Goal: Communication & Community: Participate in discussion

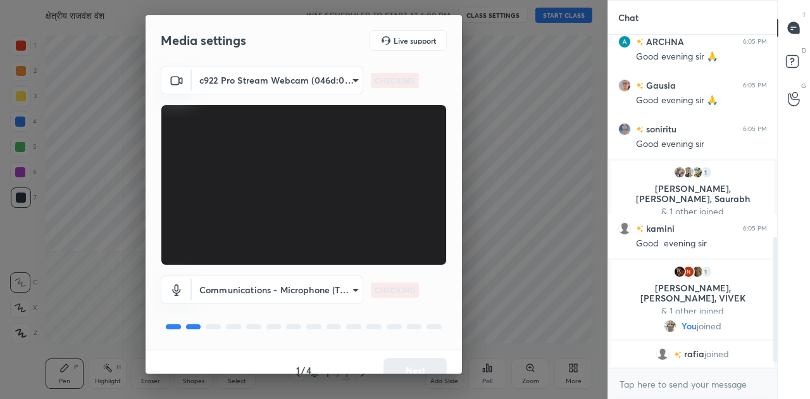
scroll to position [557, 0]
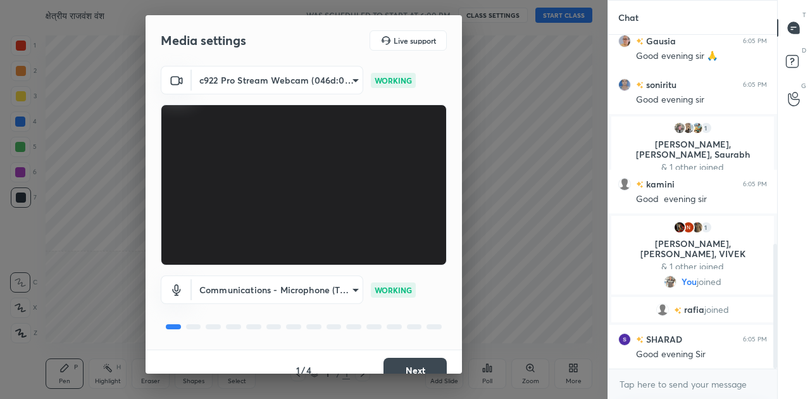
click at [409, 364] on button "Next" at bounding box center [414, 369] width 63 height 25
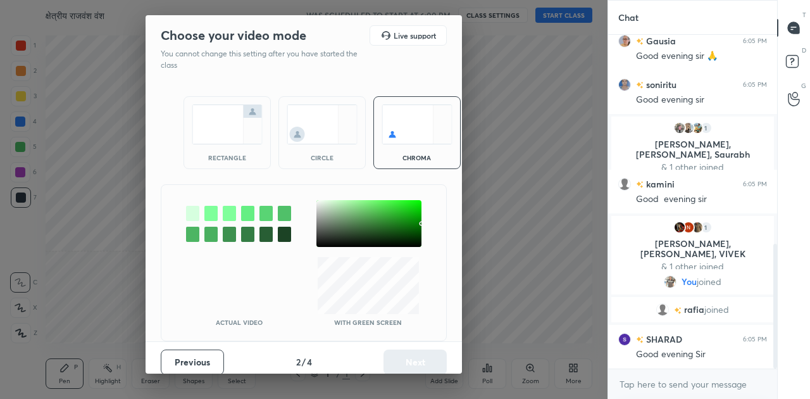
click at [231, 123] on img at bounding box center [227, 124] width 71 height 40
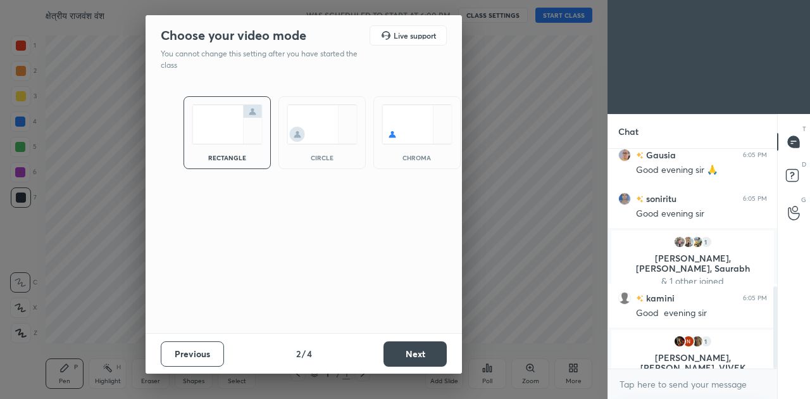
click at [413, 357] on button "Next" at bounding box center [414, 353] width 63 height 25
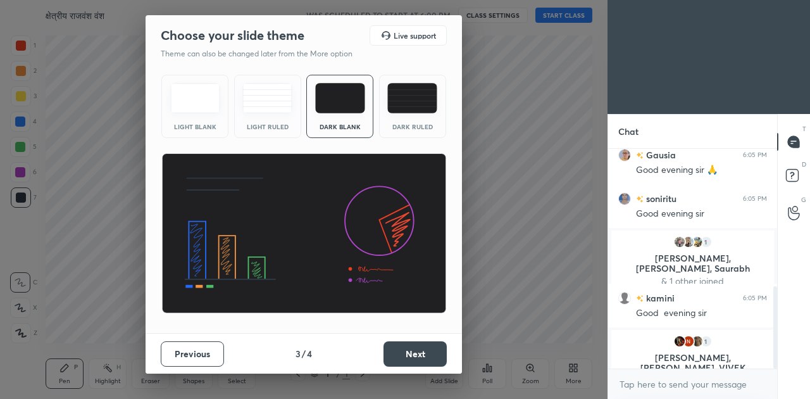
click at [413, 357] on button "Next" at bounding box center [414, 353] width 63 height 25
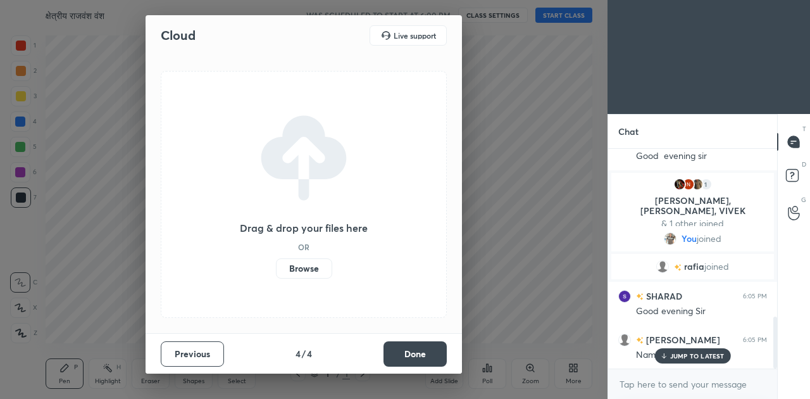
scroll to position [788, 0]
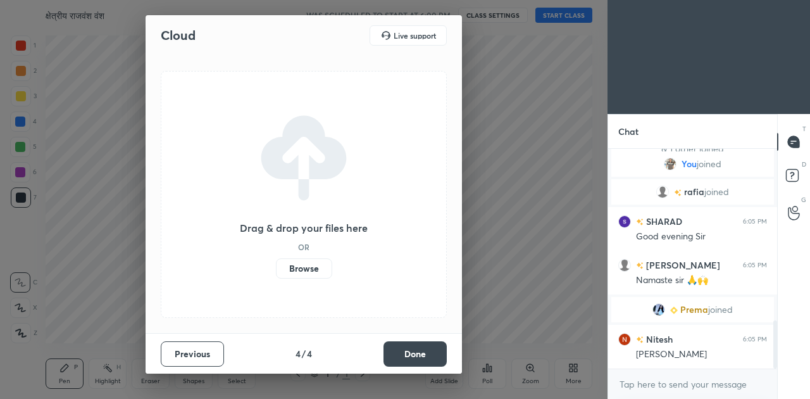
click at [413, 357] on button "Done" at bounding box center [414, 353] width 63 height 25
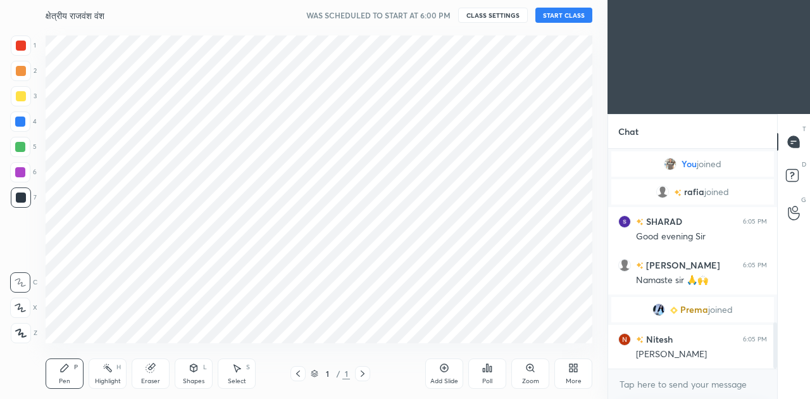
scroll to position [819, 0]
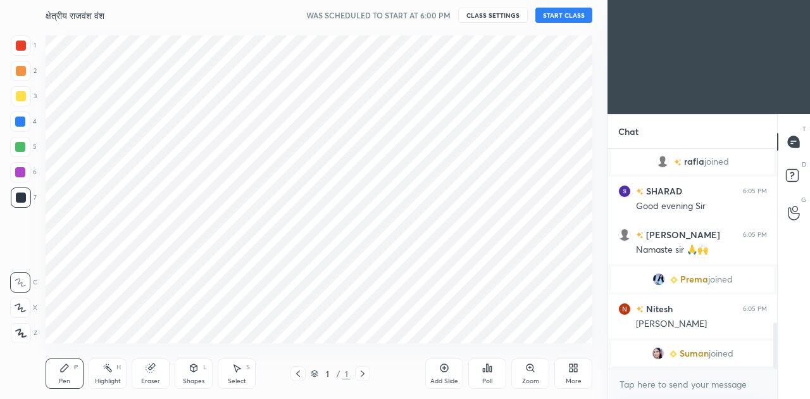
click at [562, 14] on button "START CLASS" at bounding box center [563, 15] width 57 height 15
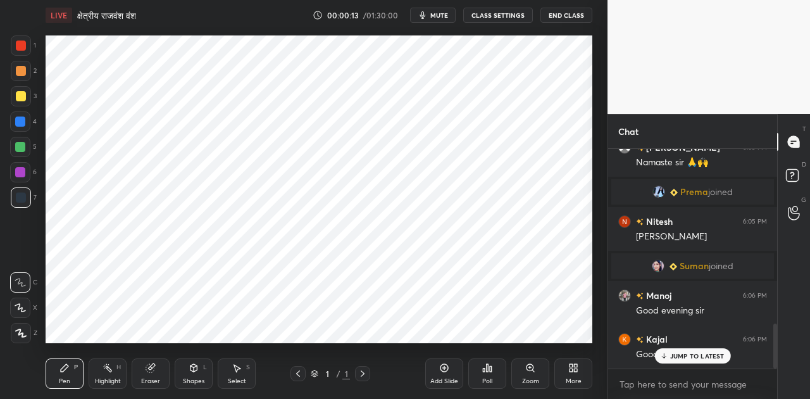
scroll to position [853, 0]
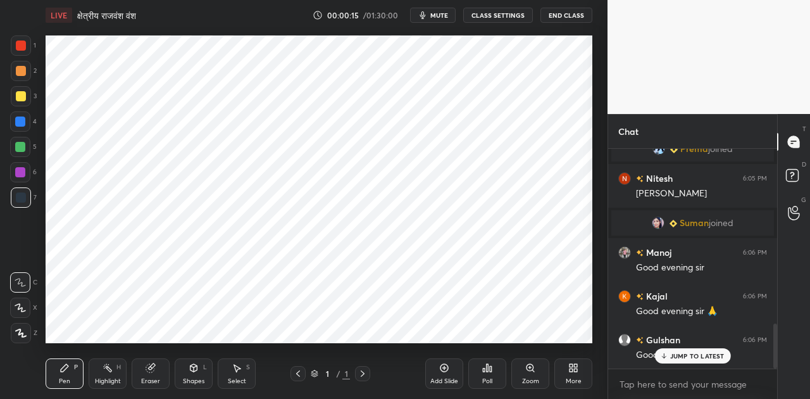
click at [433, 10] on button "mute" at bounding box center [433, 15] width 46 height 15
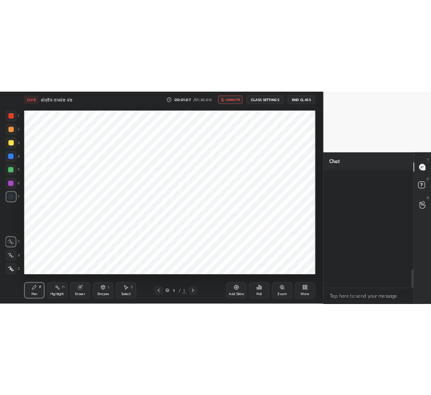
scroll to position [1188, 0]
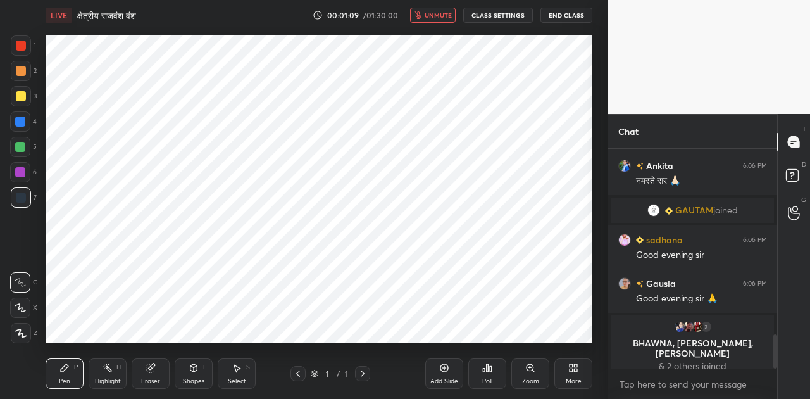
click at [569, 368] on icon at bounding box center [573, 367] width 10 height 10
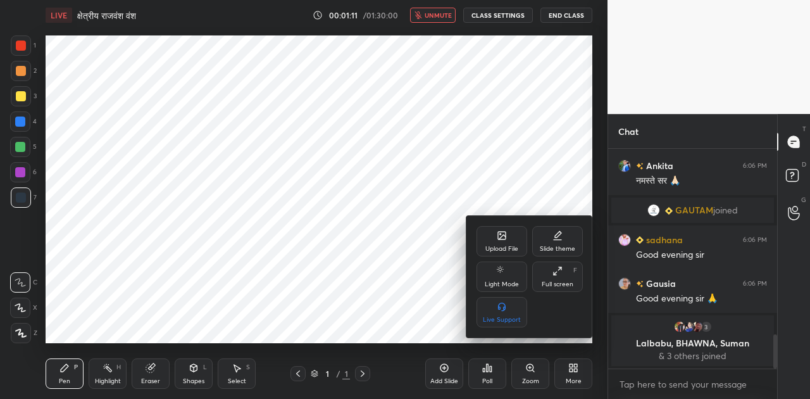
click at [497, 242] on div "Upload File" at bounding box center [501, 241] width 51 height 30
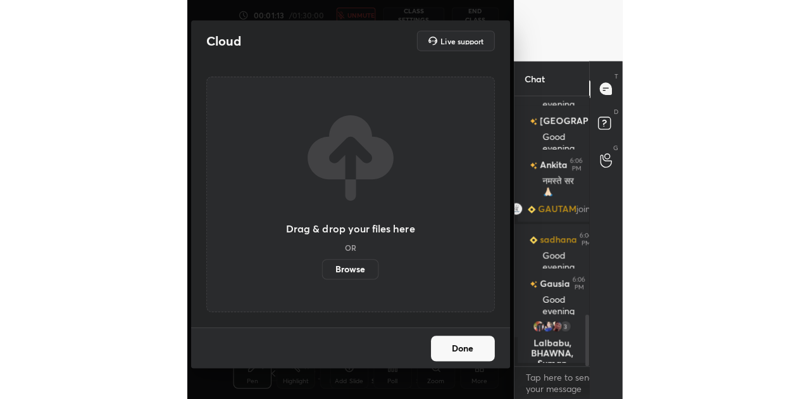
scroll to position [843, 0]
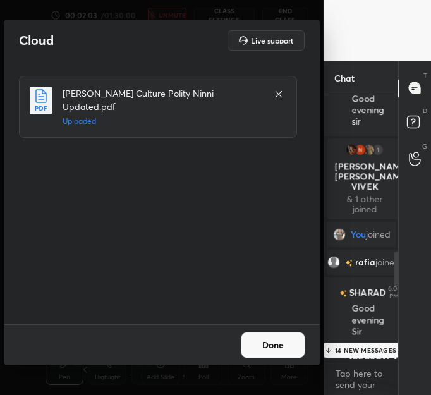
click at [275, 346] on button "Done" at bounding box center [273, 345] width 63 height 25
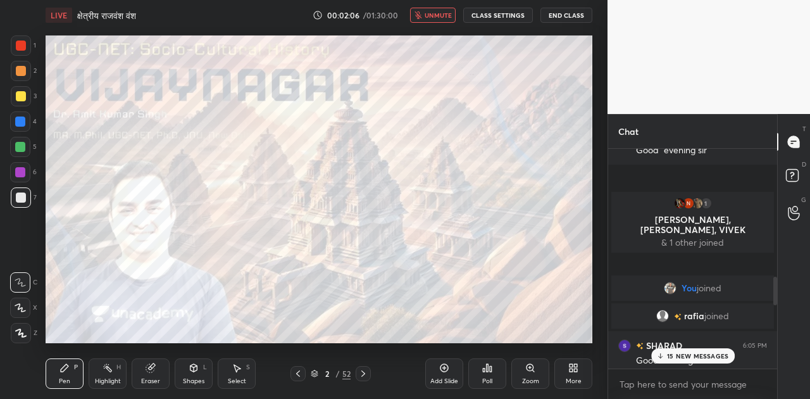
scroll to position [4, 4]
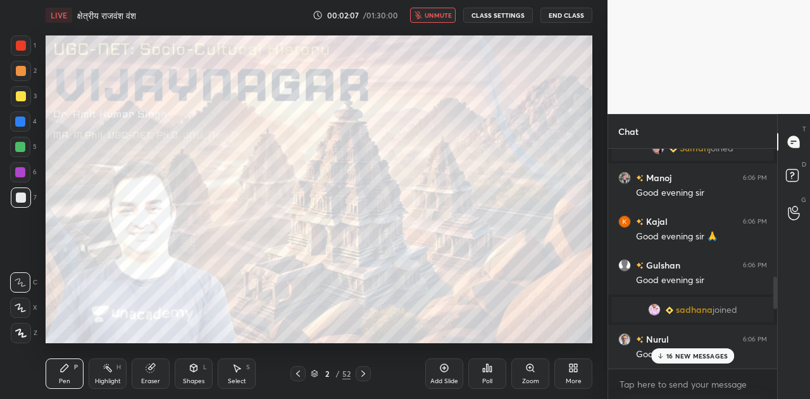
click at [706, 354] on p "16 NEW MESSAGES" at bounding box center [696, 356] width 61 height 8
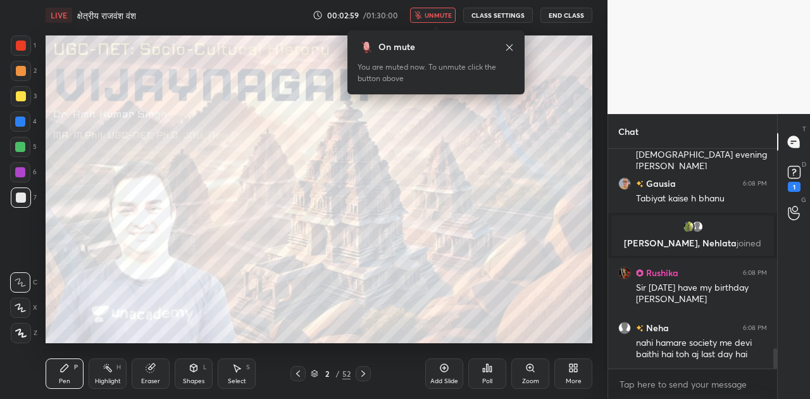
scroll to position [2160, 0]
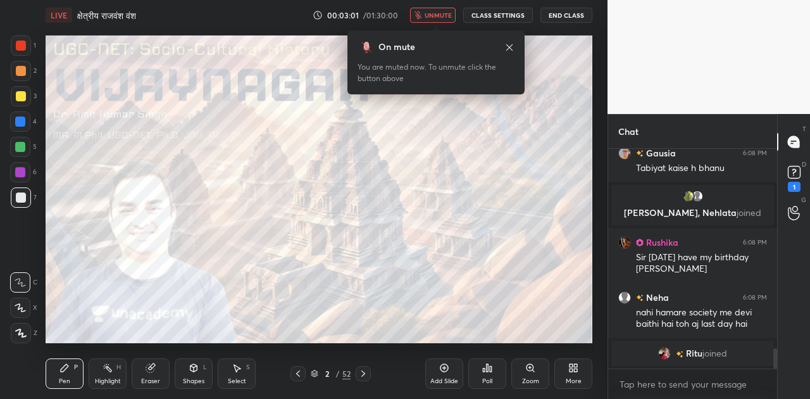
click at [447, 12] on span "unmute" at bounding box center [437, 15] width 27 height 9
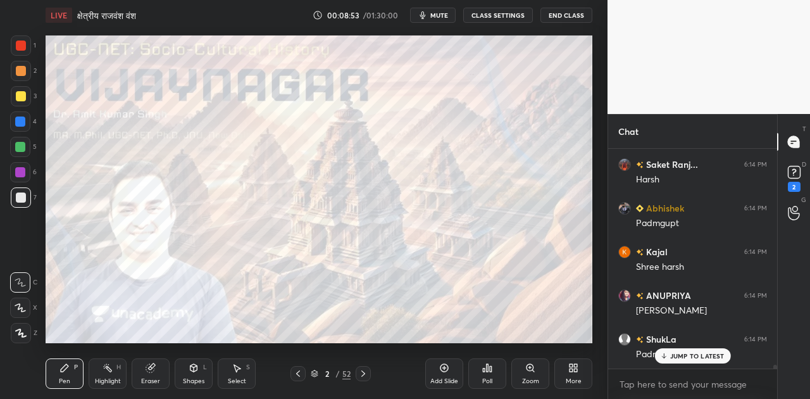
scroll to position [11856, 0]
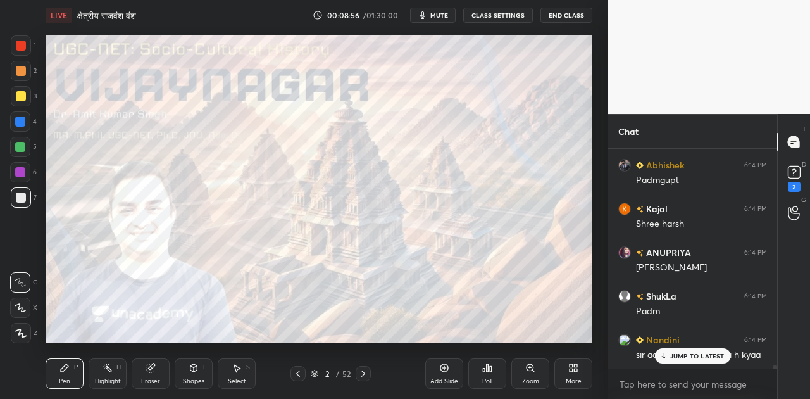
click at [685, 361] on div "JUMP TO LATEST" at bounding box center [692, 355] width 76 height 15
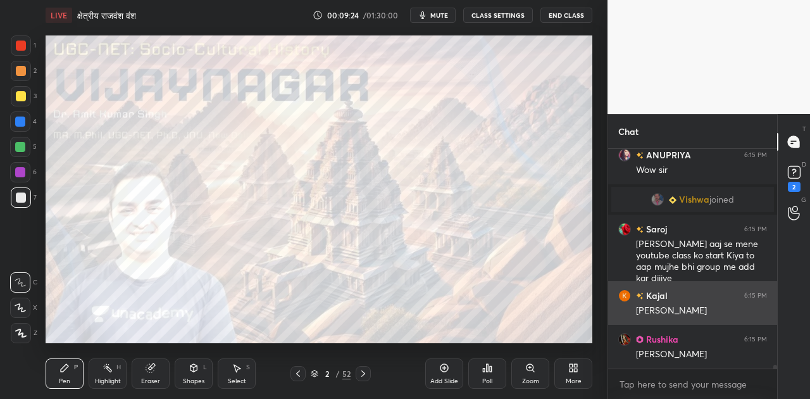
scroll to position [12183, 0]
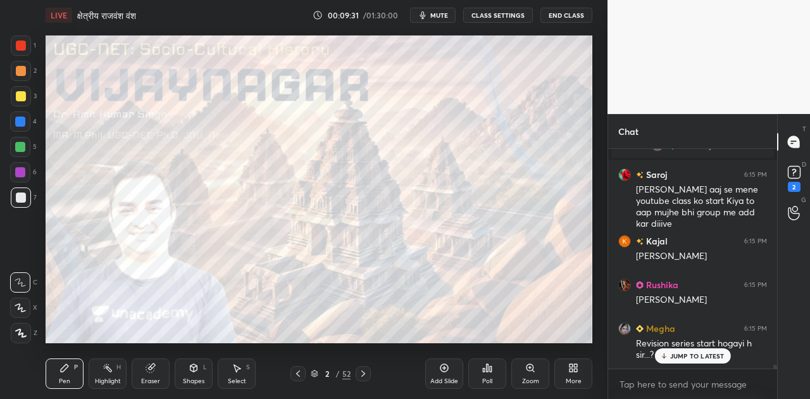
click at [676, 357] on p "JUMP TO LATEST" at bounding box center [697, 356] width 54 height 8
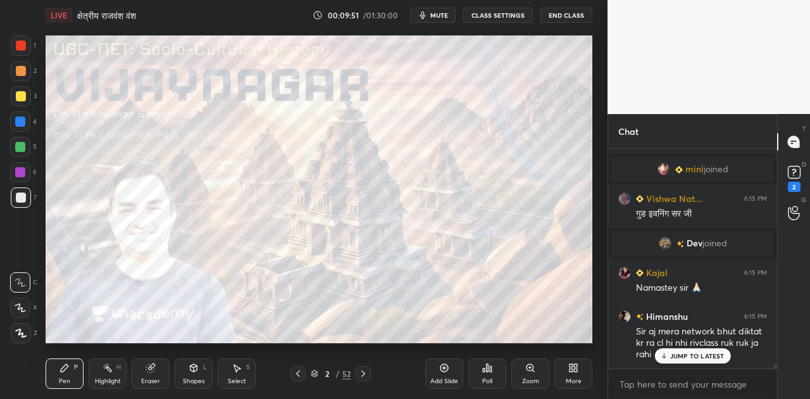
scroll to position [11087, 0]
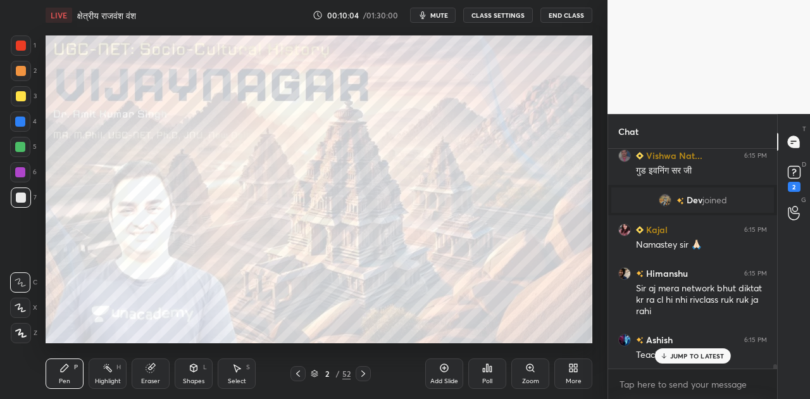
click at [695, 360] on div "JUMP TO LATEST" at bounding box center [692, 355] width 76 height 15
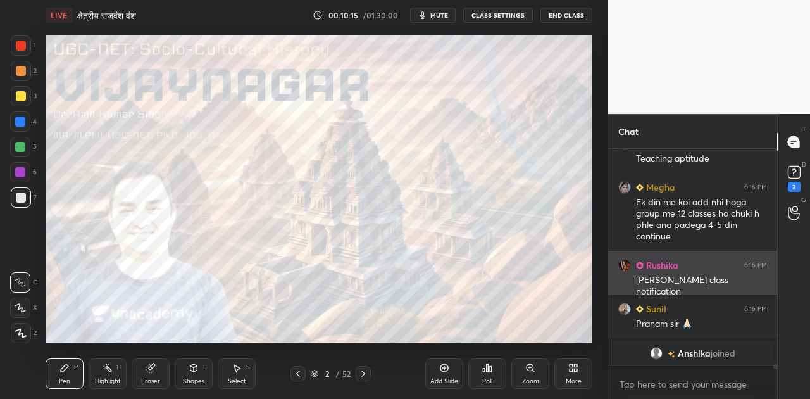
scroll to position [11196, 0]
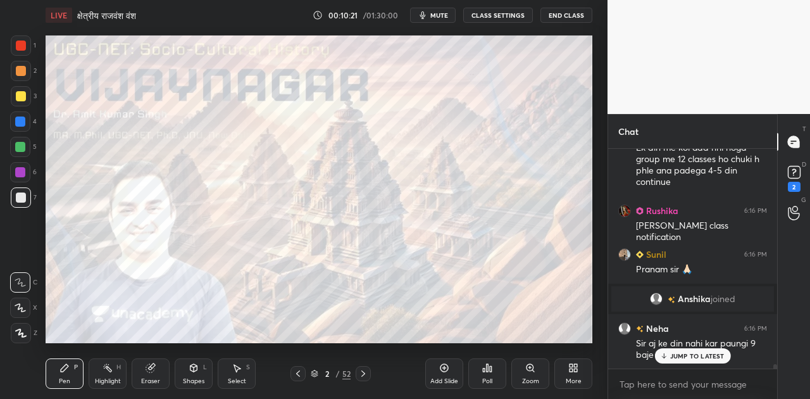
click at [700, 359] on div "JUMP TO LATEST" at bounding box center [692, 355] width 76 height 15
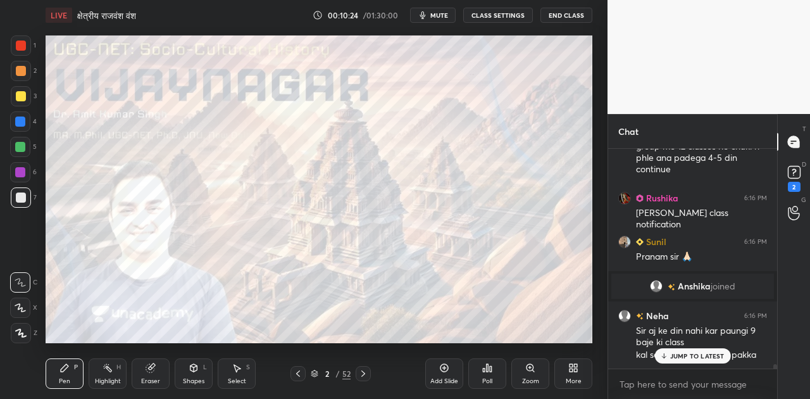
click at [683, 354] on p "JUMP TO LATEST" at bounding box center [697, 356] width 54 height 8
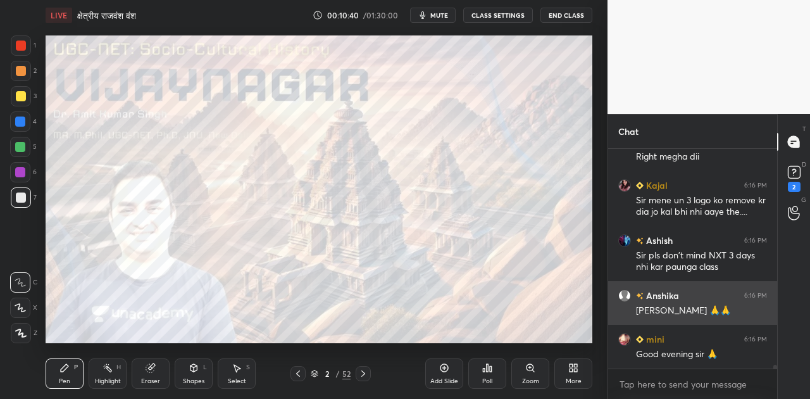
scroll to position [11603, 0]
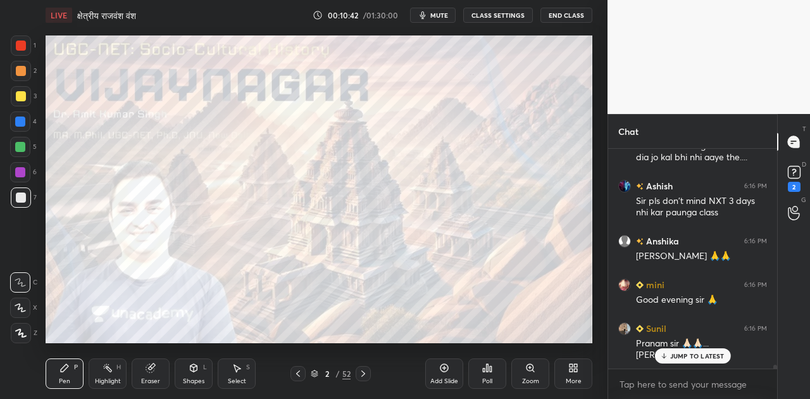
click at [686, 360] on div "JUMP TO LATEST" at bounding box center [692, 355] width 76 height 15
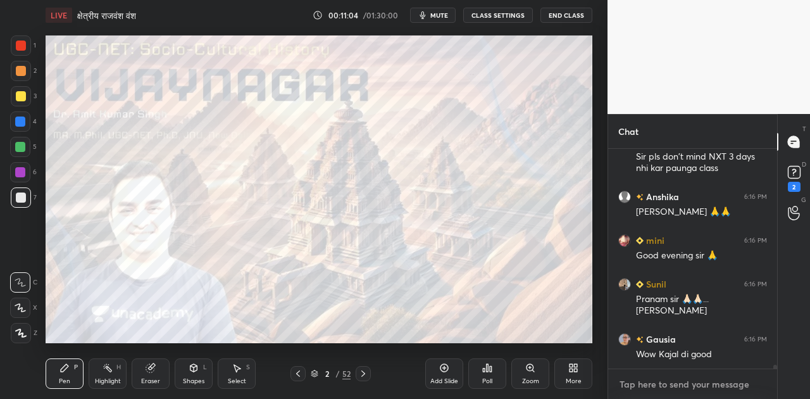
type textarea "x"
paste textarea "[URL][DOMAIN_NAME]"
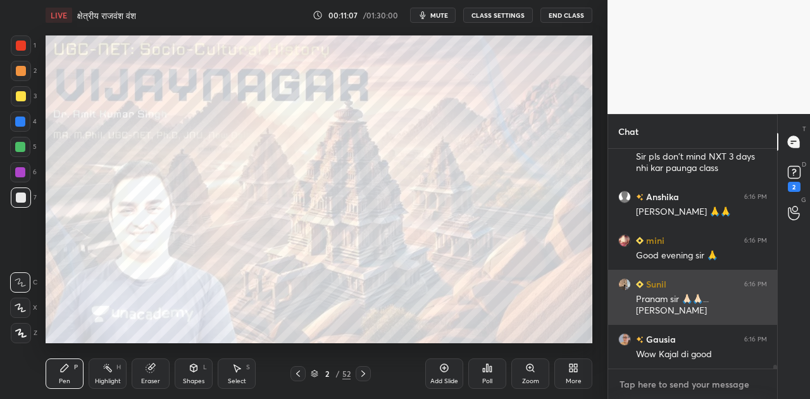
type textarea "[URL][DOMAIN_NAME]"
type textarea "x"
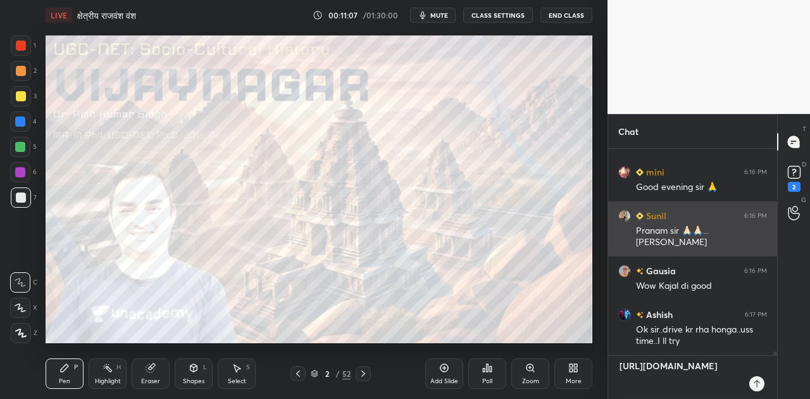
scroll to position [246, 165]
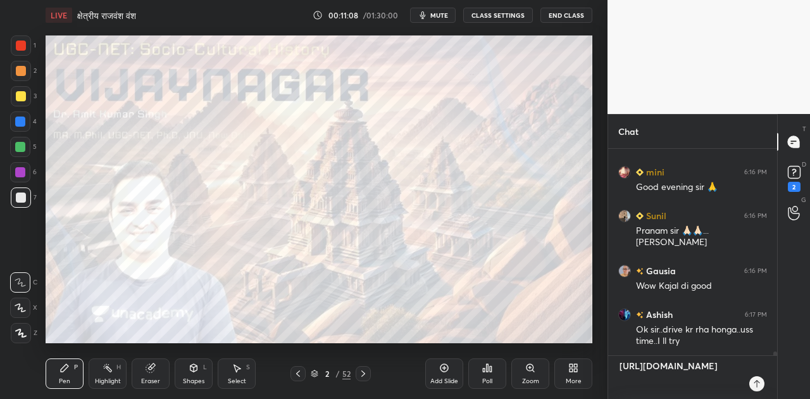
type textarea "[URL][DOMAIN_NAME]"
type textarea "x"
click at [759, 385] on icon at bounding box center [757, 383] width 10 height 10
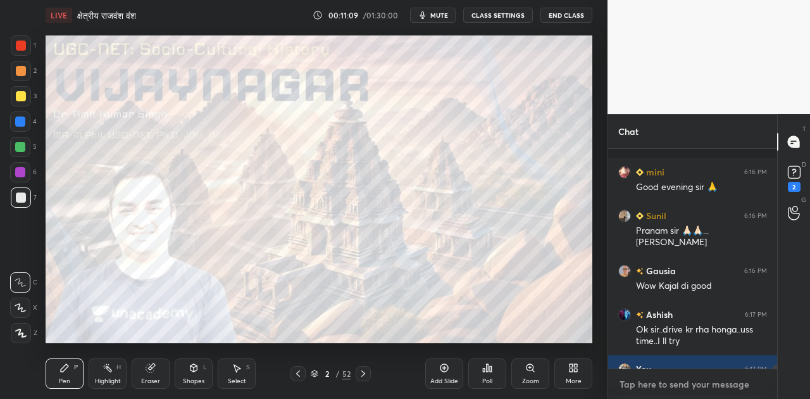
scroll to position [11796, 0]
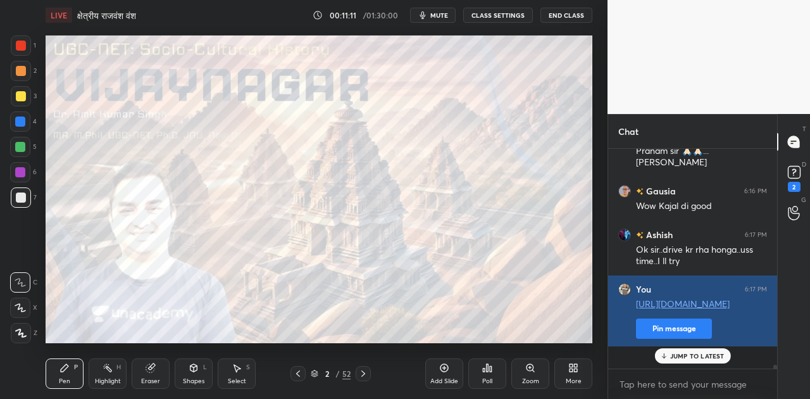
click at [650, 338] on button "Pin message" at bounding box center [674, 328] width 76 height 20
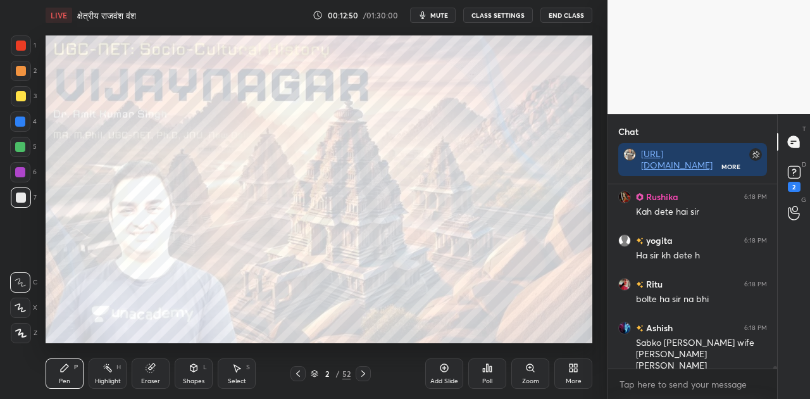
scroll to position [12566, 0]
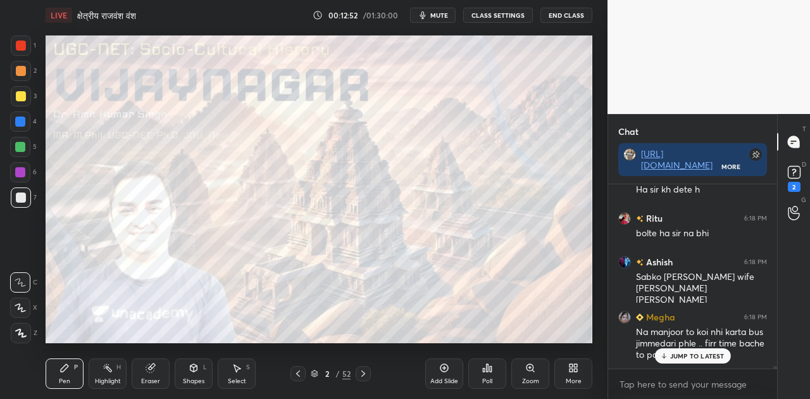
click at [682, 354] on p "JUMP TO LATEST" at bounding box center [697, 356] width 54 height 8
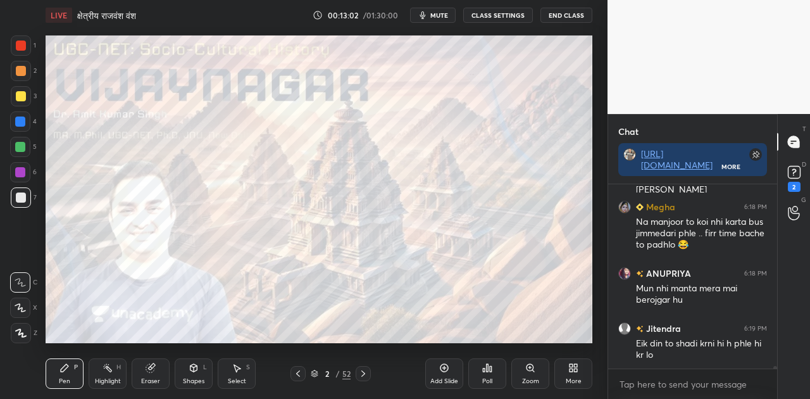
scroll to position [12732, 0]
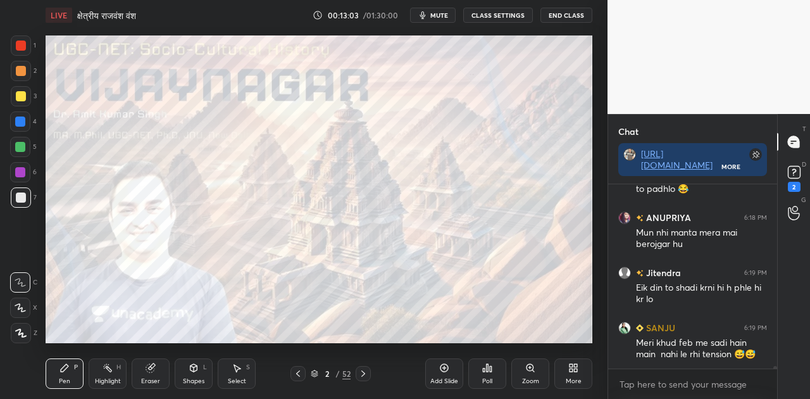
click at [367, 371] on icon at bounding box center [363, 373] width 10 height 10
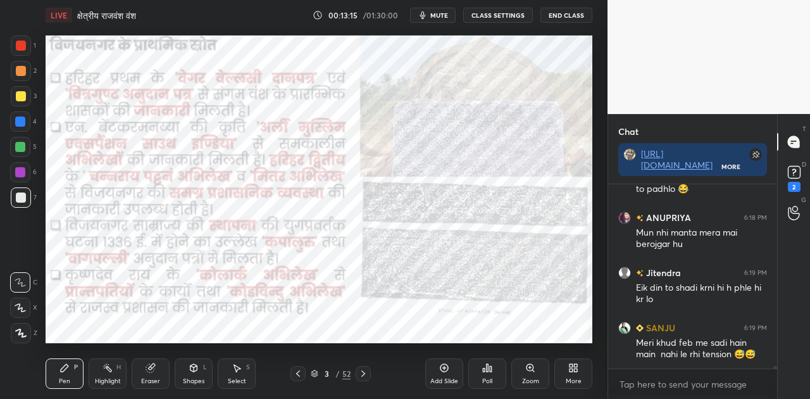
click at [196, 369] on icon at bounding box center [193, 368] width 7 height 8
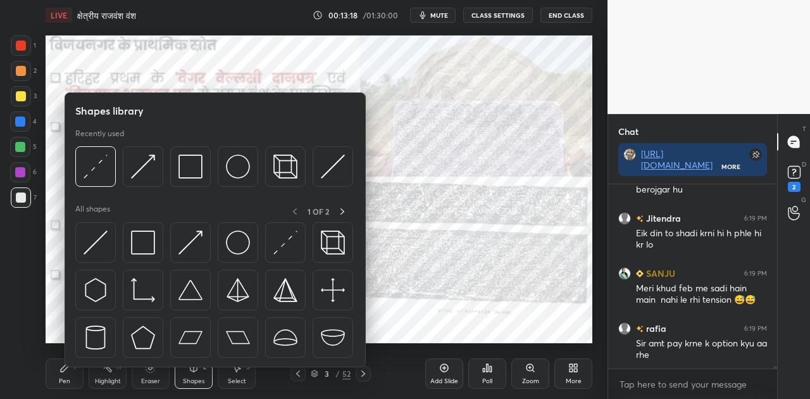
scroll to position [12831, 0]
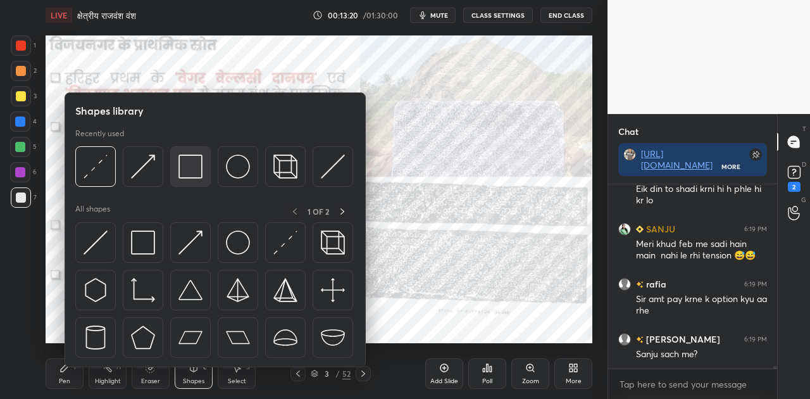
click at [194, 166] on img at bounding box center [190, 166] width 24 height 24
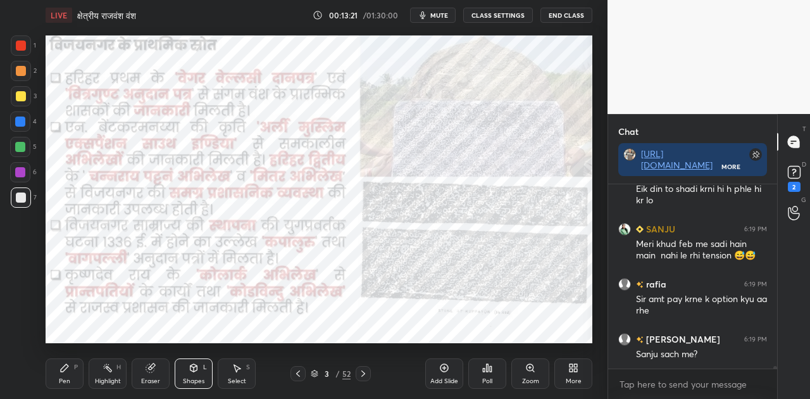
click at [23, 115] on div at bounding box center [20, 121] width 20 height 20
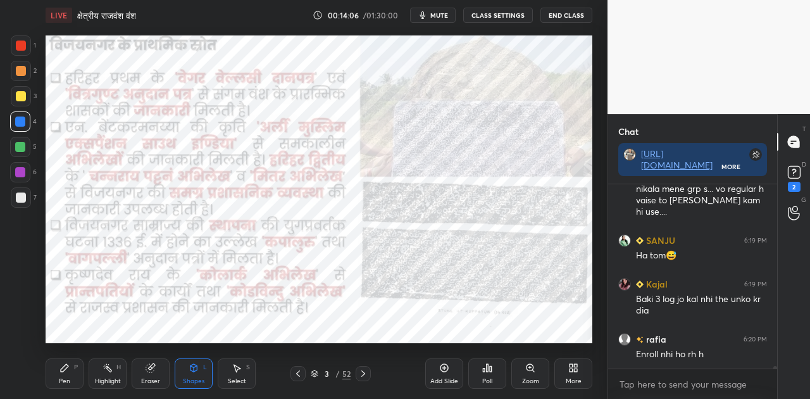
scroll to position [13094, 0]
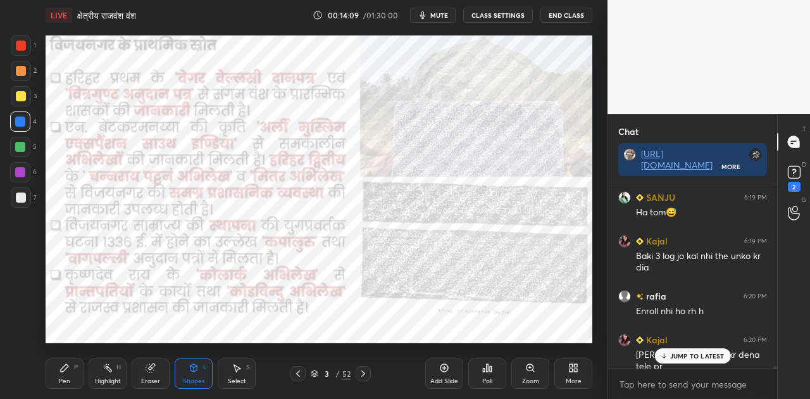
click at [683, 357] on p "JUMP TO LATEST" at bounding box center [697, 356] width 54 height 8
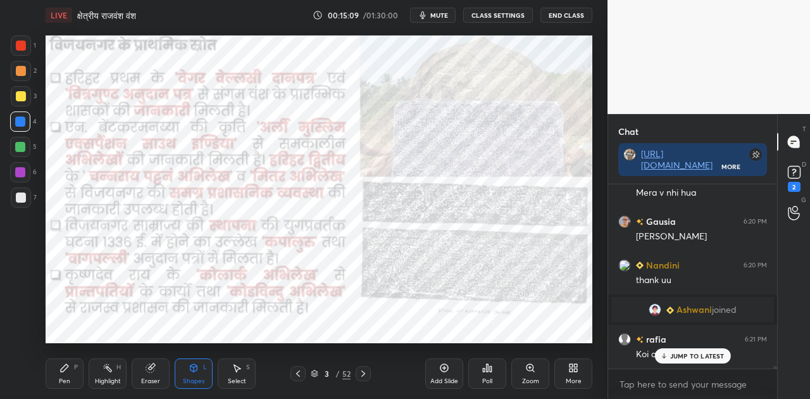
scroll to position [13693, 0]
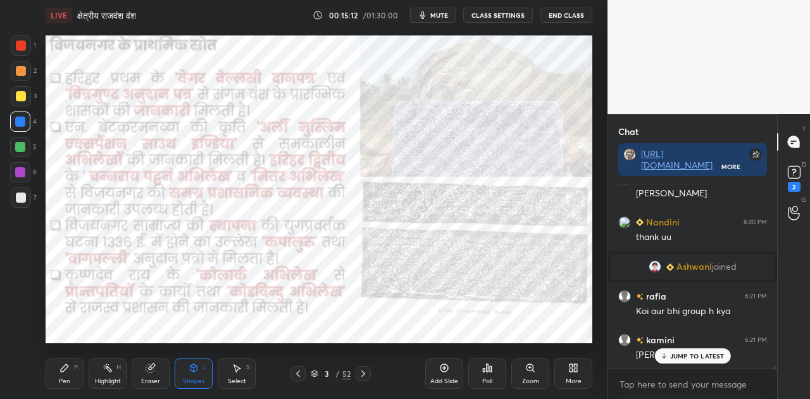
click at [693, 353] on p "JUMP TO LATEST" at bounding box center [697, 356] width 54 height 8
click at [365, 376] on icon at bounding box center [363, 373] width 10 height 10
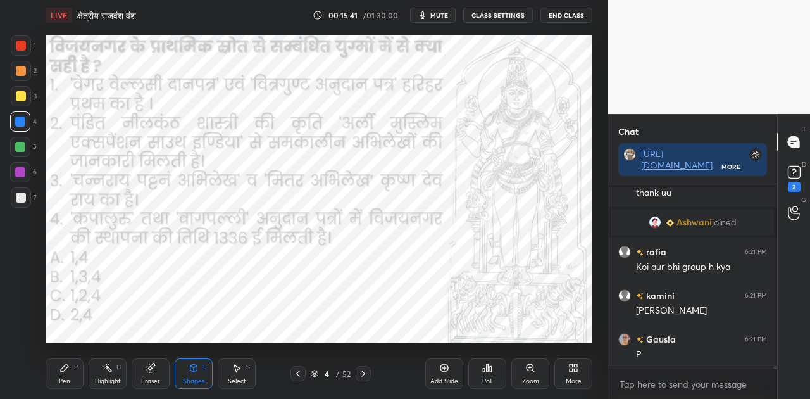
scroll to position [13768, 0]
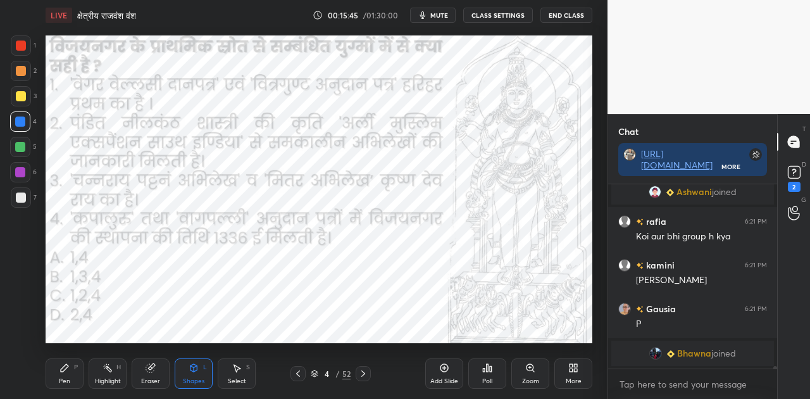
click at [444, 16] on span "mute" at bounding box center [439, 15] width 18 height 9
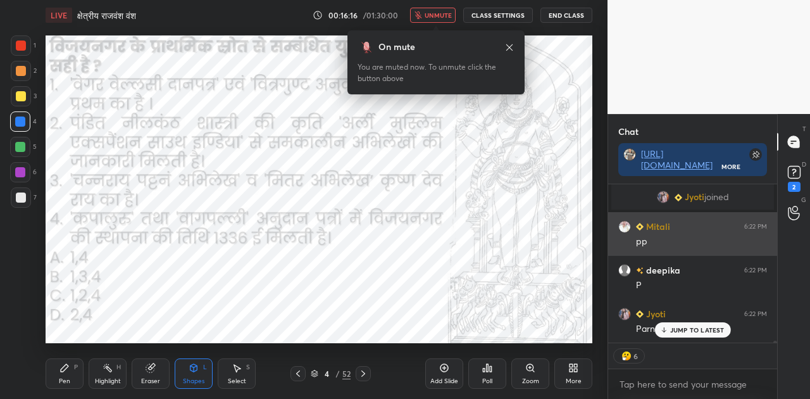
scroll to position [4, 4]
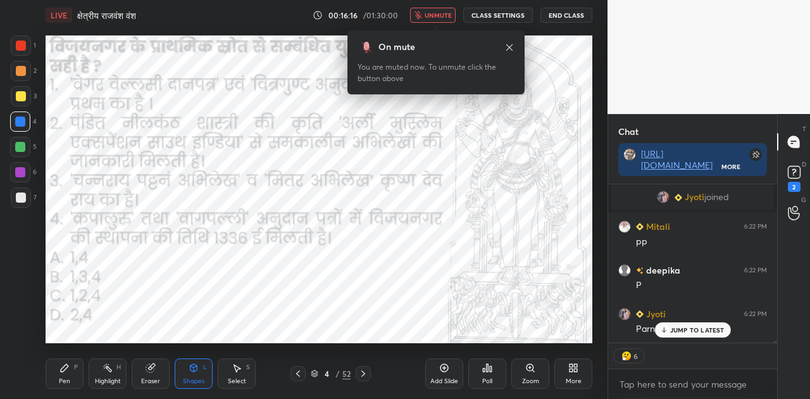
click at [481, 367] on div "Poll" at bounding box center [487, 373] width 38 height 30
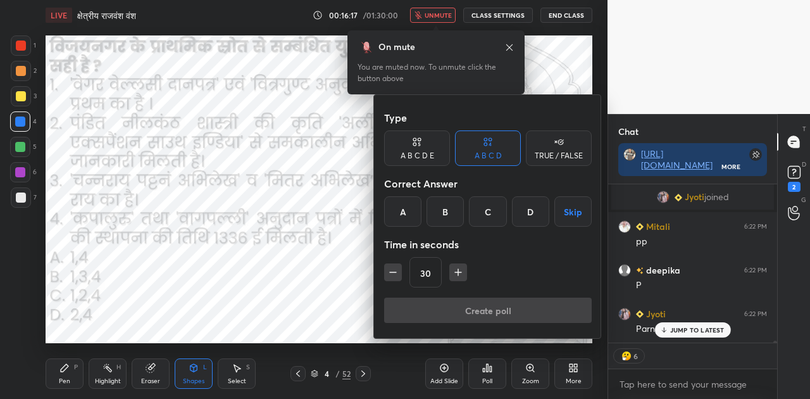
click at [393, 200] on div "A" at bounding box center [402, 211] width 37 height 30
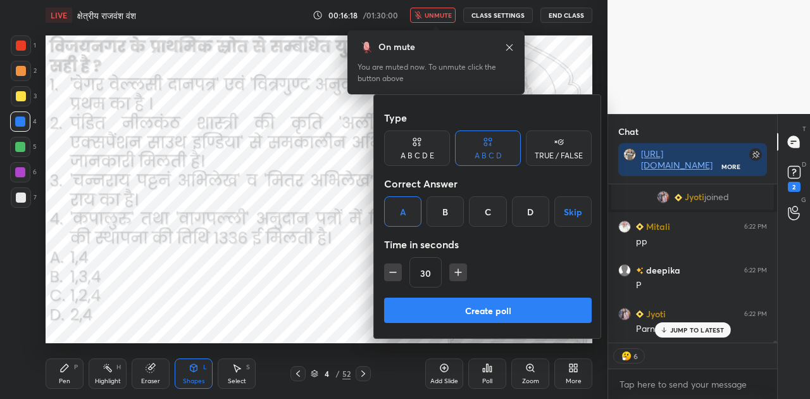
click at [509, 313] on button "Create poll" at bounding box center [487, 309] width 207 height 25
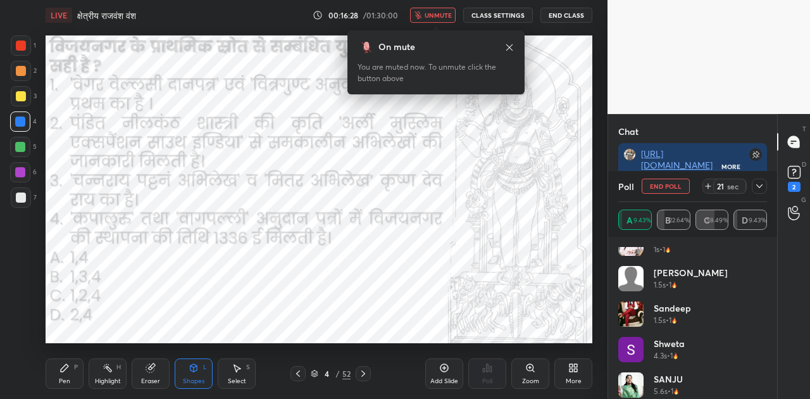
scroll to position [25, 0]
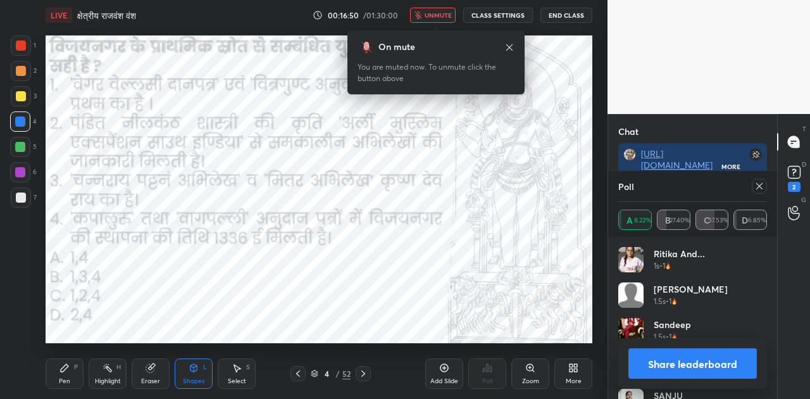
click at [689, 369] on button "Share leaderboard" at bounding box center [692, 363] width 128 height 30
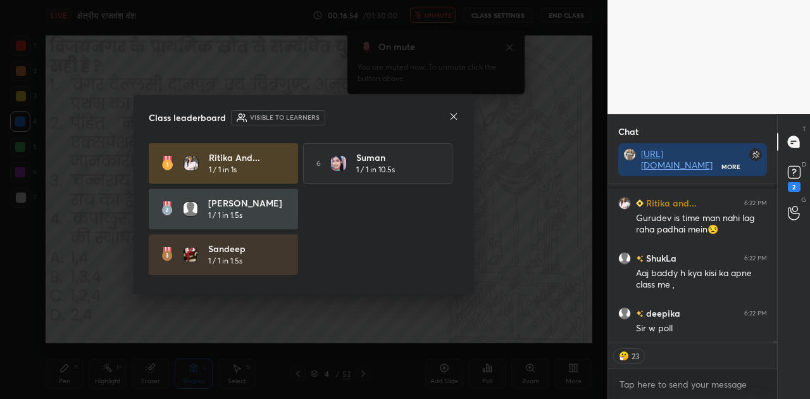
type textarea "x"
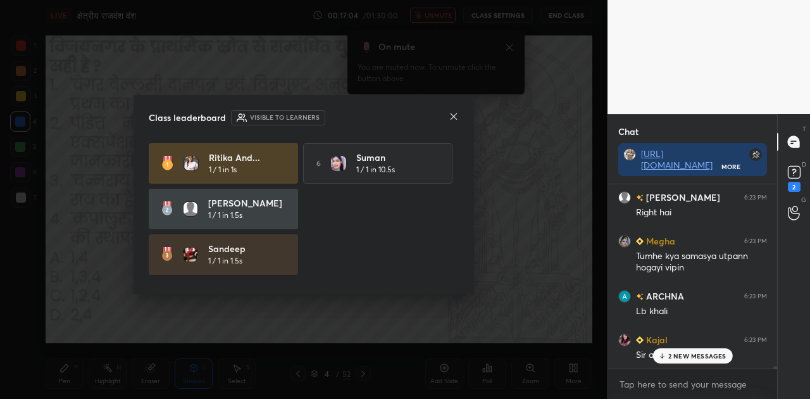
click at [452, 113] on icon at bounding box center [454, 116] width 10 height 10
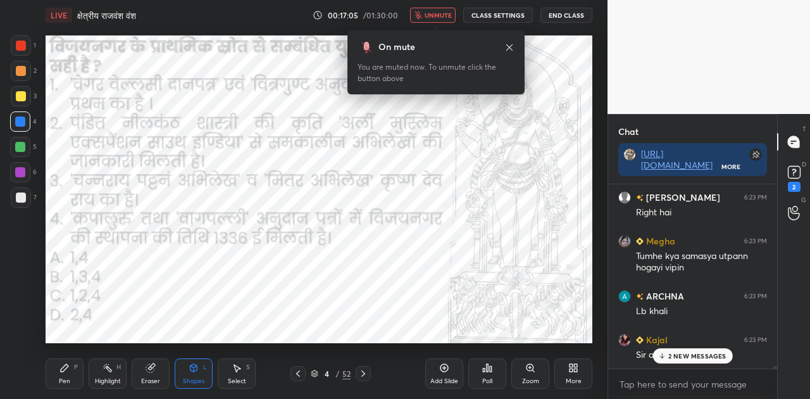
click at [438, 11] on span "unmute" at bounding box center [437, 15] width 27 height 9
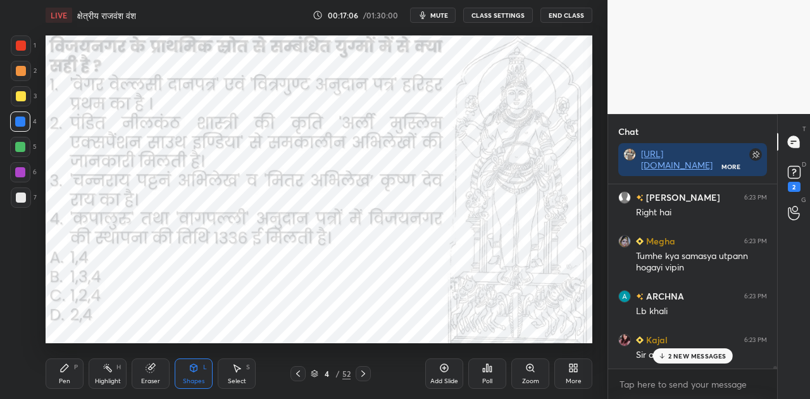
click at [694, 353] on p "2 NEW MESSAGES" at bounding box center [697, 356] width 58 height 8
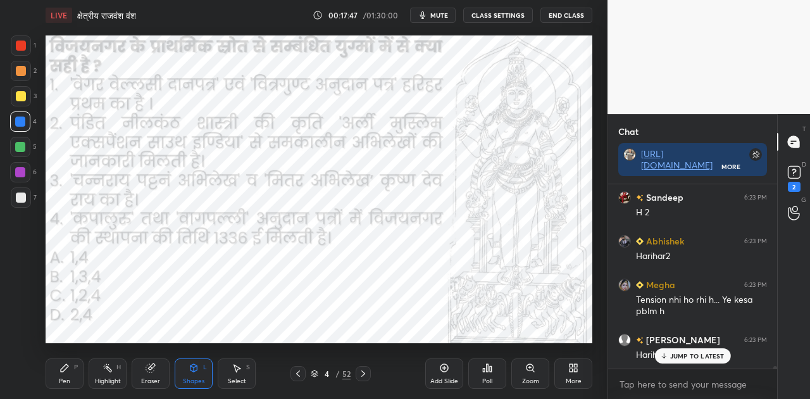
click at [362, 370] on icon at bounding box center [363, 373] width 10 height 10
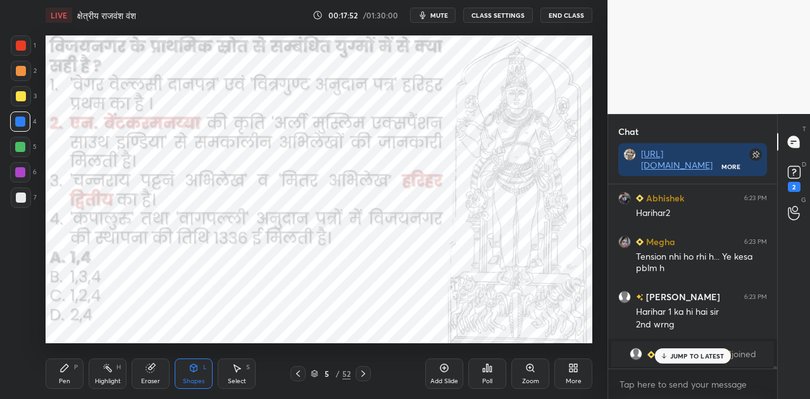
click at [299, 368] on icon at bounding box center [298, 373] width 10 height 10
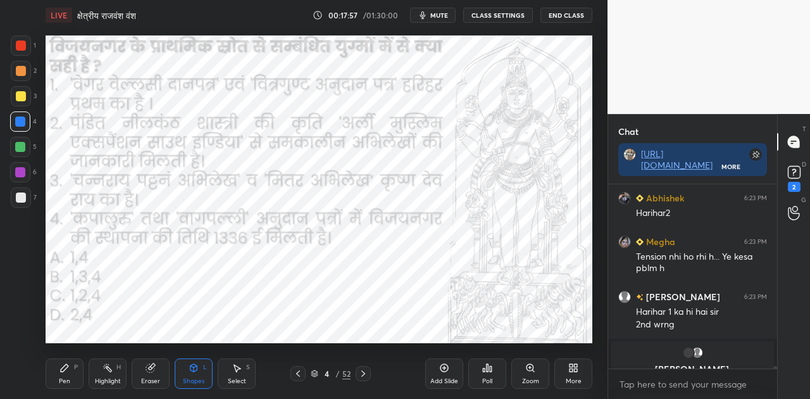
scroll to position [14268, 0]
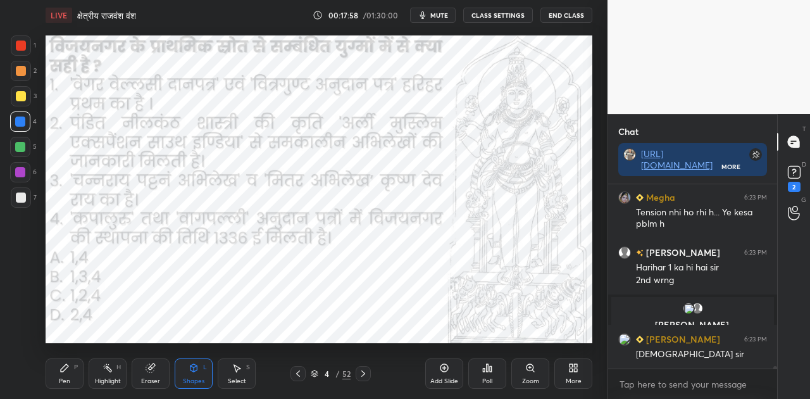
click at [362, 371] on icon at bounding box center [363, 373] width 4 height 6
click at [302, 371] on div at bounding box center [297, 373] width 15 height 15
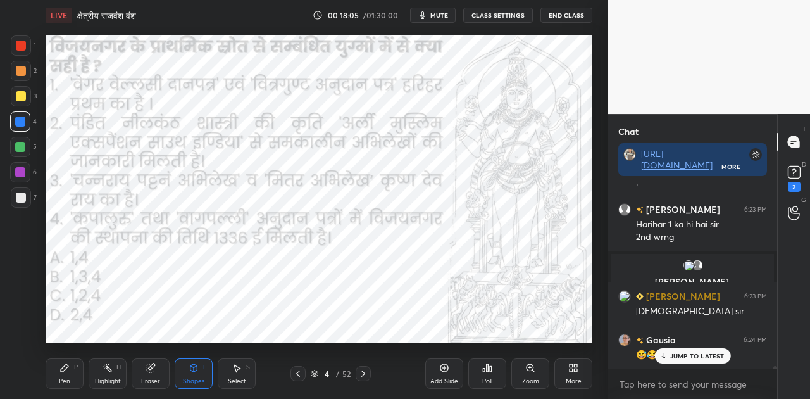
click at [364, 371] on icon at bounding box center [363, 373] width 10 height 10
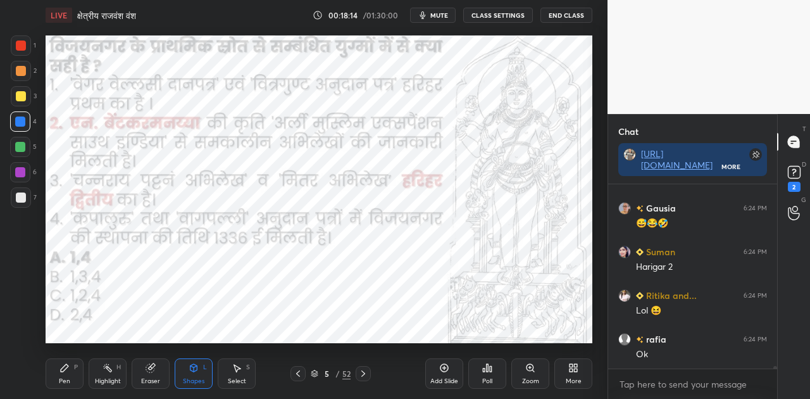
scroll to position [14485, 0]
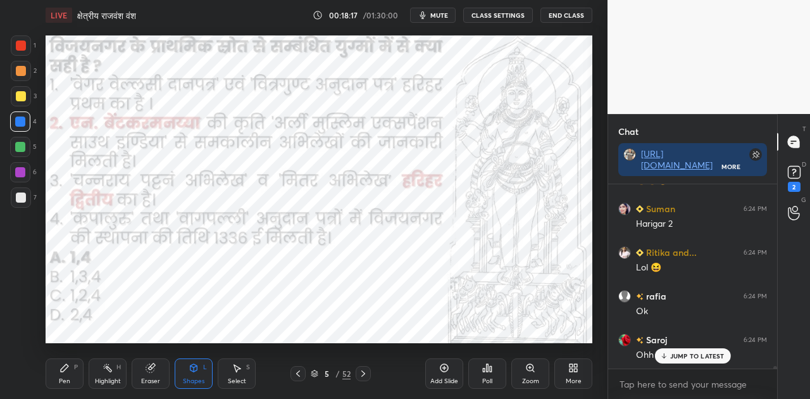
click at [300, 373] on icon at bounding box center [298, 373] width 10 height 10
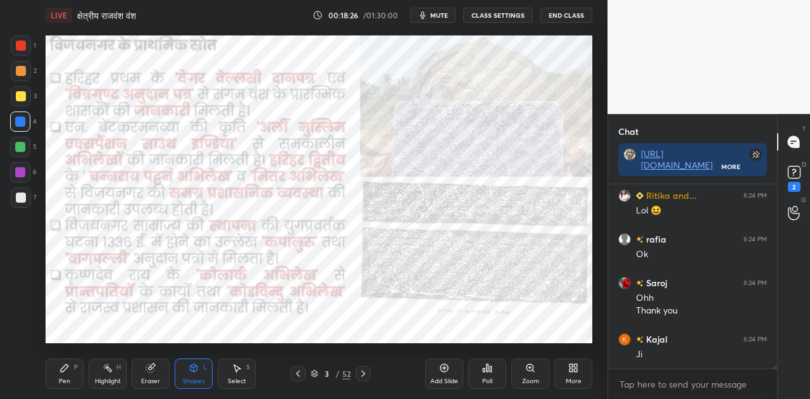
scroll to position [14585, 0]
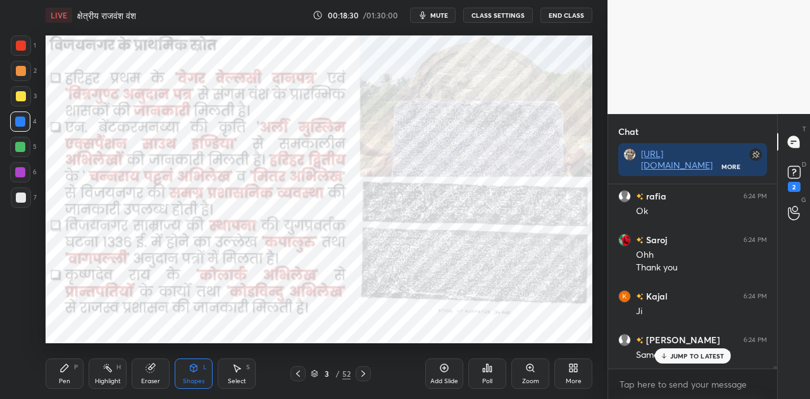
click at [364, 373] on icon at bounding box center [363, 373] width 4 height 6
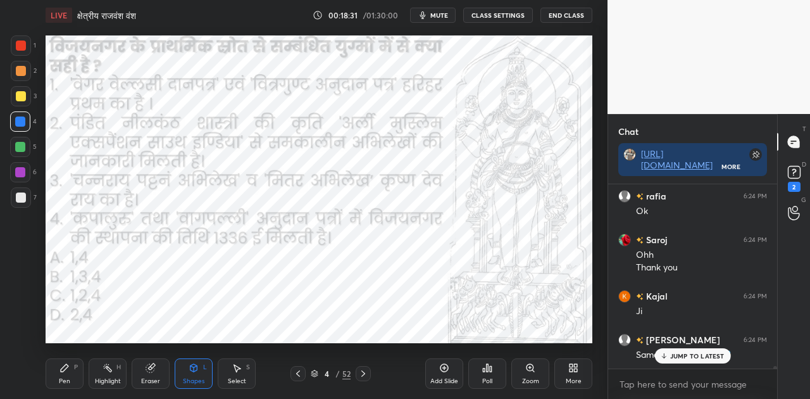
click at [364, 373] on icon at bounding box center [363, 373] width 4 height 6
click at [363, 373] on icon at bounding box center [363, 373] width 10 height 10
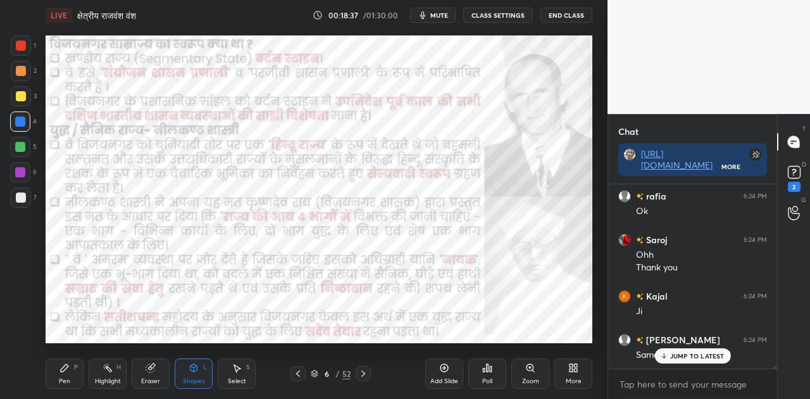
click at [445, 374] on div "Add Slide" at bounding box center [444, 373] width 38 height 30
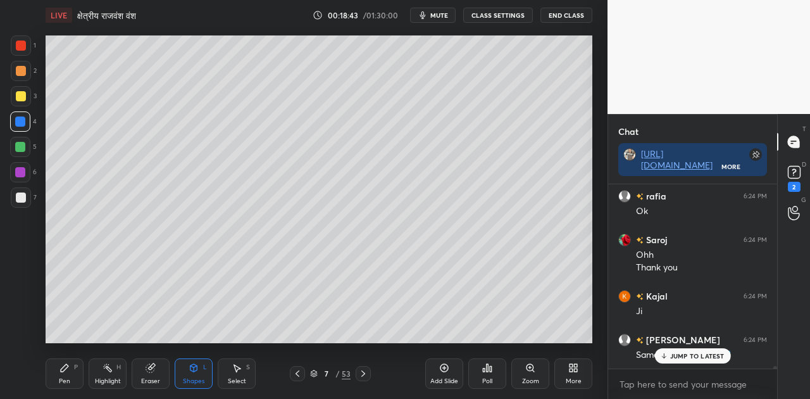
click at [20, 197] on div at bounding box center [21, 197] width 10 height 10
click at [63, 367] on icon at bounding box center [65, 368] width 8 height 8
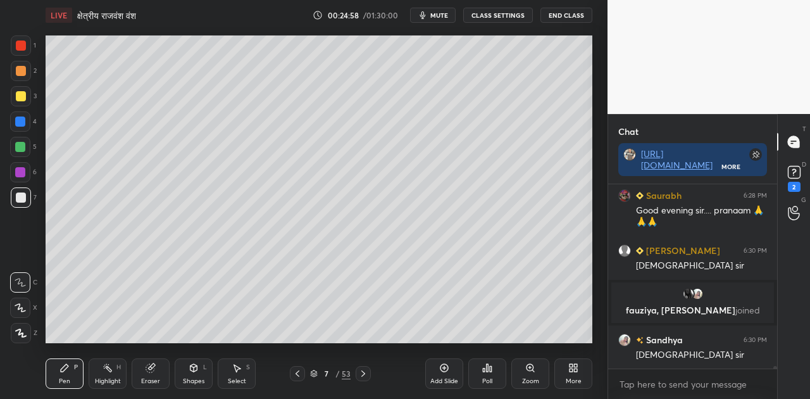
scroll to position [14669, 0]
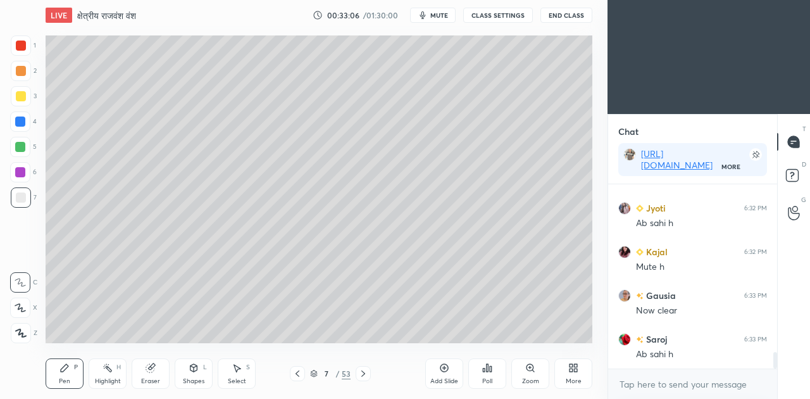
scroll to position [1947, 0]
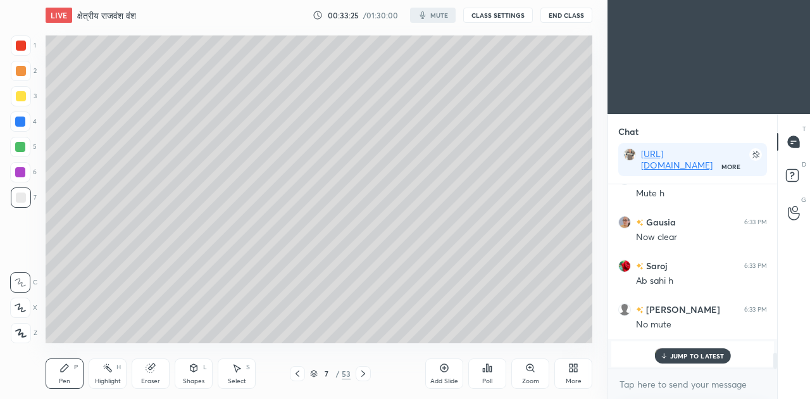
click at [600, 221] on div "1 2 3 4 5 6 7 C X Z C X Z E E Erase all H H LIVE क्षेत्रीय राजवंश वंश 00:33:25 …" at bounding box center [303, 199] width 607 height 399
click at [687, 356] on p "JUMP TO LATEST" at bounding box center [697, 356] width 54 height 8
click at [569, 378] on div "More" at bounding box center [574, 381] width 16 height 6
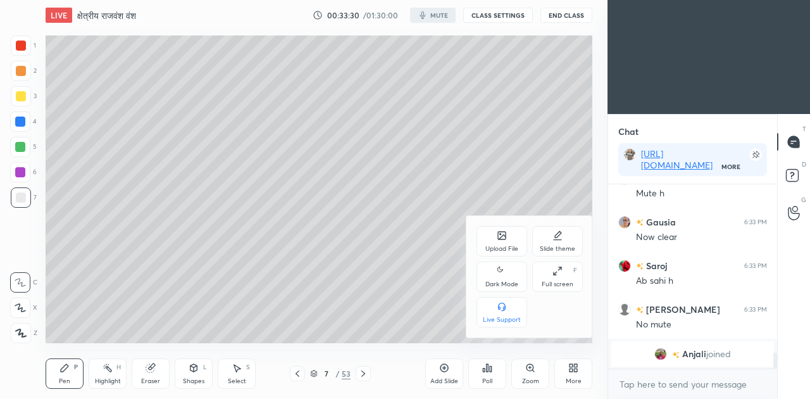
click at [502, 276] on icon at bounding box center [502, 270] width 10 height 15
type textarea "x"
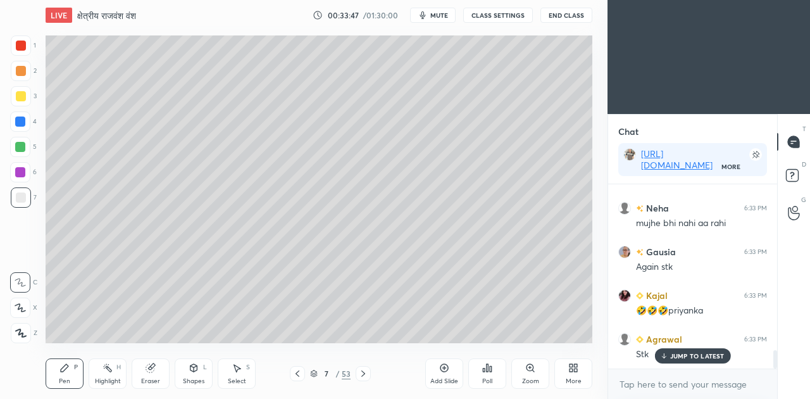
scroll to position [1689, 0]
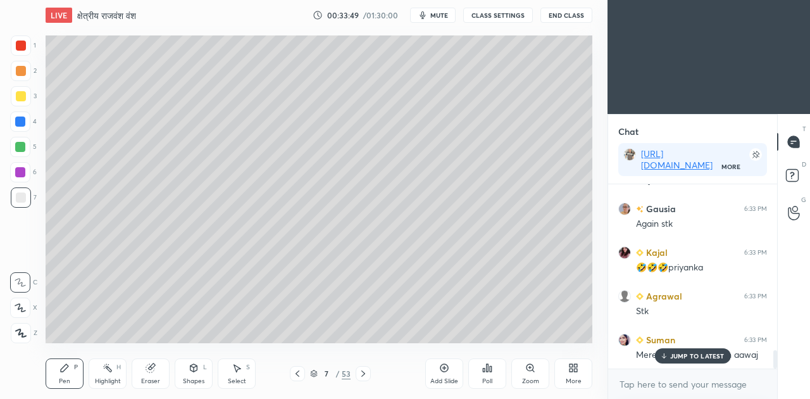
click at [567, 371] on div "More" at bounding box center [573, 373] width 38 height 30
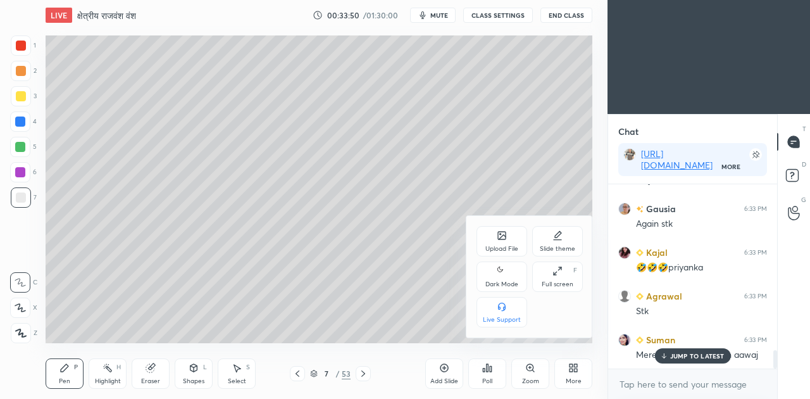
click at [502, 274] on icon at bounding box center [502, 270] width 10 height 15
type textarea "x"
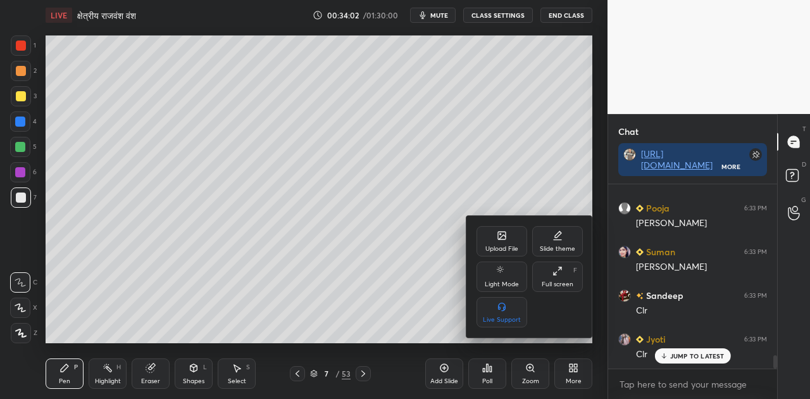
scroll to position [2399, 0]
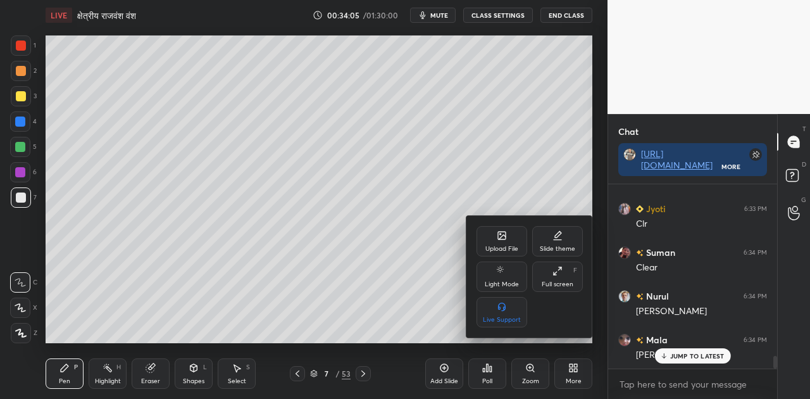
click at [233, 232] on div at bounding box center [405, 199] width 810 height 399
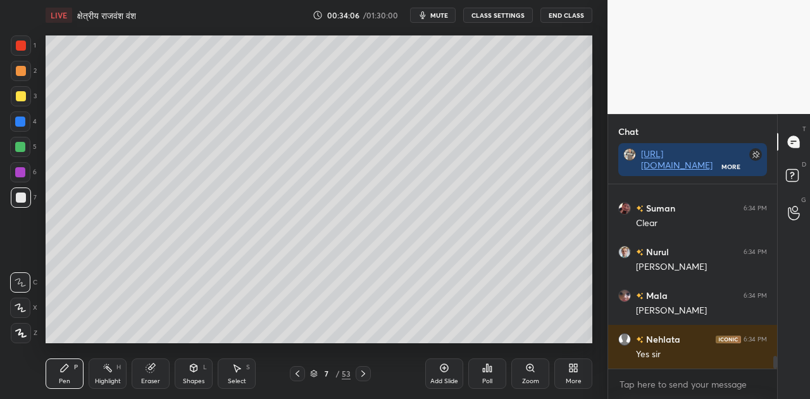
click at [24, 196] on div at bounding box center [21, 197] width 10 height 10
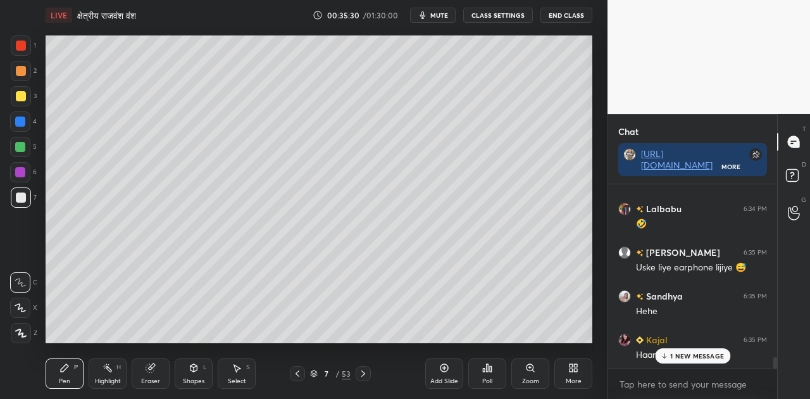
scroll to position [2902, 0]
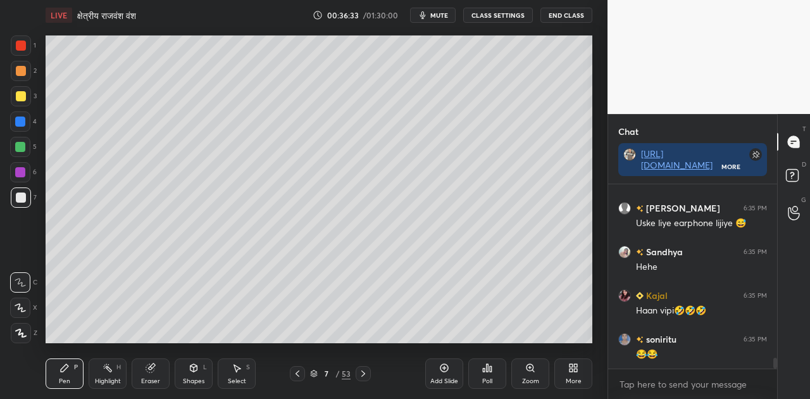
click at [197, 368] on icon at bounding box center [193, 368] width 7 height 8
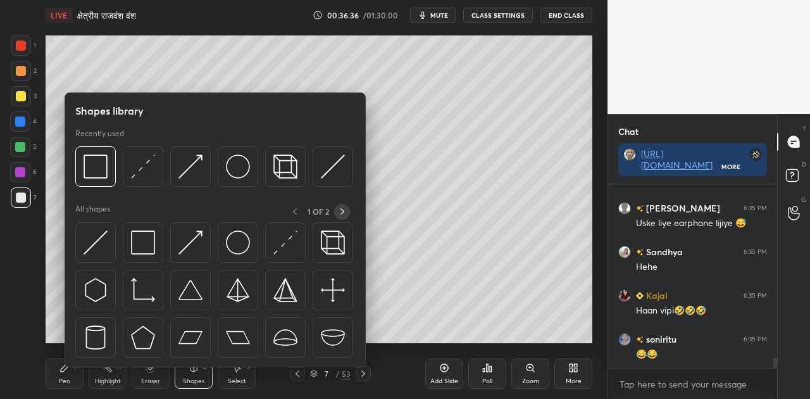
click at [341, 207] on icon at bounding box center [342, 211] width 10 height 10
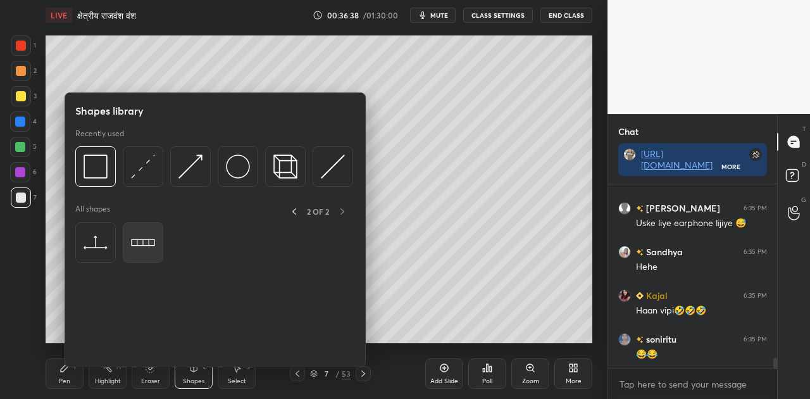
click at [139, 241] on img at bounding box center [143, 242] width 24 height 24
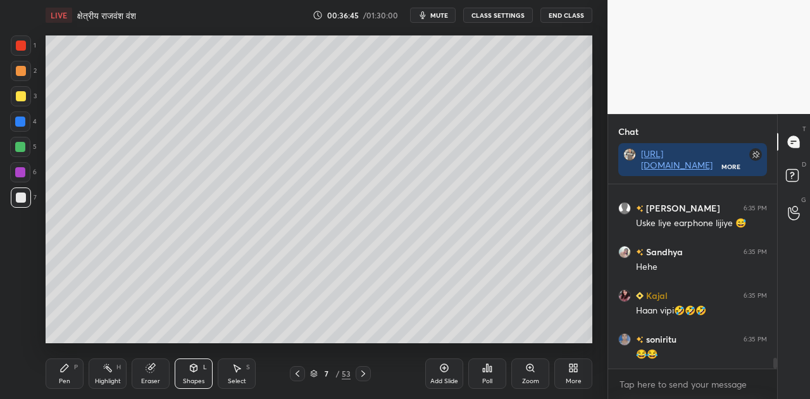
click at [65, 370] on icon at bounding box center [64, 367] width 10 height 10
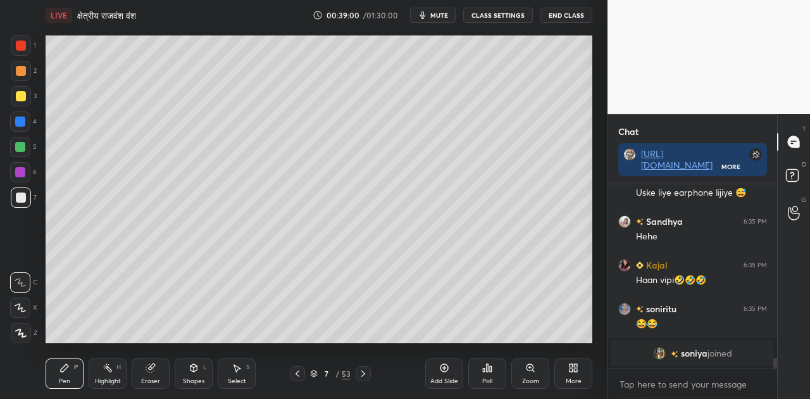
click at [197, 378] on div "Shapes" at bounding box center [194, 381] width 22 height 6
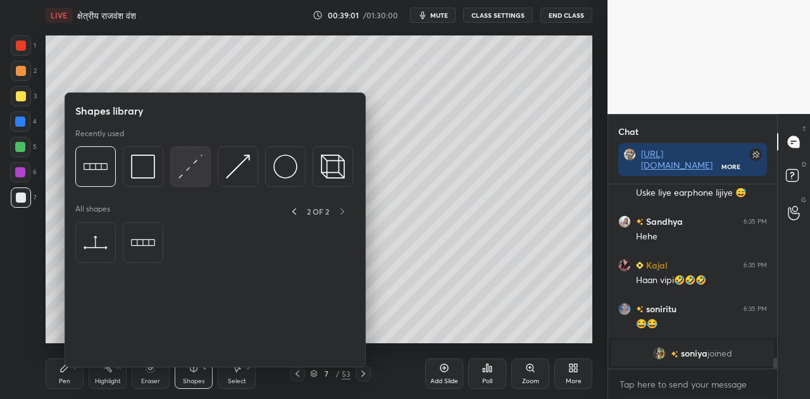
click at [190, 172] on img at bounding box center [190, 166] width 24 height 24
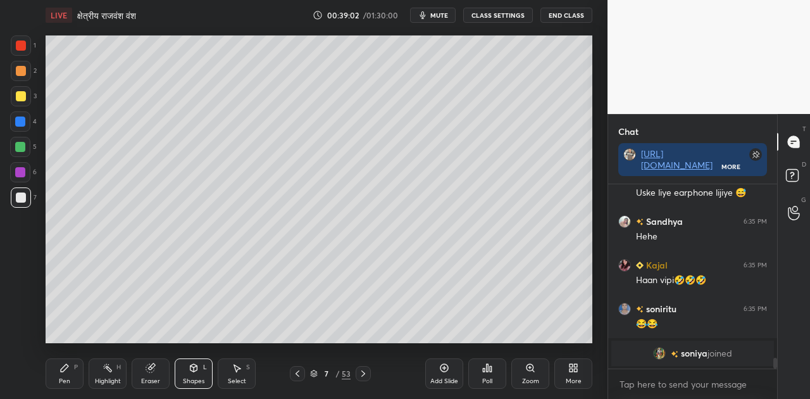
click at [23, 146] on div at bounding box center [20, 147] width 10 height 10
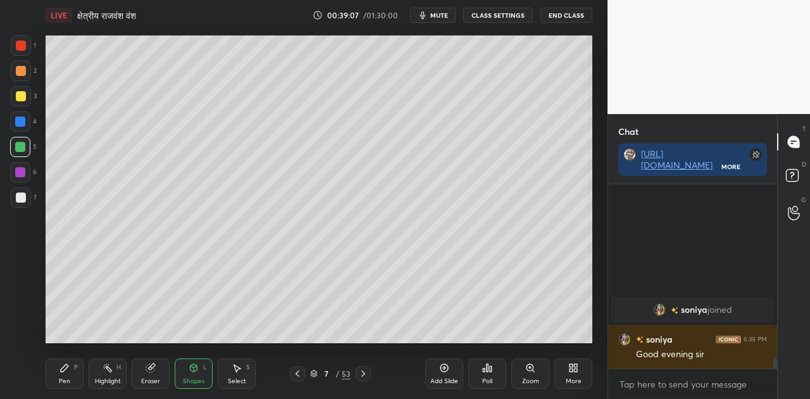
scroll to position [2572, 0]
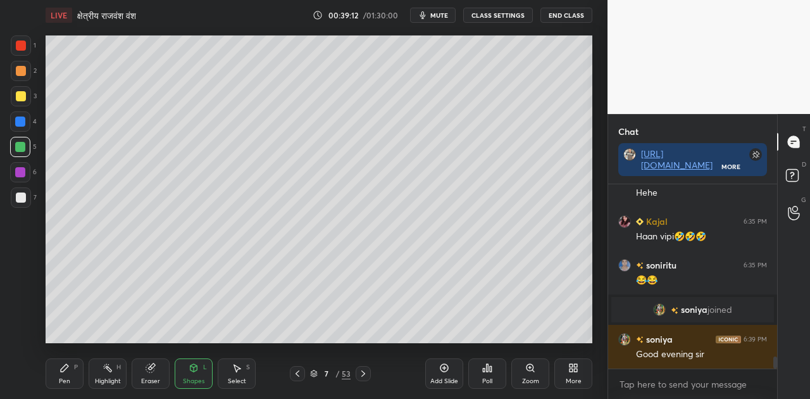
click at [67, 371] on icon at bounding box center [64, 367] width 10 height 10
click at [20, 197] on div at bounding box center [21, 197] width 10 height 10
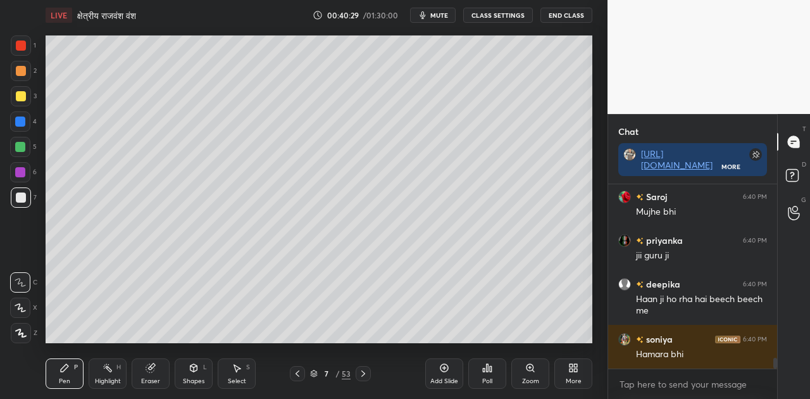
scroll to position [2976, 0]
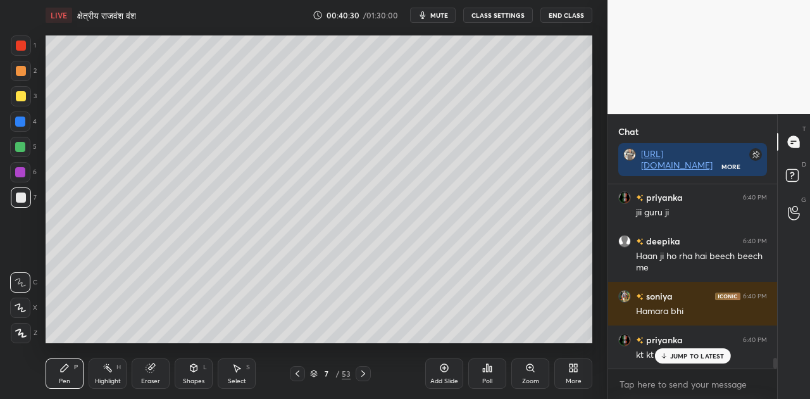
click at [692, 358] on p "JUMP TO LATEST" at bounding box center [697, 356] width 54 height 8
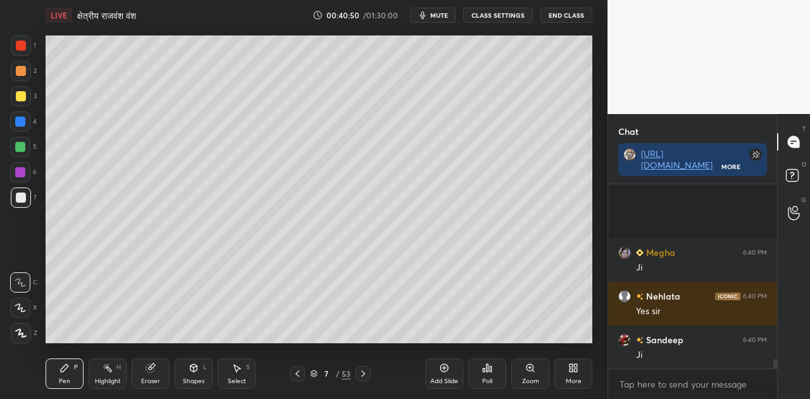
scroll to position [3631, 0]
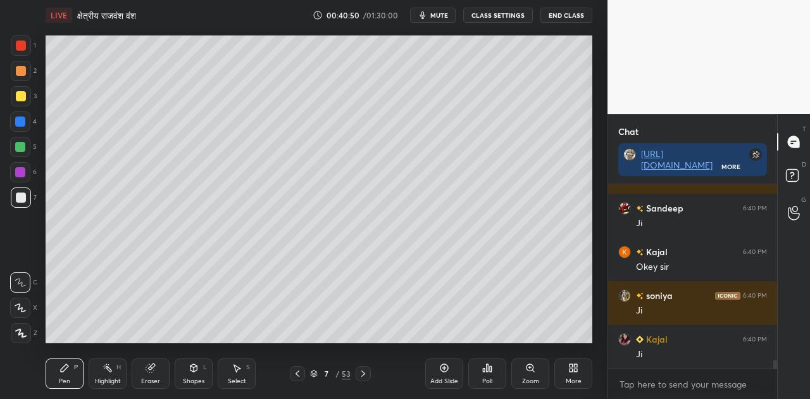
click at [436, 18] on span "mute" at bounding box center [439, 15] width 18 height 9
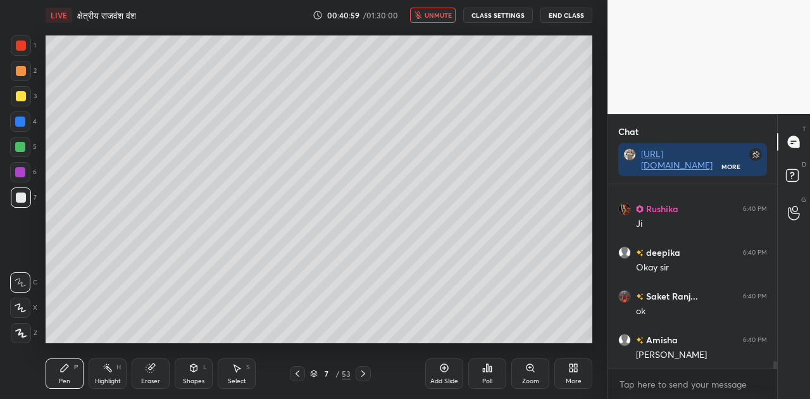
scroll to position [4155, 0]
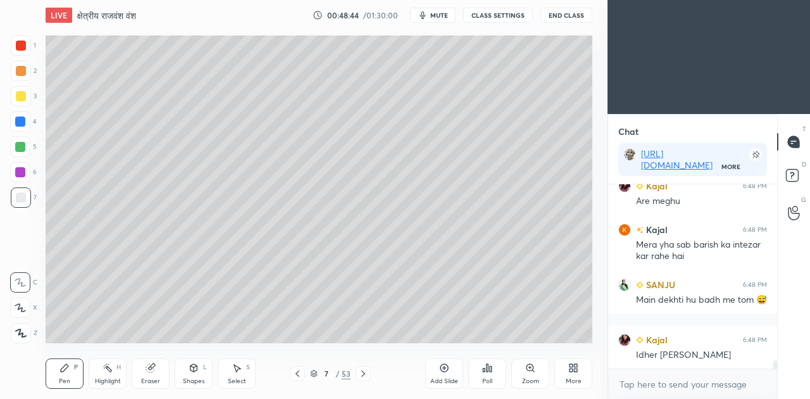
scroll to position [3811, 0]
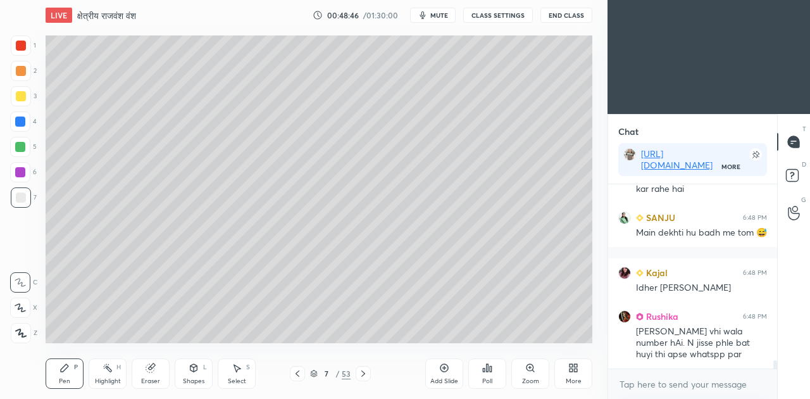
click at [443, 15] on span "mute" at bounding box center [439, 15] width 18 height 9
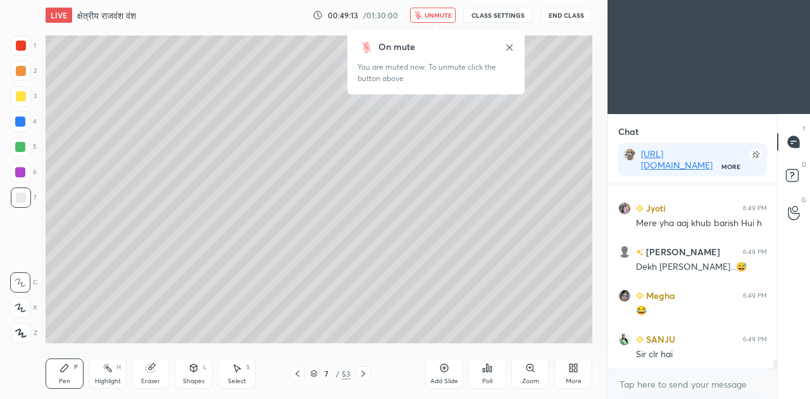
scroll to position [4127, 0]
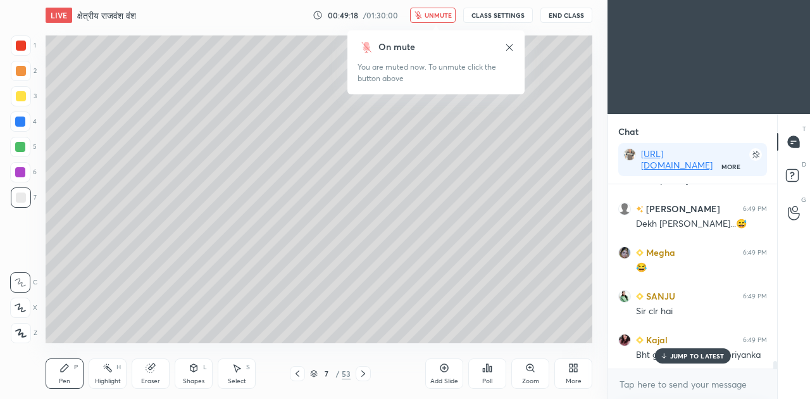
click at [579, 373] on div "More" at bounding box center [573, 373] width 38 height 30
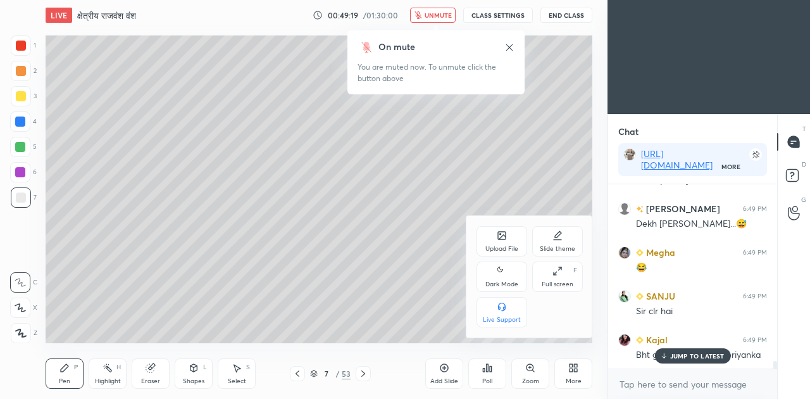
click at [504, 272] on icon at bounding box center [502, 270] width 10 height 15
type textarea "x"
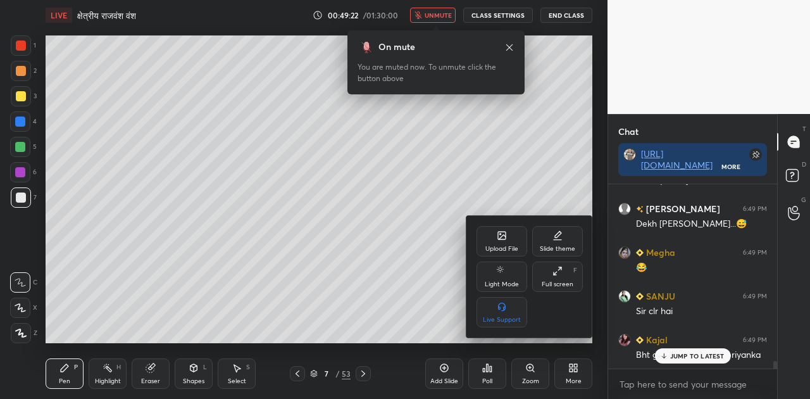
click at [701, 360] on div at bounding box center [405, 199] width 810 height 399
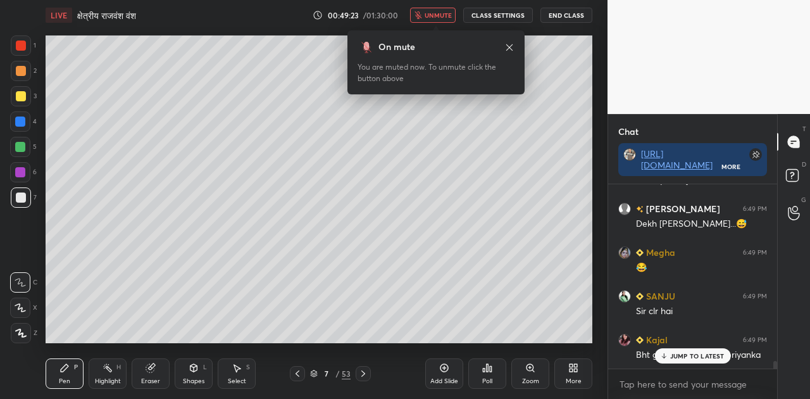
click at [700, 358] on div "Megha 6:47 PM Ha mujhe to Sardi Orr hogayi kal se priyanka 6:47 PM yhhaa to nhi…" at bounding box center [692, 276] width 169 height 184
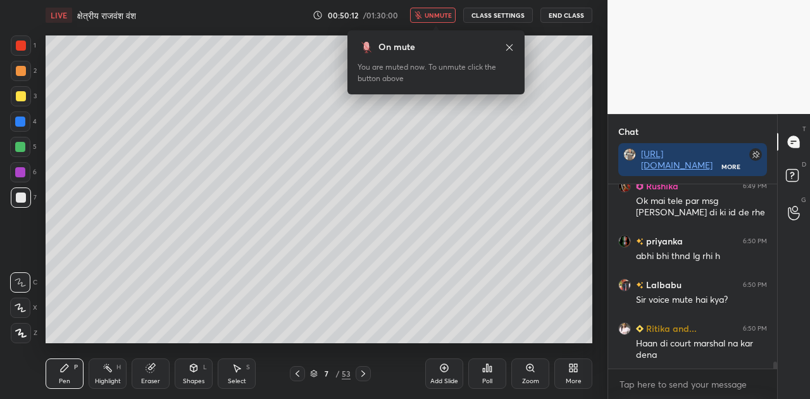
scroll to position [4642, 0]
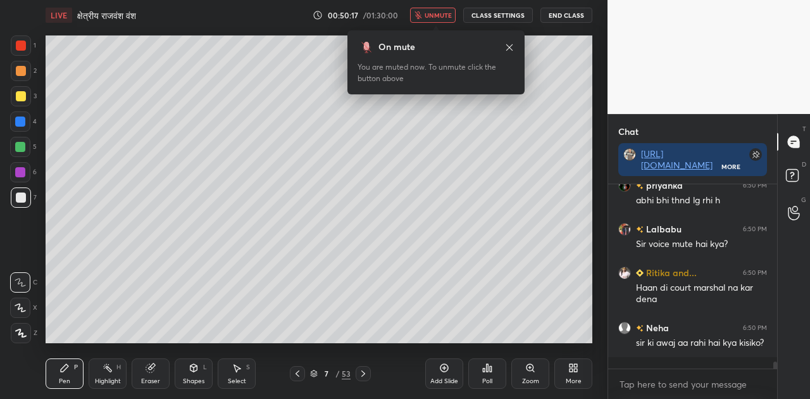
click at [189, 373] on div "Shapes L" at bounding box center [194, 373] width 38 height 30
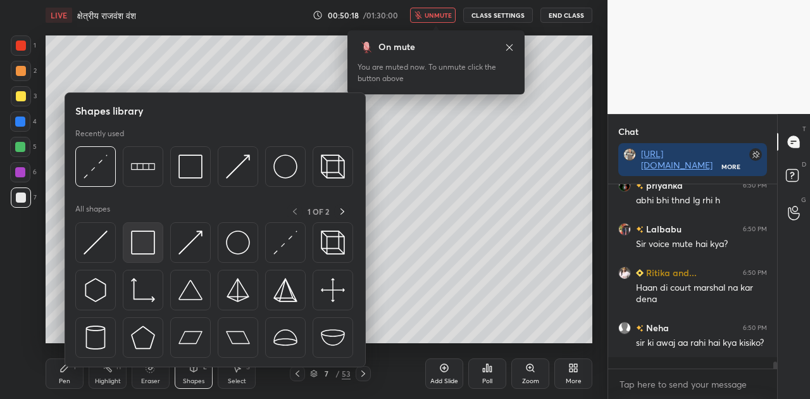
scroll to position [4685, 0]
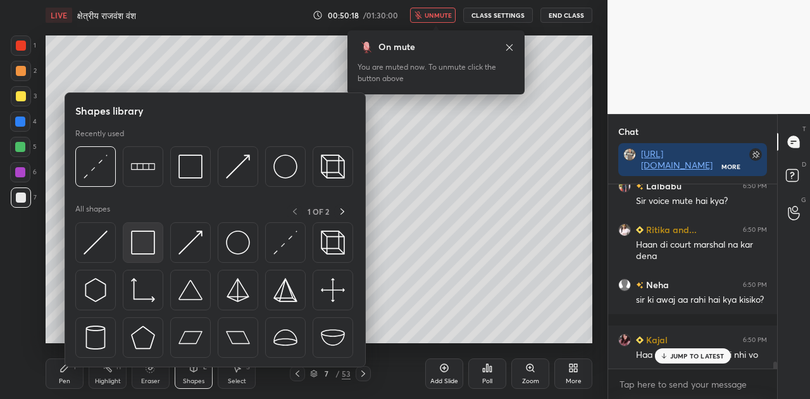
click at [144, 249] on img at bounding box center [143, 242] width 24 height 24
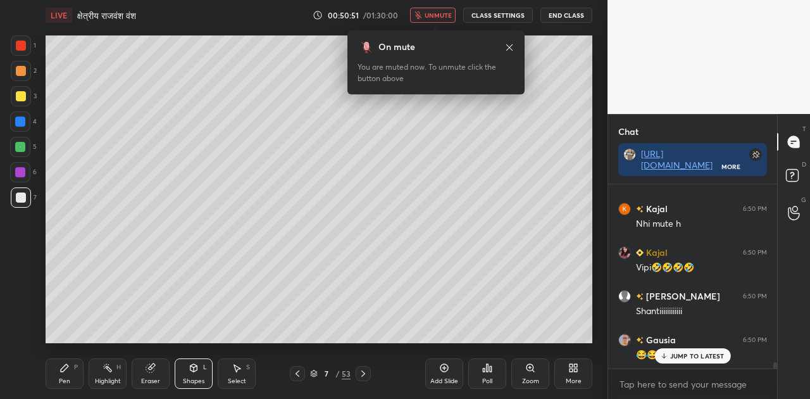
scroll to position [4991, 0]
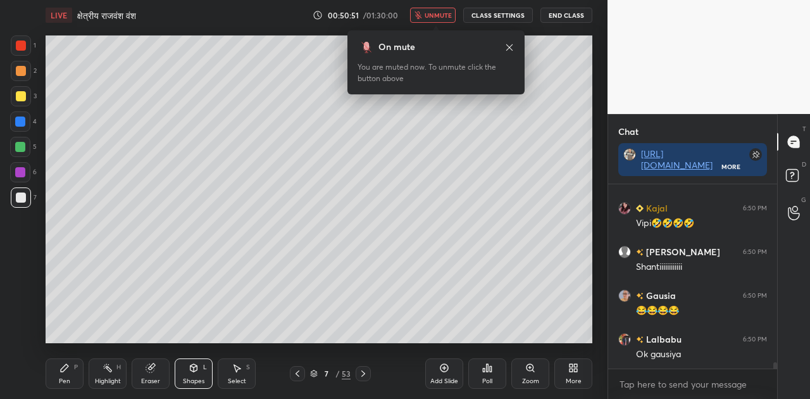
click at [68, 375] on div "Pen P" at bounding box center [65, 373] width 38 height 30
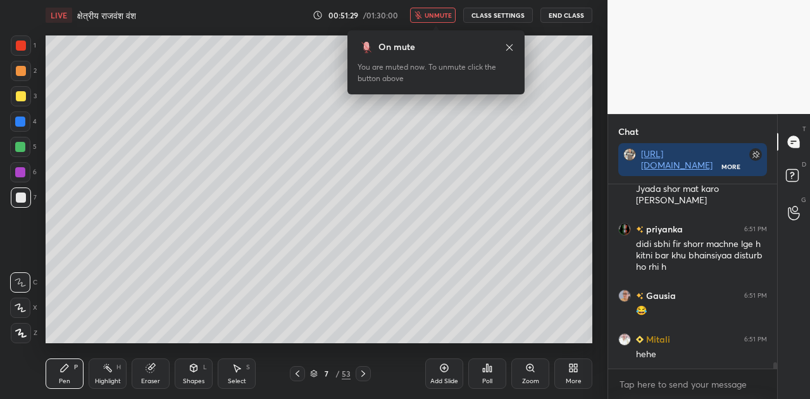
scroll to position [5365, 0]
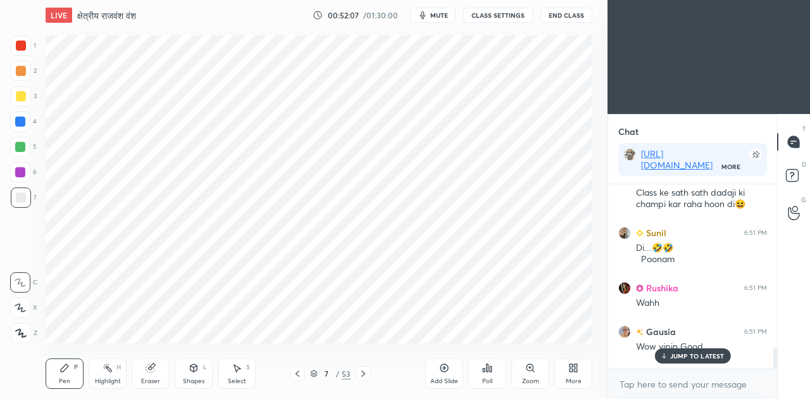
scroll to position [211, 165]
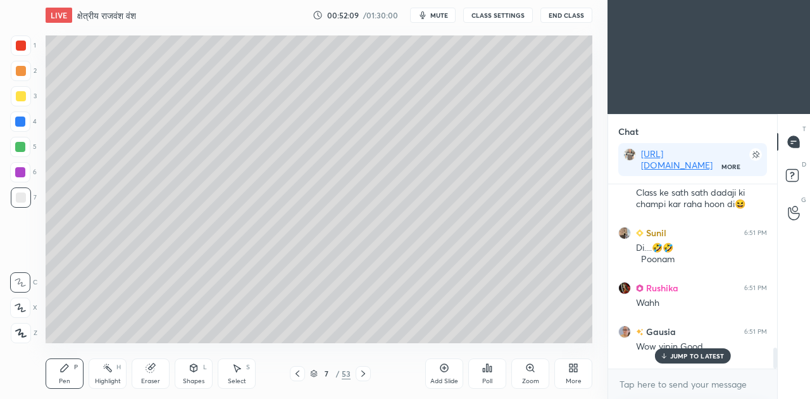
click at [681, 355] on p "JUMP TO LATEST" at bounding box center [697, 356] width 54 height 8
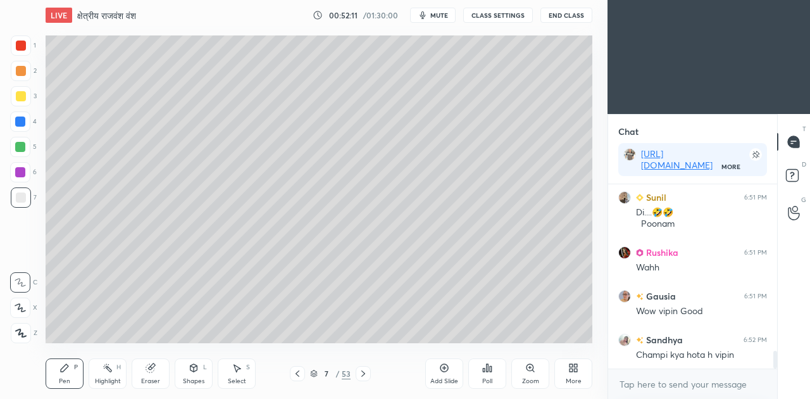
scroll to position [1812, 0]
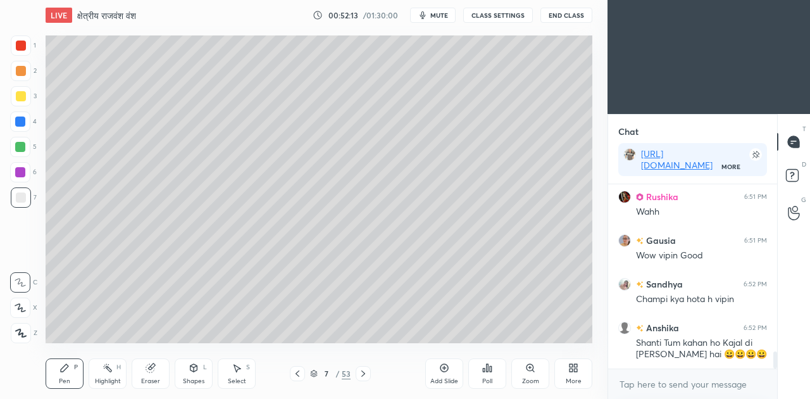
click at [567, 369] on div "More" at bounding box center [573, 373] width 38 height 30
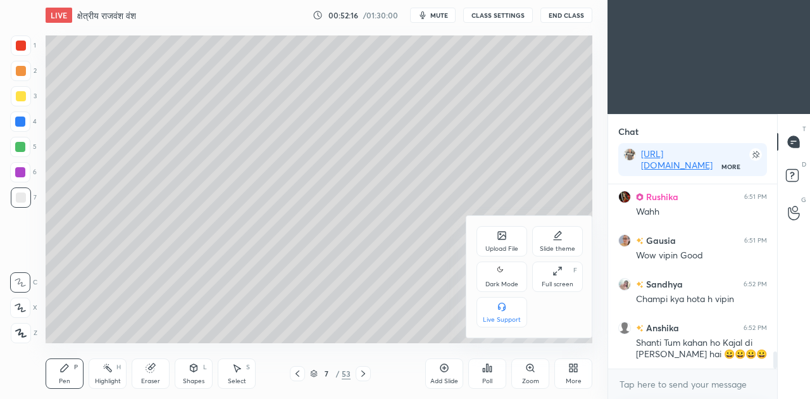
click at [498, 270] on icon at bounding box center [499, 268] width 5 height 5
type textarea "x"
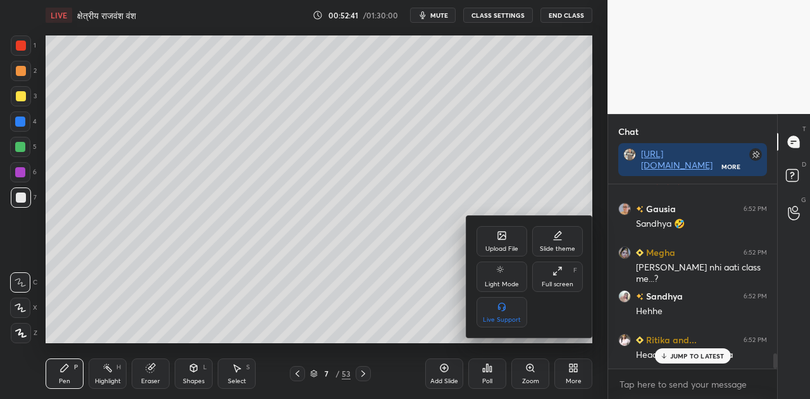
scroll to position [2085, 0]
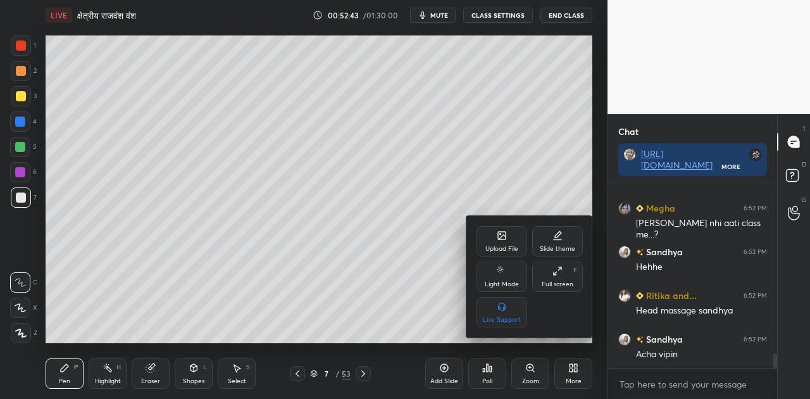
click at [285, 99] on div at bounding box center [405, 199] width 810 height 399
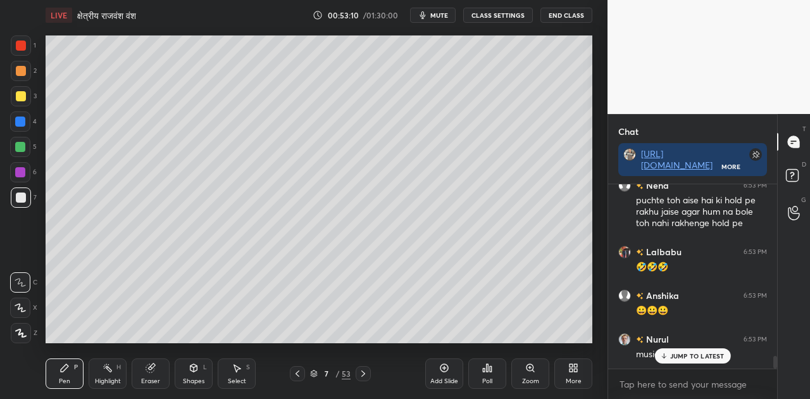
scroll to position [2447, 0]
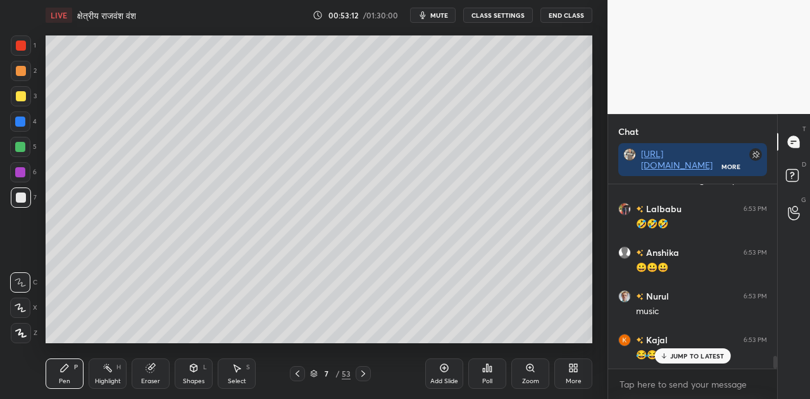
click at [440, 13] on span "mute" at bounding box center [439, 15] width 18 height 9
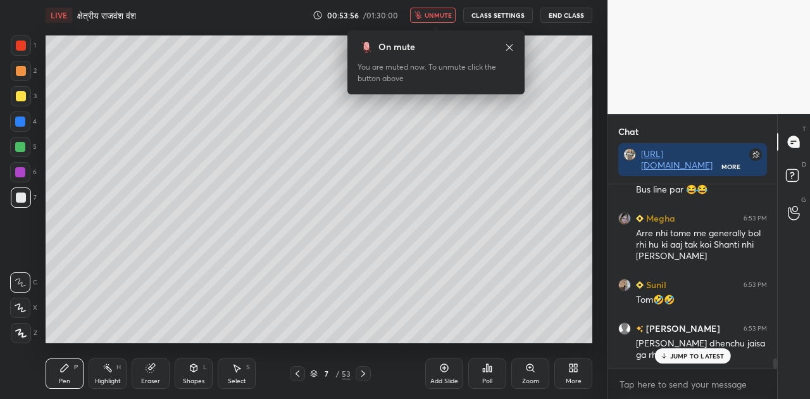
scroll to position [4, 4]
click at [679, 356] on p "JUMP TO LATEST" at bounding box center [697, 356] width 54 height 8
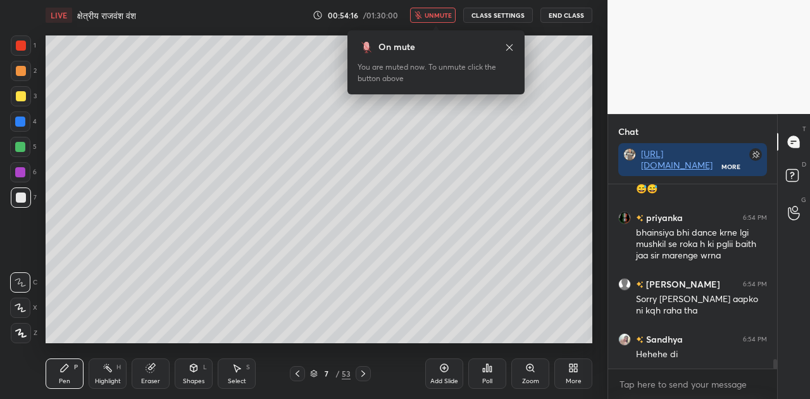
scroll to position [3696, 0]
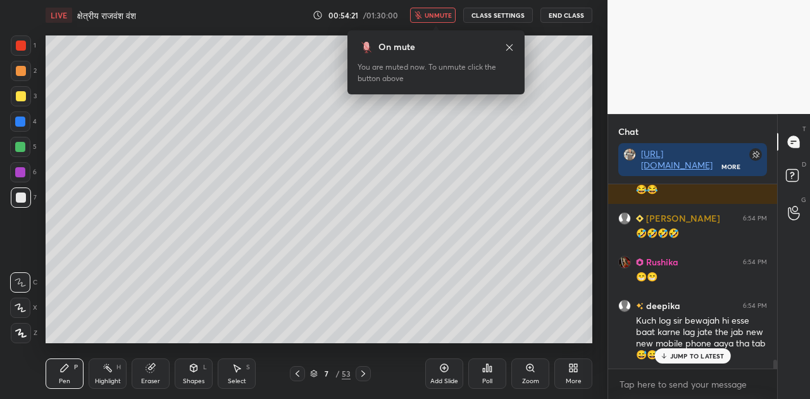
click at [681, 353] on p "JUMP TO LATEST" at bounding box center [697, 356] width 54 height 8
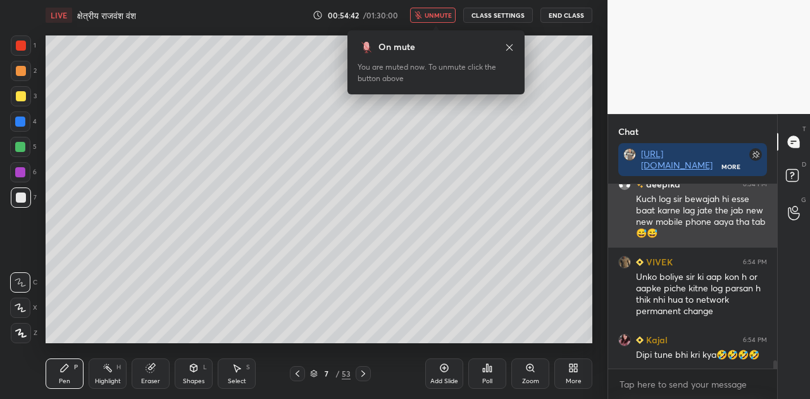
scroll to position [3861, 0]
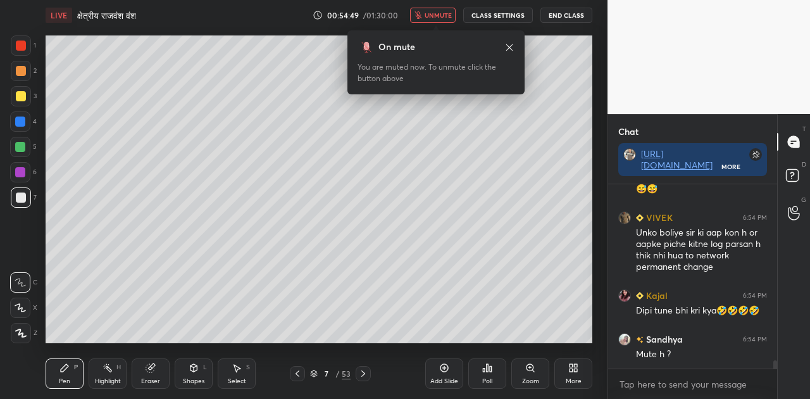
click at [445, 13] on span "unmute" at bounding box center [437, 15] width 27 height 9
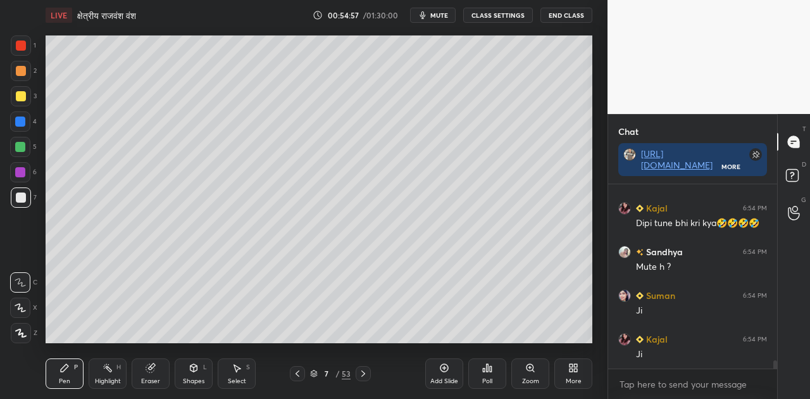
scroll to position [4036, 0]
click at [433, 15] on button "mute" at bounding box center [433, 15] width 46 height 15
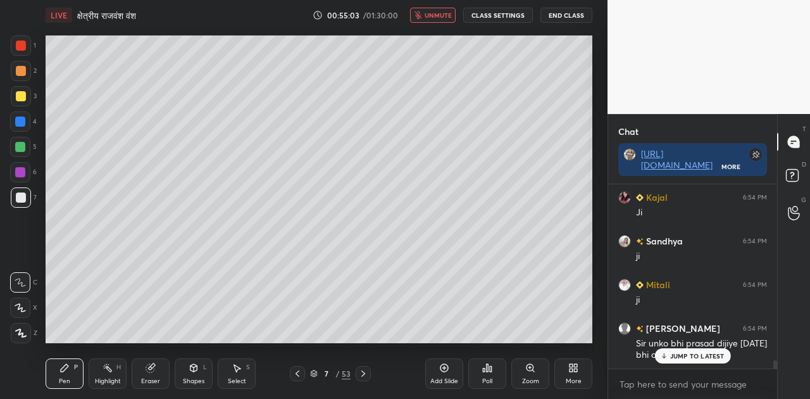
scroll to position [4157, 0]
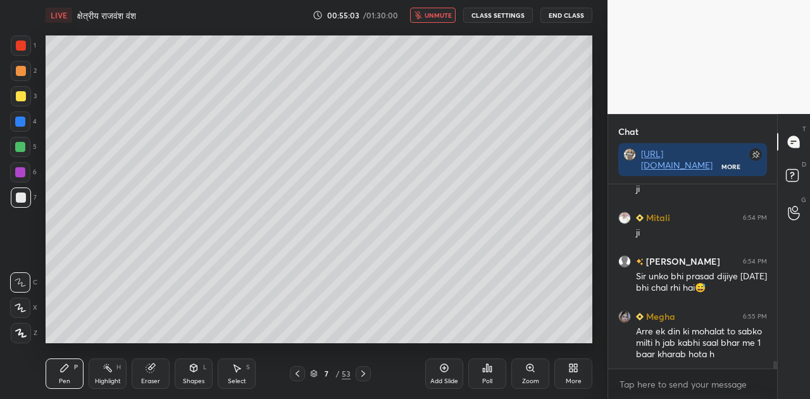
click at [695, 359] on div "Arre ek din ki mohalat to sabko milti h jab kabhi saal bhar me 1 baar kharab ho…" at bounding box center [701, 342] width 131 height 35
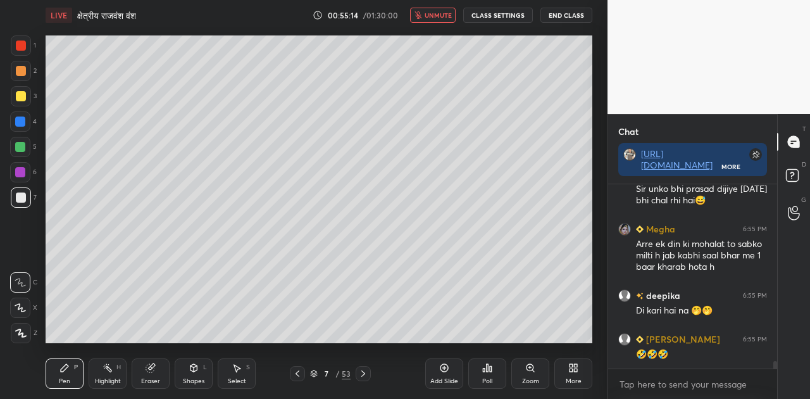
scroll to position [4288, 0]
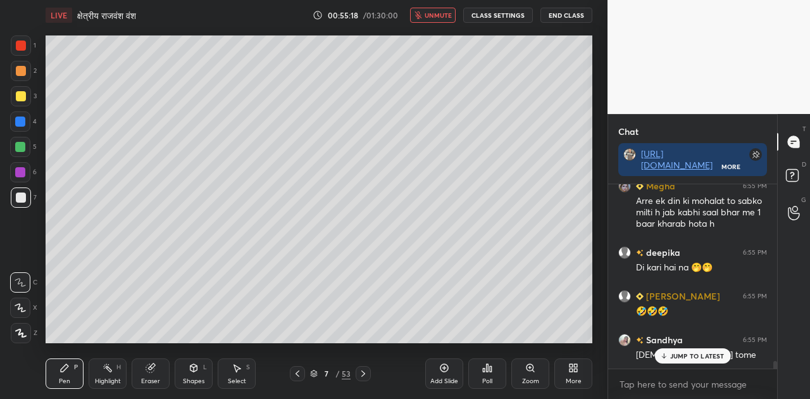
click at [673, 352] on p "JUMP TO LATEST" at bounding box center [697, 356] width 54 height 8
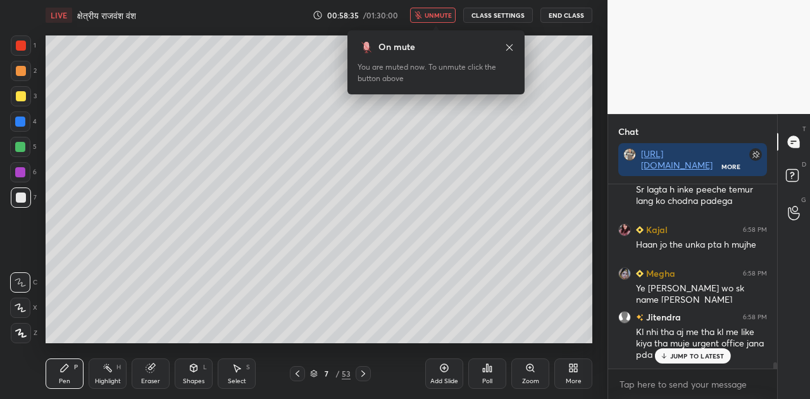
scroll to position [5429, 0]
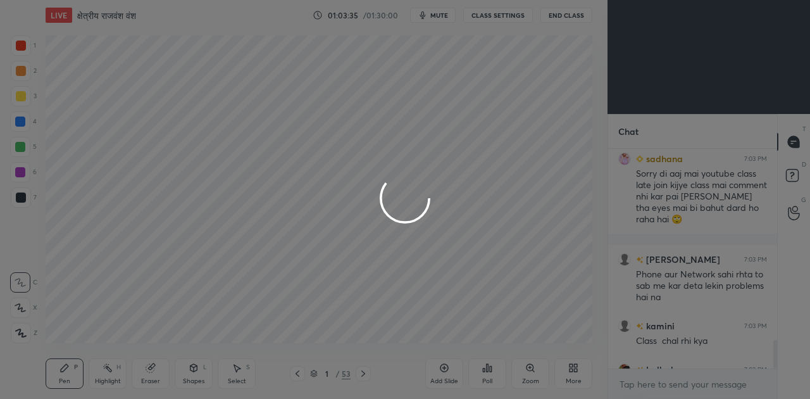
scroll to position [211, 165]
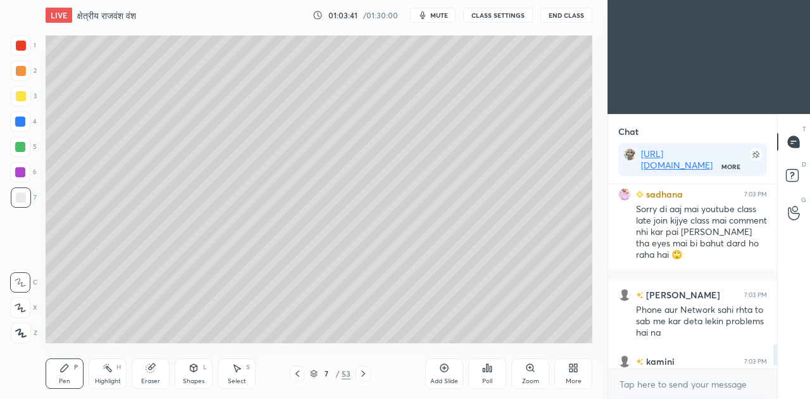
click at [574, 367] on icon at bounding box center [575, 365] width 3 height 3
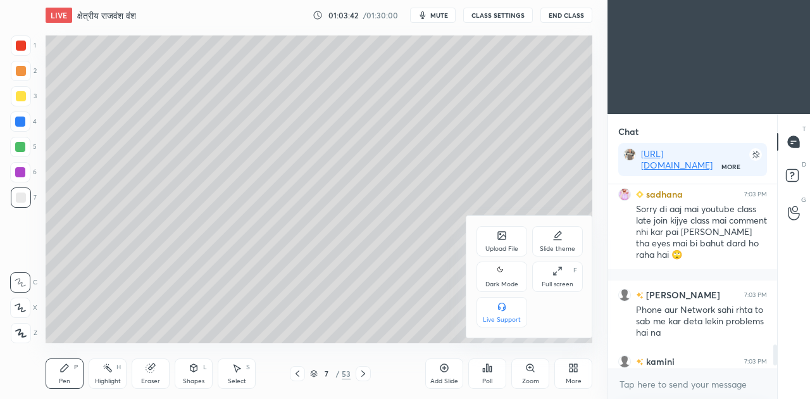
scroll to position [1769, 0]
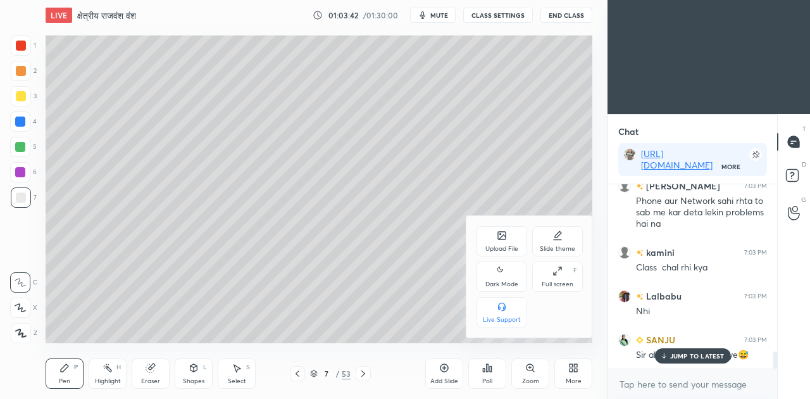
click at [502, 275] on icon at bounding box center [502, 270] width 10 height 15
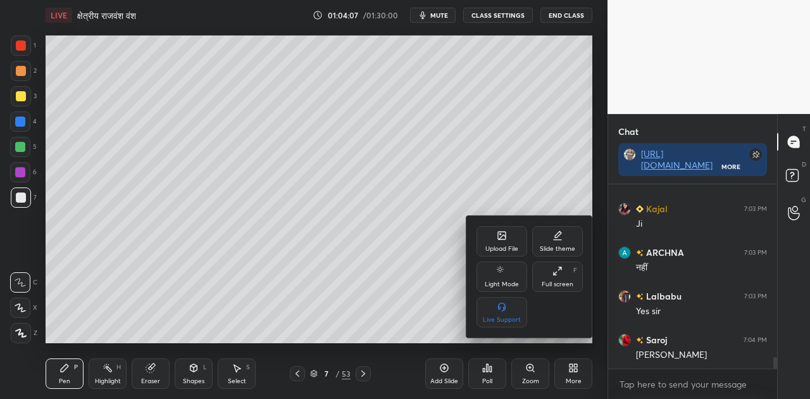
scroll to position [2861, 0]
click at [482, 75] on div at bounding box center [405, 199] width 810 height 399
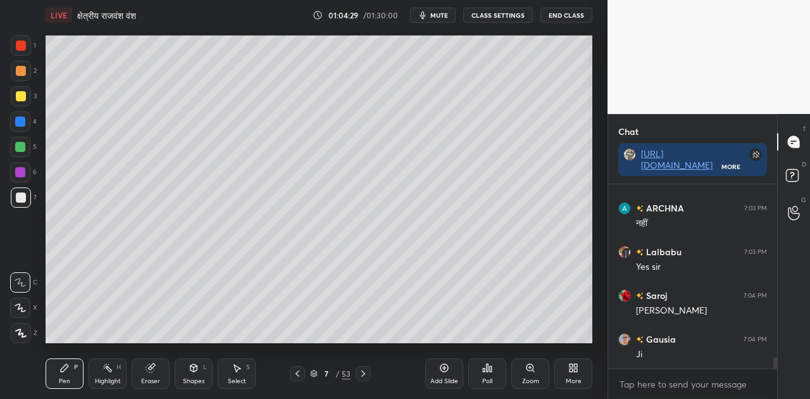
click at [190, 373] on div "Shapes L" at bounding box center [194, 373] width 38 height 30
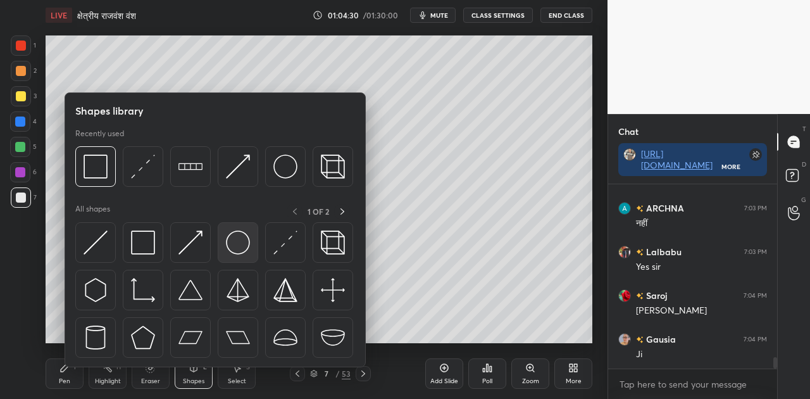
click at [234, 245] on img at bounding box center [238, 242] width 24 height 24
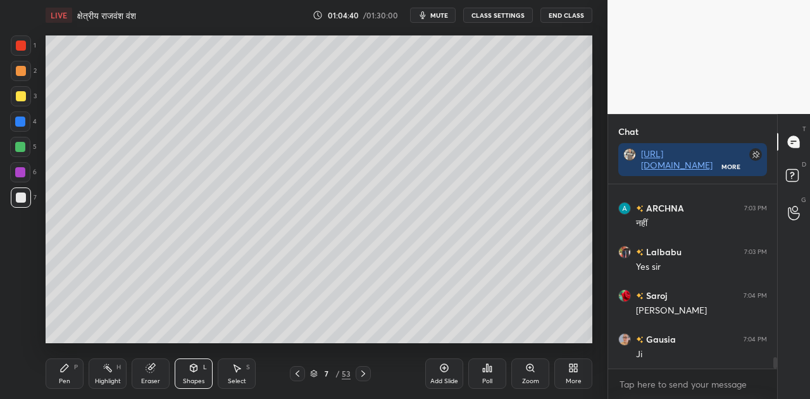
click at [66, 372] on icon at bounding box center [64, 367] width 10 height 10
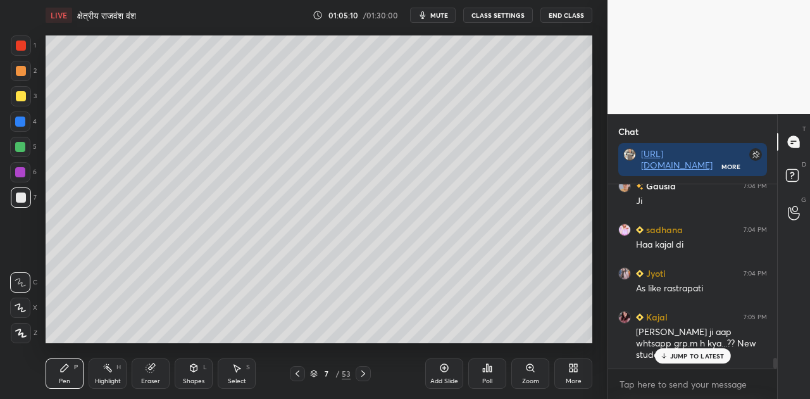
scroll to position [3058, 0]
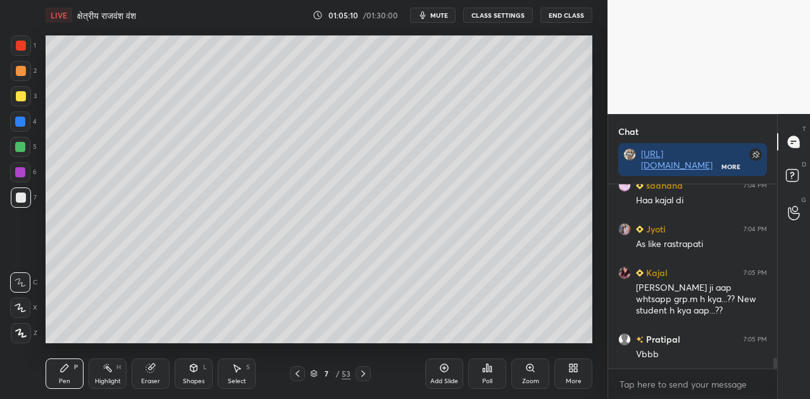
click at [693, 356] on div "Vbbb" at bounding box center [701, 354] width 131 height 13
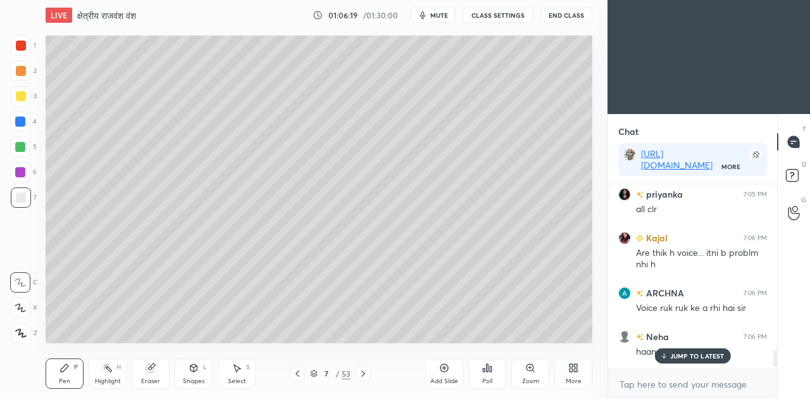
scroll to position [2186, 0]
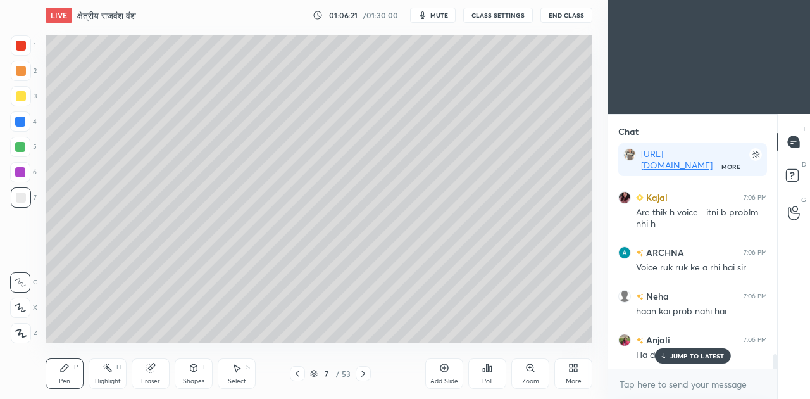
click at [692, 352] on p "JUMP TO LATEST" at bounding box center [697, 356] width 54 height 8
click at [573, 378] on div "More" at bounding box center [574, 381] width 16 height 6
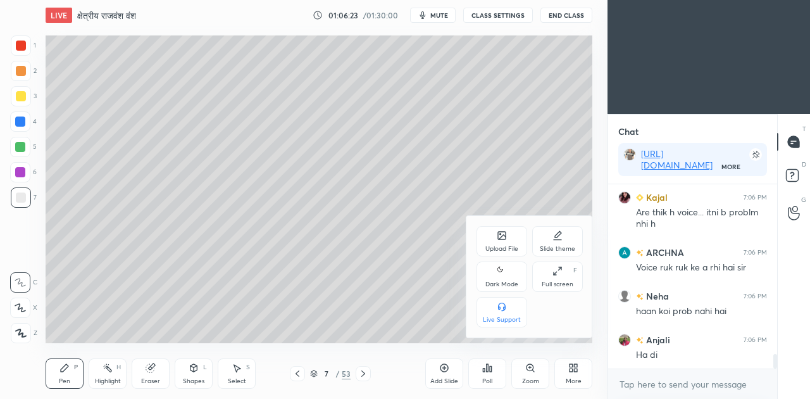
scroll to position [2242, 0]
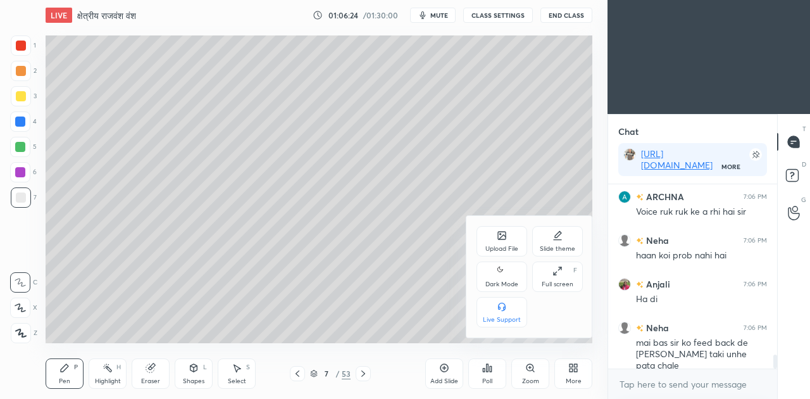
click at [504, 272] on icon at bounding box center [502, 270] width 10 height 15
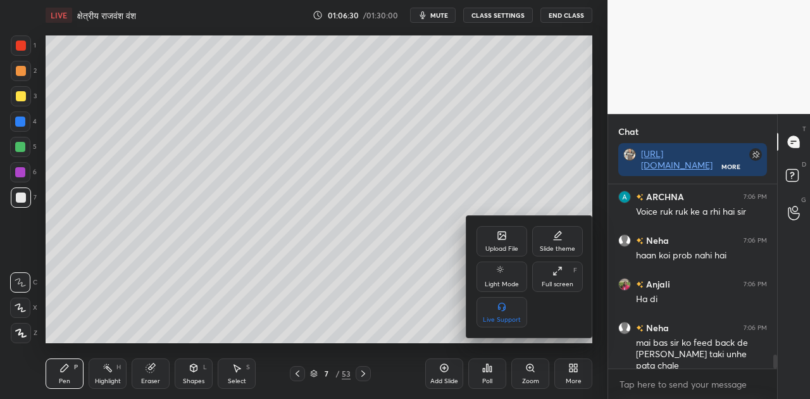
click at [446, 14] on div at bounding box center [405, 199] width 810 height 399
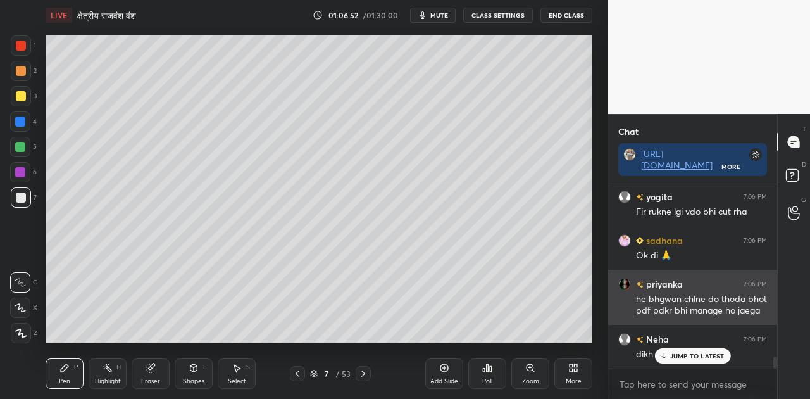
scroll to position [2570, 0]
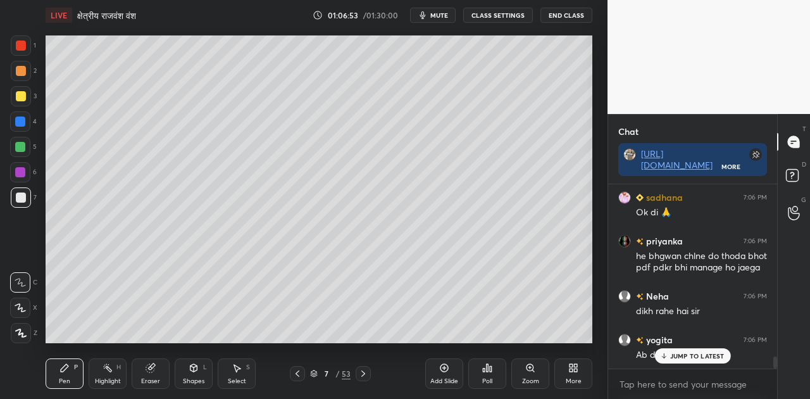
click at [439, 372] on icon at bounding box center [444, 367] width 10 height 10
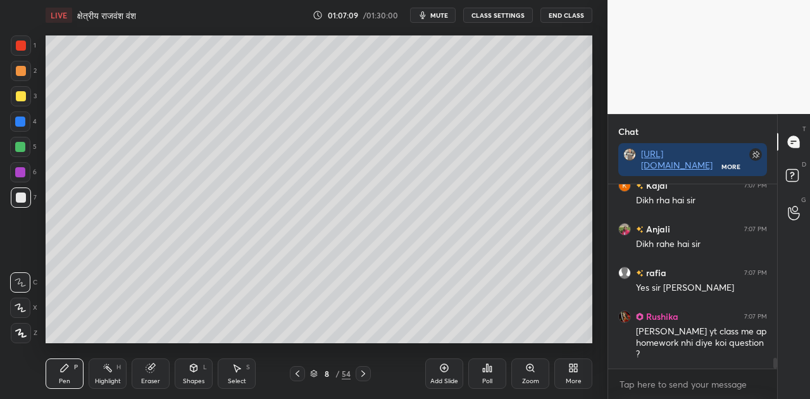
scroll to position [3029, 0]
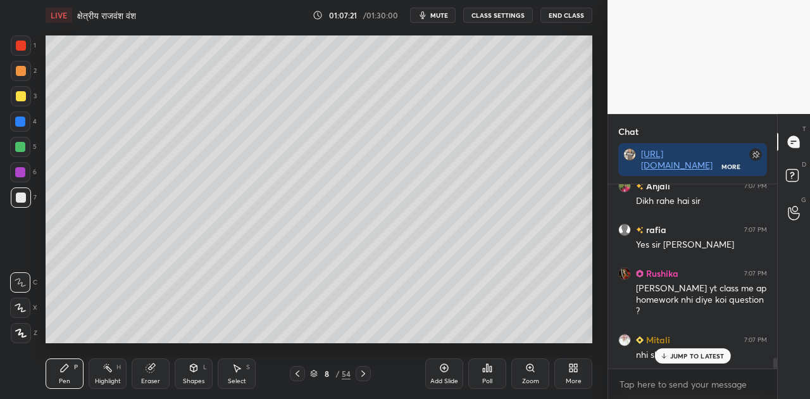
click at [20, 72] on div at bounding box center [21, 71] width 10 height 10
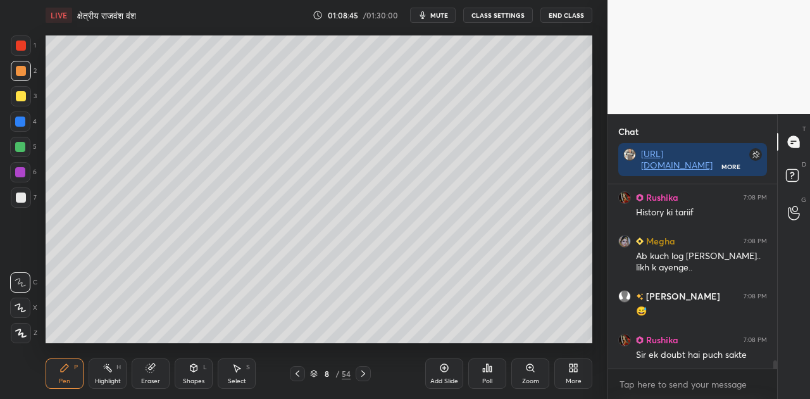
scroll to position [3893, 0]
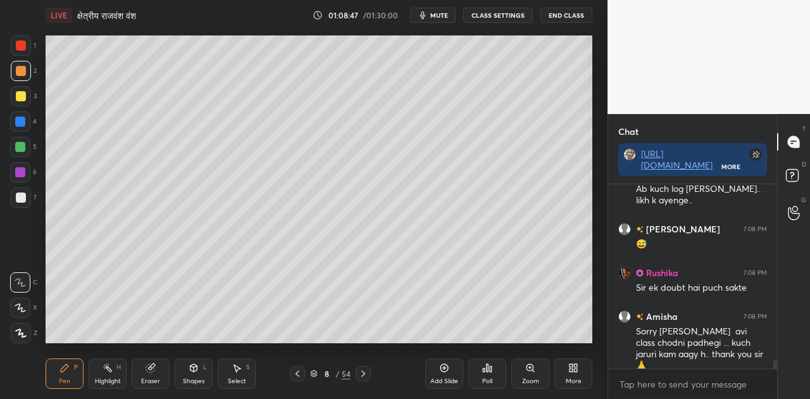
click at [23, 197] on div at bounding box center [21, 197] width 10 height 10
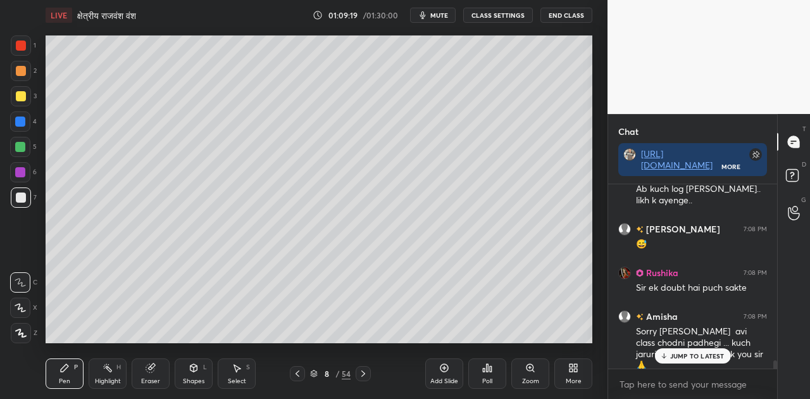
scroll to position [3970, 0]
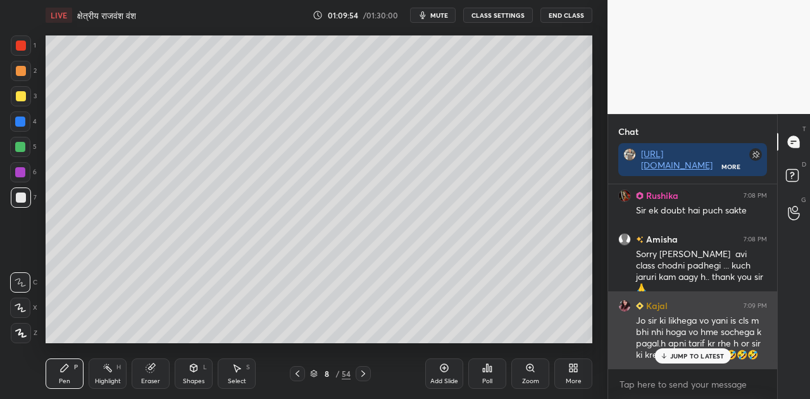
click at [680, 352] on p "JUMP TO LATEST" at bounding box center [697, 356] width 54 height 8
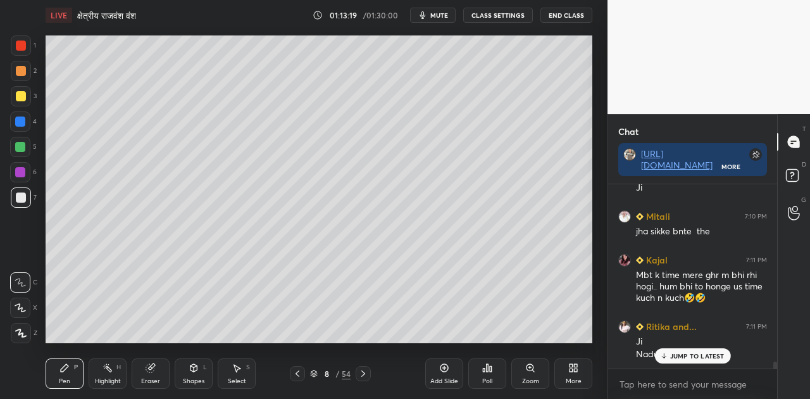
scroll to position [4499, 0]
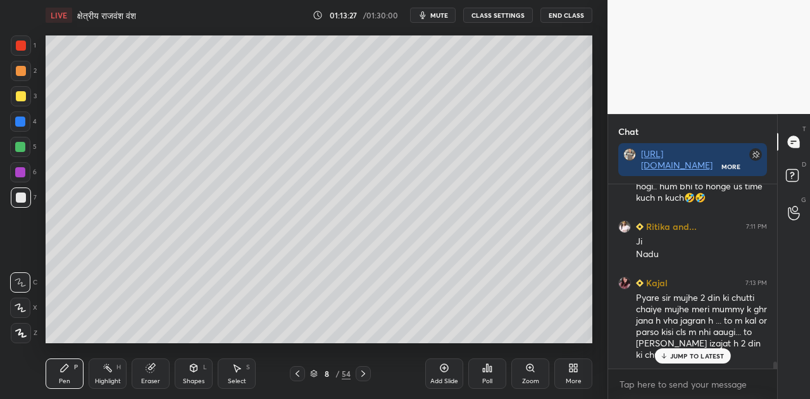
click at [683, 357] on p "JUMP TO LATEST" at bounding box center [697, 356] width 54 height 8
click at [22, 46] on div at bounding box center [21, 45] width 10 height 10
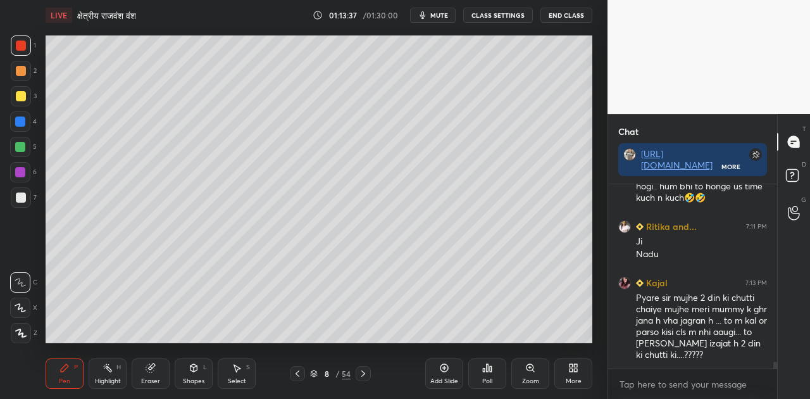
click at [108, 375] on div "Highlight H" at bounding box center [108, 373] width 38 height 30
click at [23, 331] on icon at bounding box center [20, 332] width 6 height 6
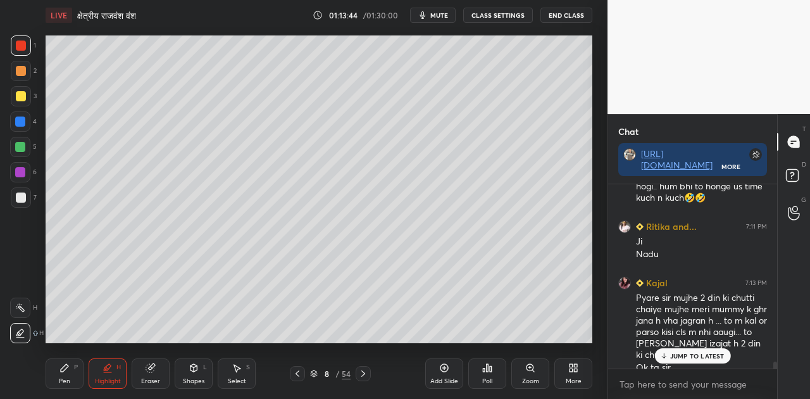
scroll to position [4512, 0]
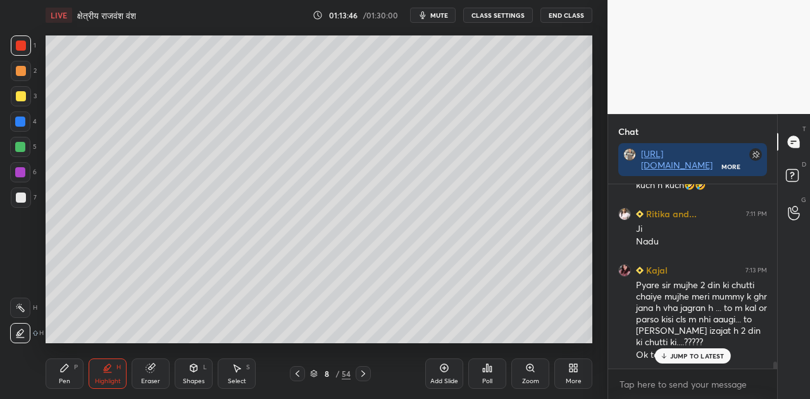
click at [63, 375] on div "Pen P" at bounding box center [65, 373] width 38 height 30
click at [669, 357] on div "JUMP TO LATEST" at bounding box center [692, 355] width 76 height 15
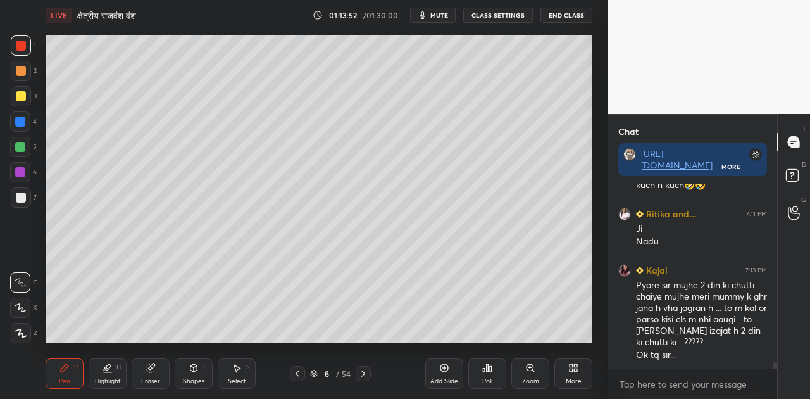
click at [443, 12] on span "mute" at bounding box center [439, 15] width 18 height 9
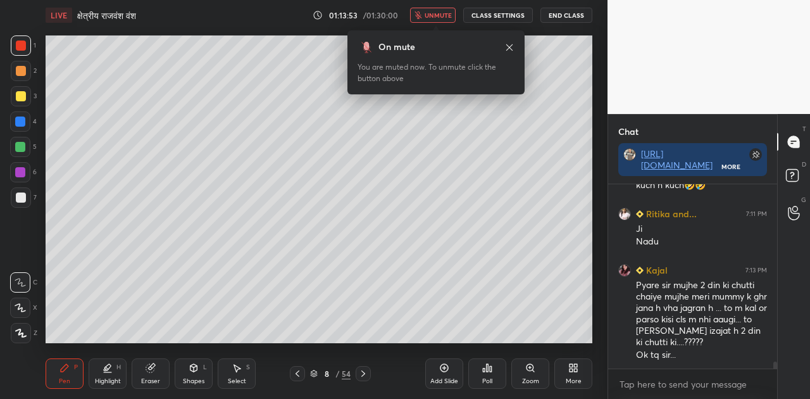
scroll to position [4567, 0]
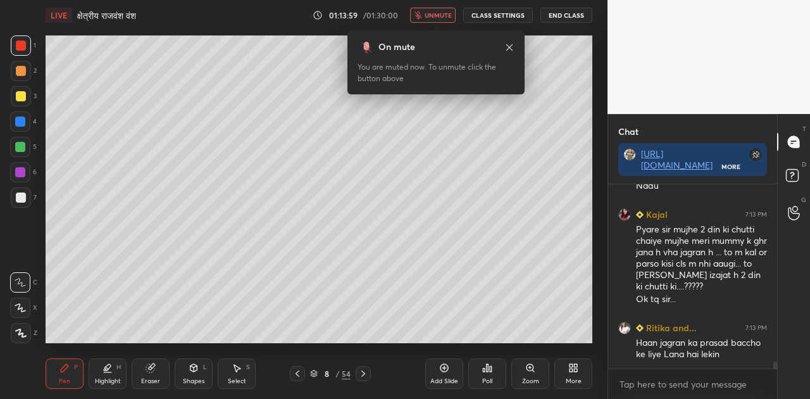
click at [443, 12] on span "unmute" at bounding box center [437, 15] width 27 height 9
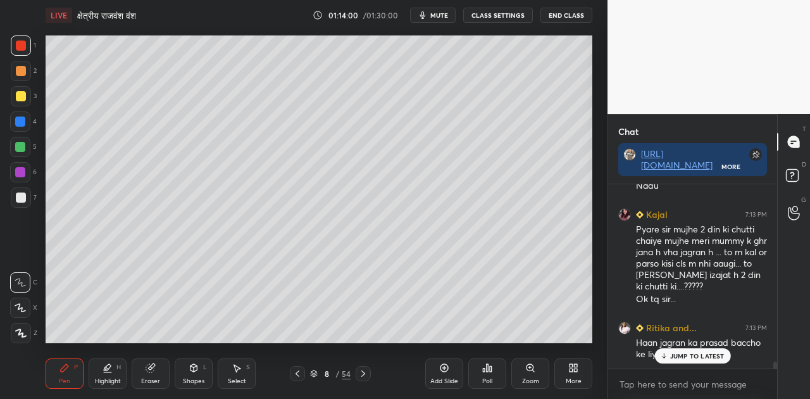
scroll to position [4610, 0]
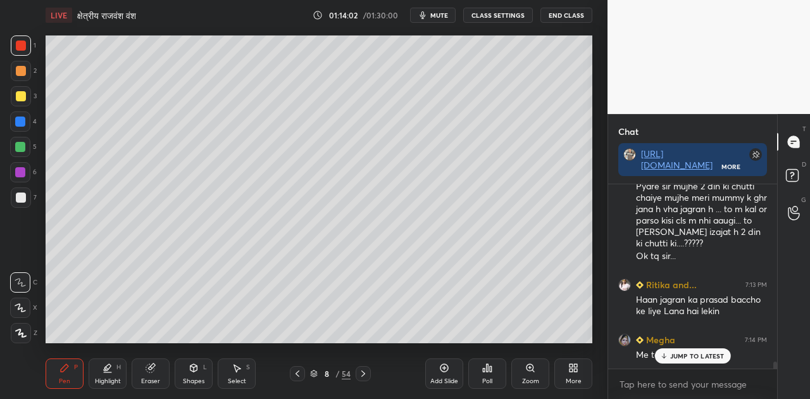
click at [678, 354] on p "JUMP TO LATEST" at bounding box center [697, 356] width 54 height 8
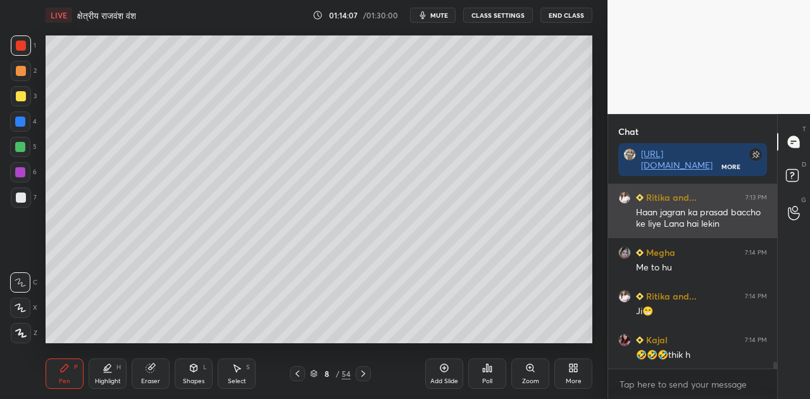
scroll to position [4742, 0]
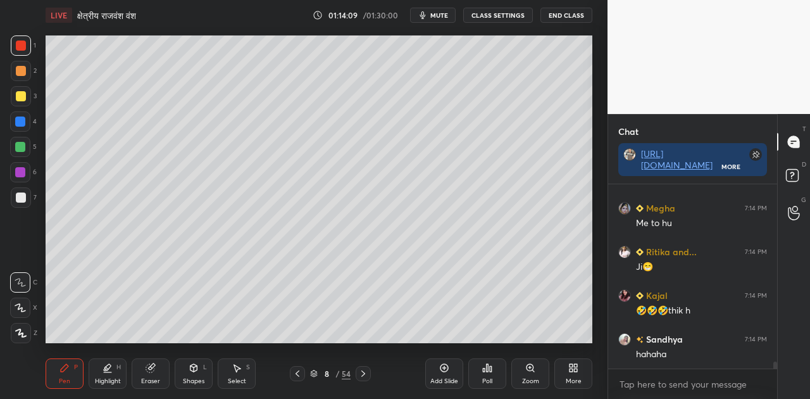
click at [23, 196] on div at bounding box center [21, 197] width 10 height 10
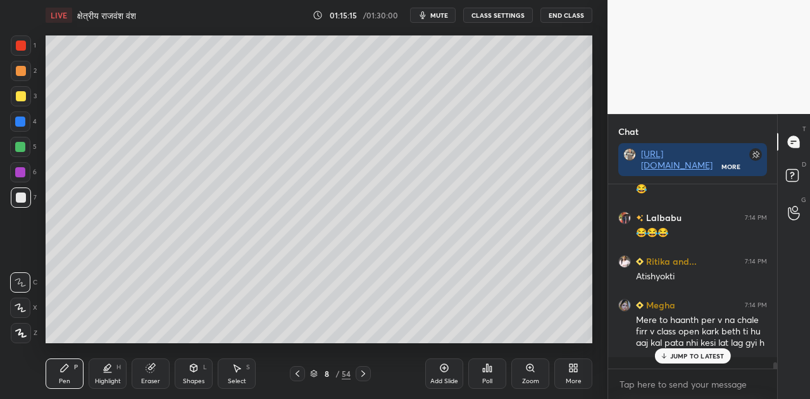
scroll to position [5180, 0]
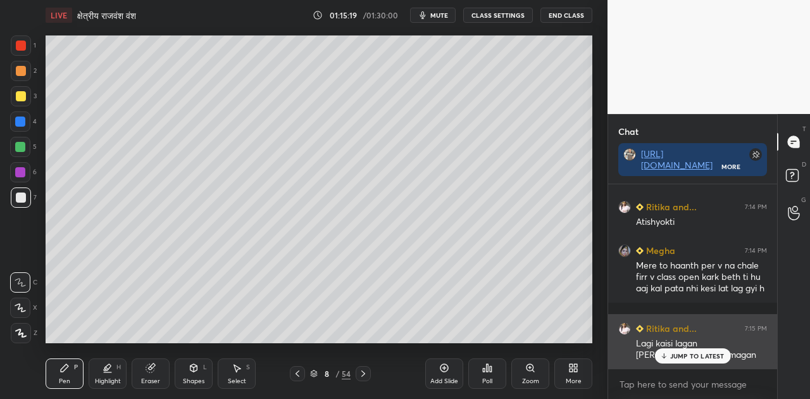
click at [684, 356] on p "JUMP TO LATEST" at bounding box center [697, 356] width 54 height 8
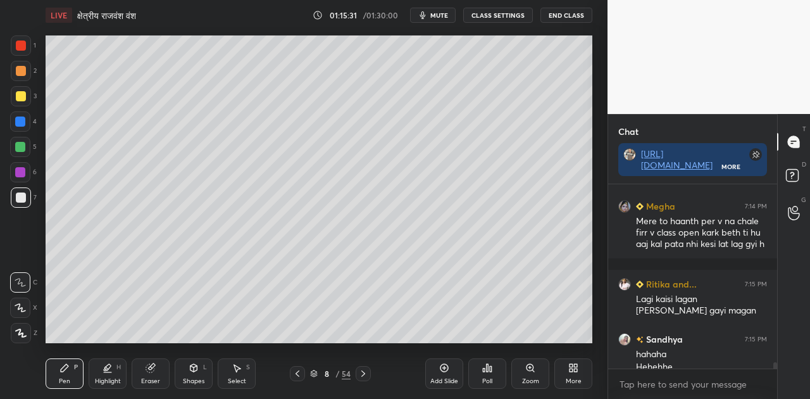
scroll to position [5237, 0]
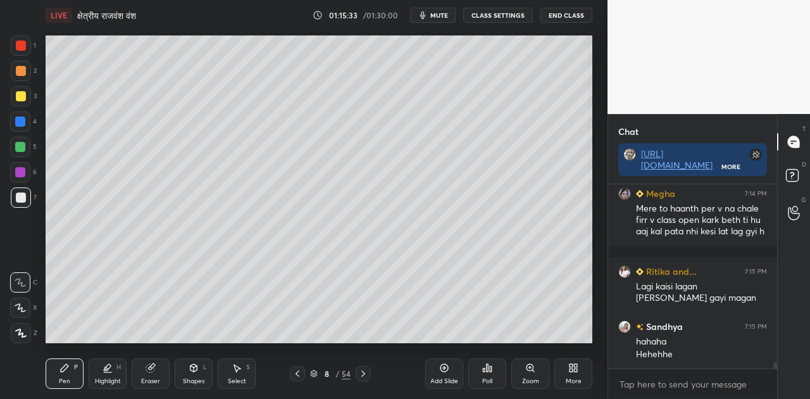
click at [20, 72] on div at bounding box center [21, 71] width 10 height 10
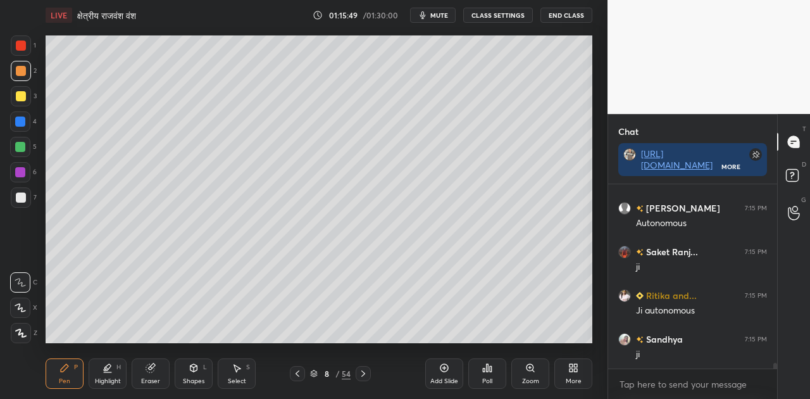
scroll to position [5542, 0]
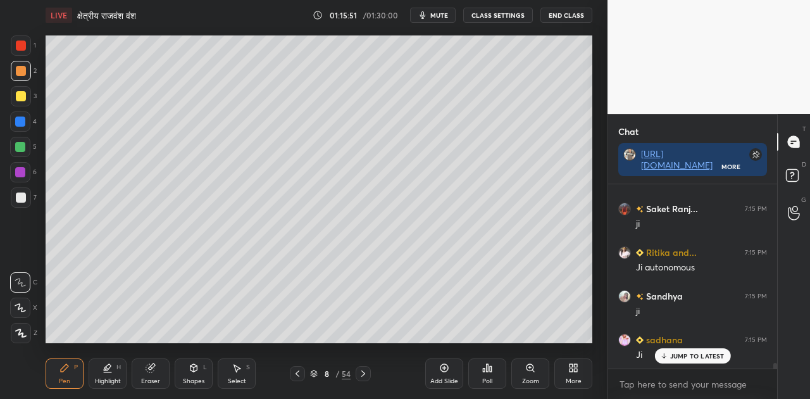
click at [23, 201] on div at bounding box center [21, 197] width 10 height 10
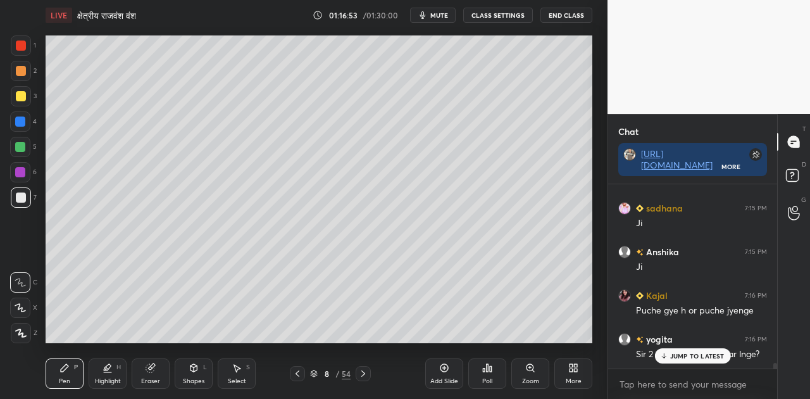
scroll to position [5716, 0]
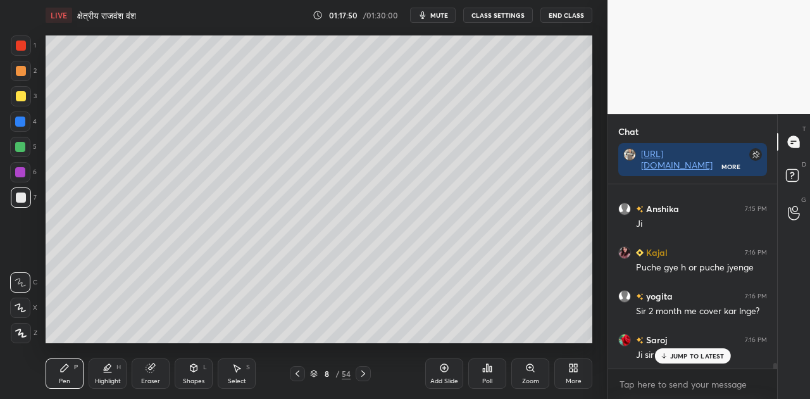
drag, startPoint x: 685, startPoint y: 352, endPoint x: 597, endPoint y: 319, distance: 94.5
click at [684, 352] on p "JUMP TO LATEST" at bounding box center [697, 356] width 54 height 8
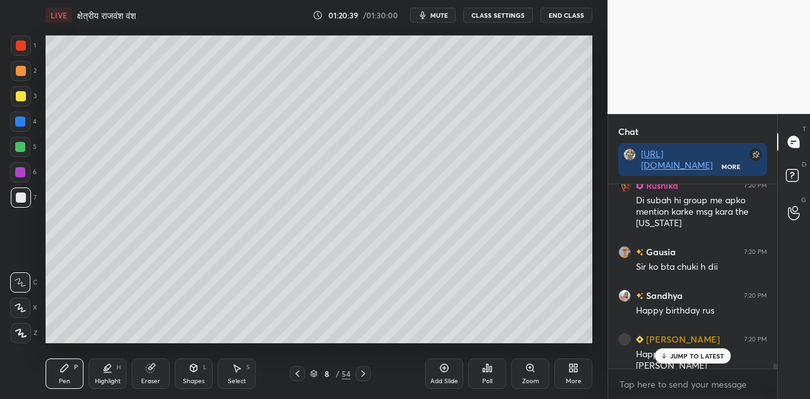
scroll to position [6517, 0]
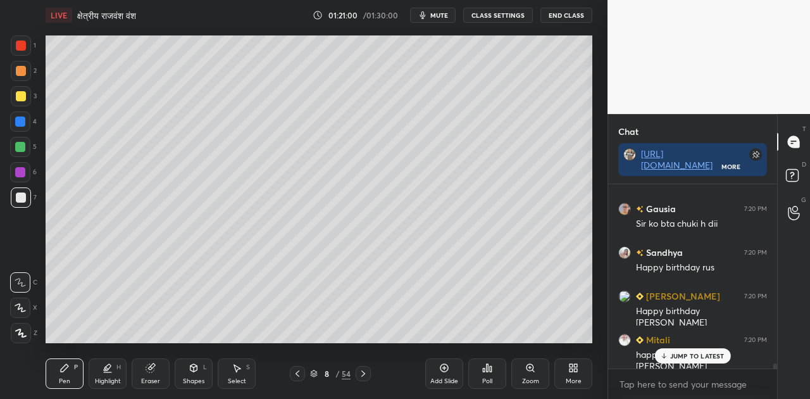
click at [191, 378] on div "Shapes" at bounding box center [194, 381] width 22 height 6
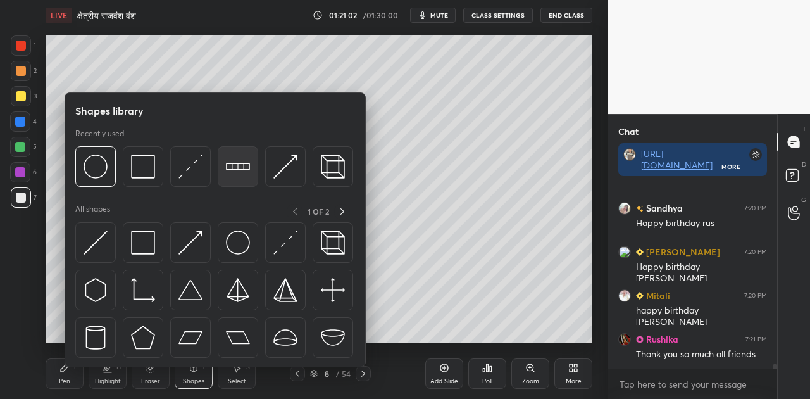
click at [235, 166] on img at bounding box center [238, 166] width 24 height 24
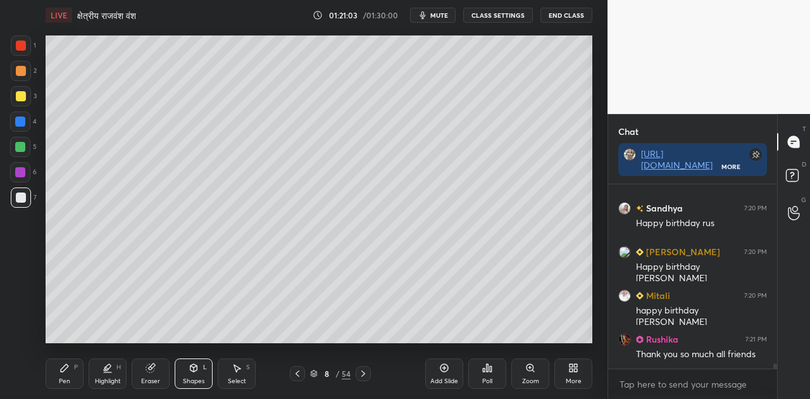
scroll to position [6604, 0]
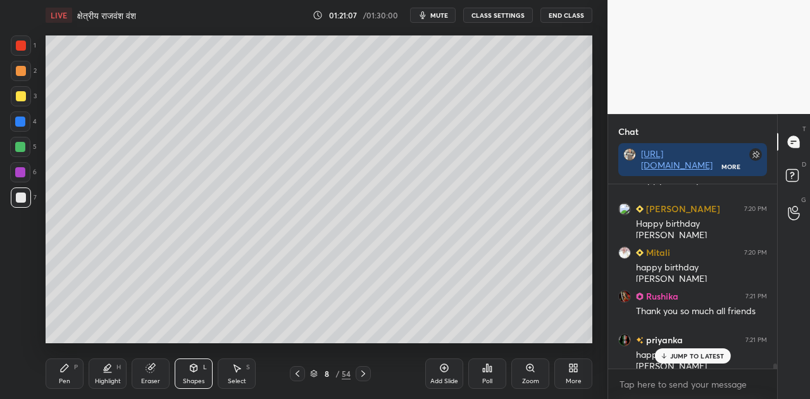
click at [61, 371] on icon at bounding box center [65, 368] width 8 height 8
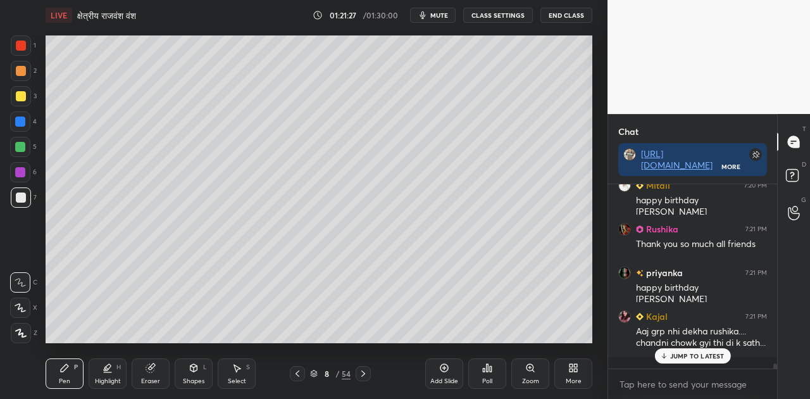
scroll to position [6714, 0]
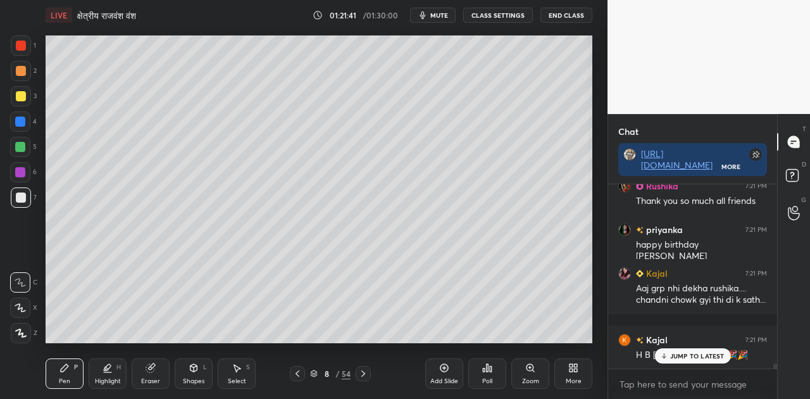
click at [443, 13] on span "mute" at bounding box center [439, 15] width 18 height 9
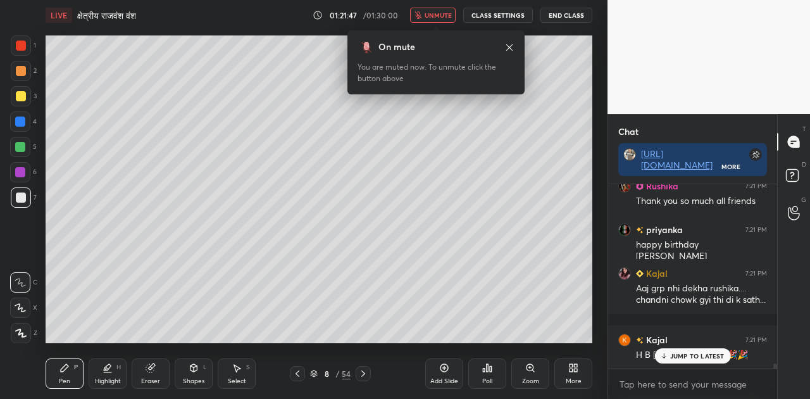
click at [445, 13] on span "unmute" at bounding box center [437, 15] width 27 height 9
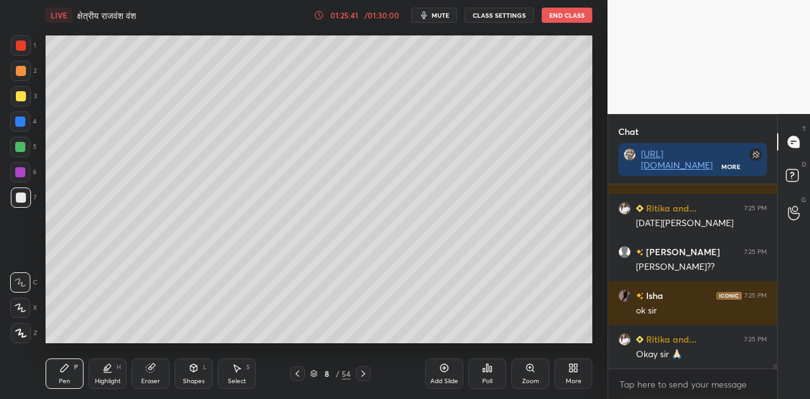
scroll to position [7599, 0]
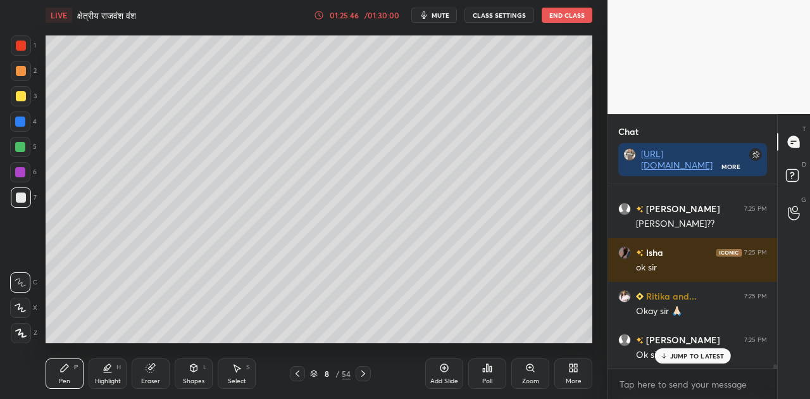
click at [364, 373] on icon at bounding box center [363, 373] width 4 height 6
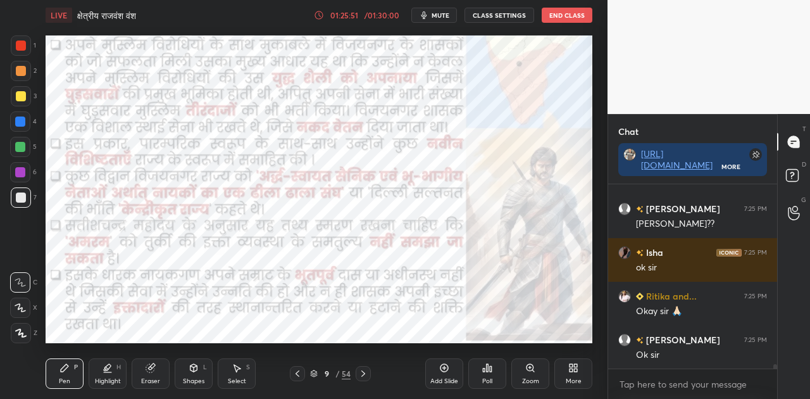
scroll to position [7643, 0]
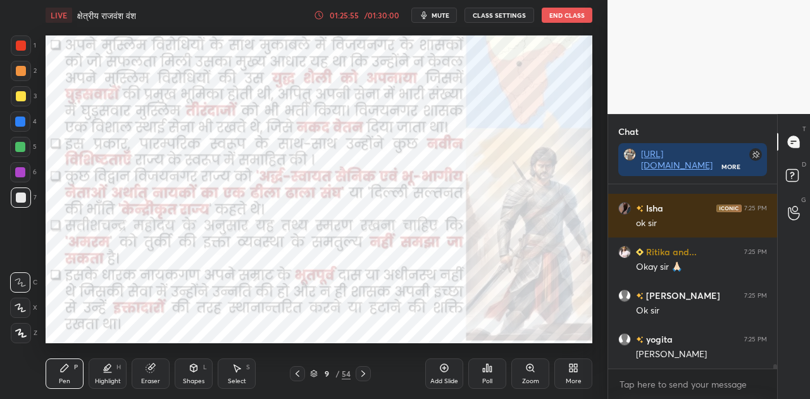
click at [436, 13] on span "mute" at bounding box center [440, 15] width 18 height 9
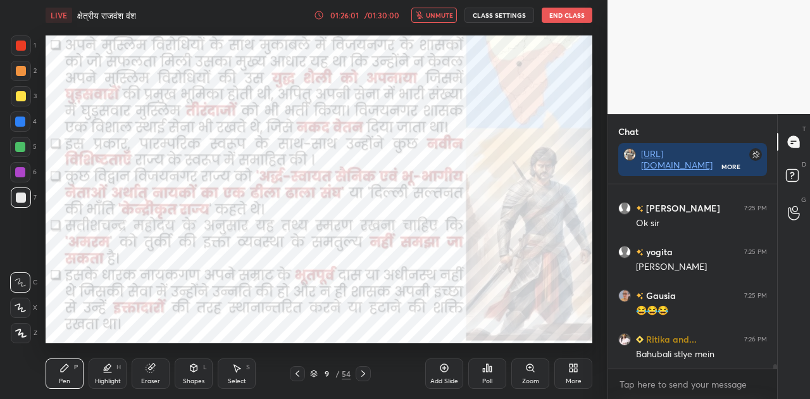
scroll to position [7773, 0]
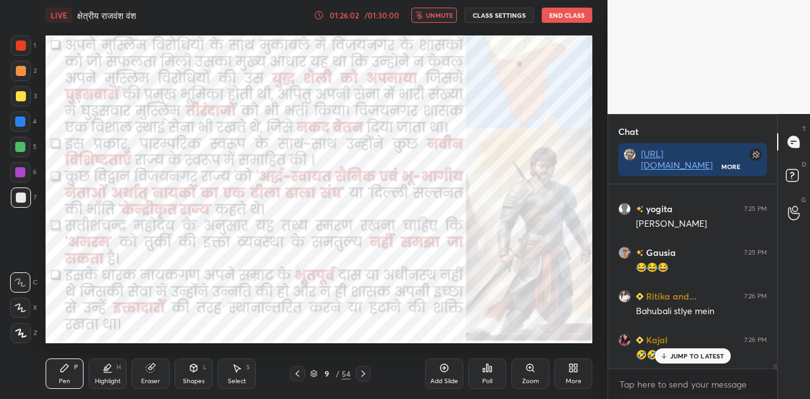
click at [436, 13] on span "unmute" at bounding box center [439, 15] width 27 height 9
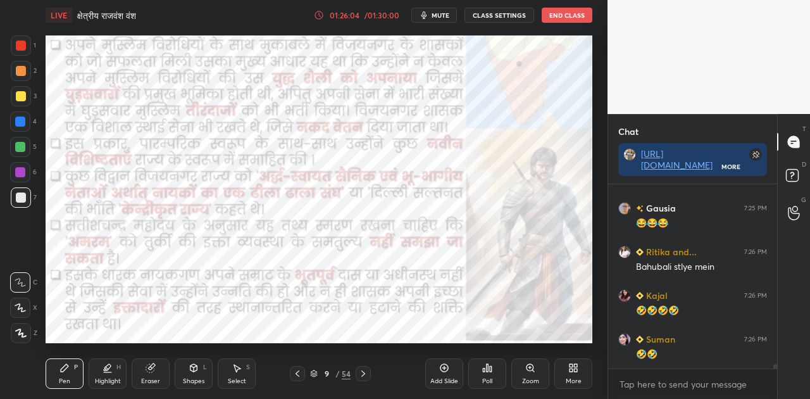
click at [364, 371] on icon at bounding box center [363, 373] width 10 height 10
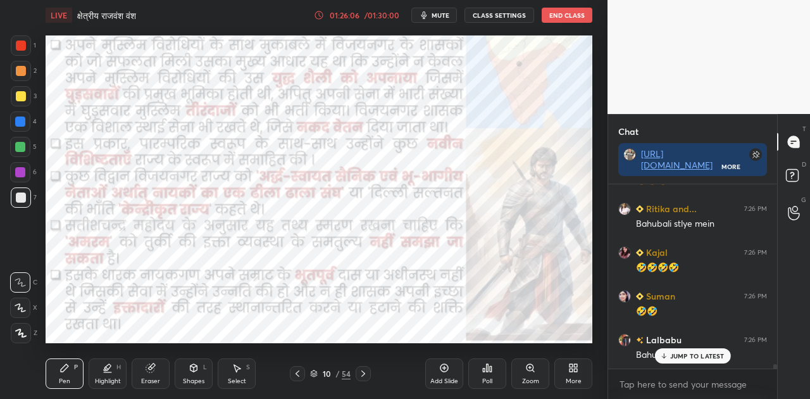
scroll to position [7905, 0]
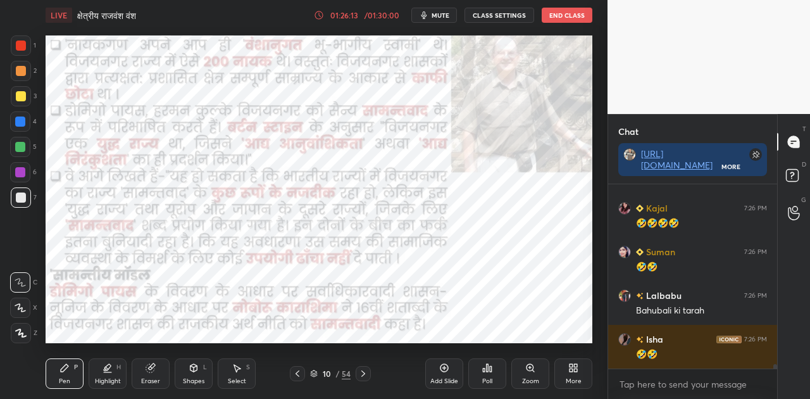
click at [364, 371] on icon at bounding box center [363, 373] width 10 height 10
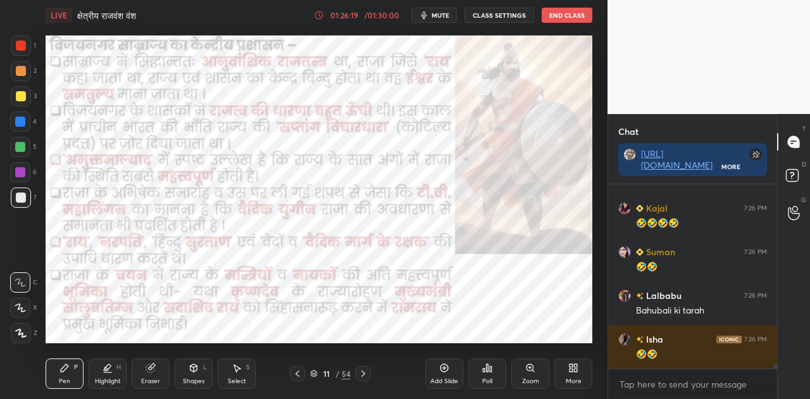
click at [364, 371] on icon at bounding box center [363, 373] width 10 height 10
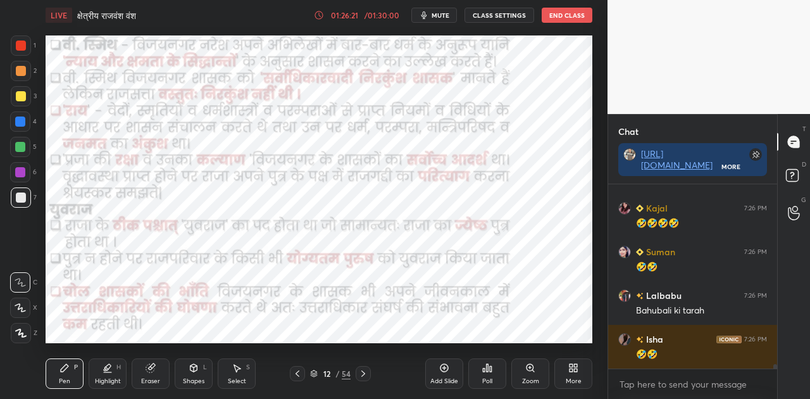
click at [364, 371] on icon at bounding box center [363, 373] width 10 height 10
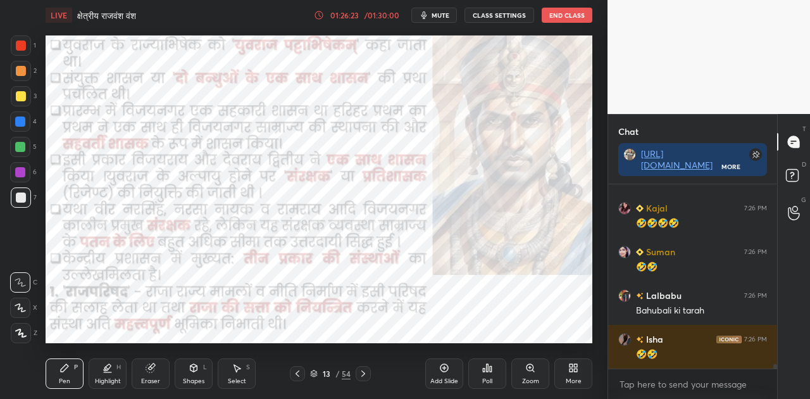
click at [364, 371] on icon at bounding box center [363, 373] width 10 height 10
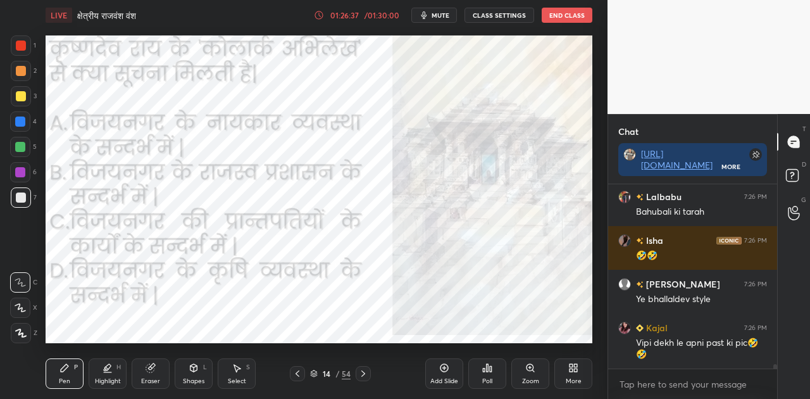
scroll to position [8047, 0]
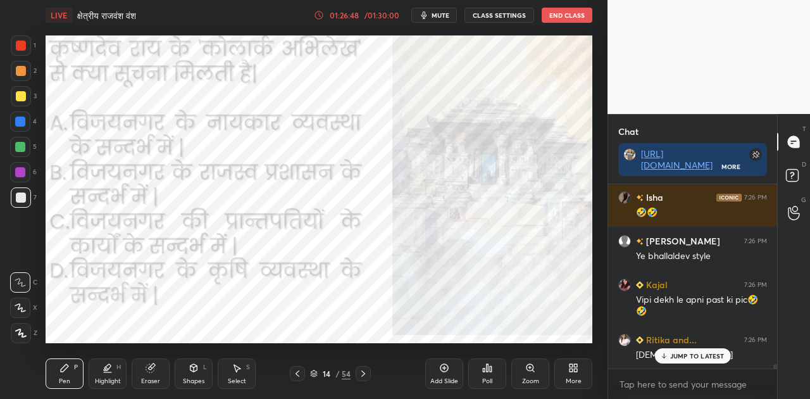
click at [440, 11] on span "mute" at bounding box center [440, 15] width 18 height 9
click at [688, 356] on p "JUMP TO LATEST" at bounding box center [697, 356] width 54 height 8
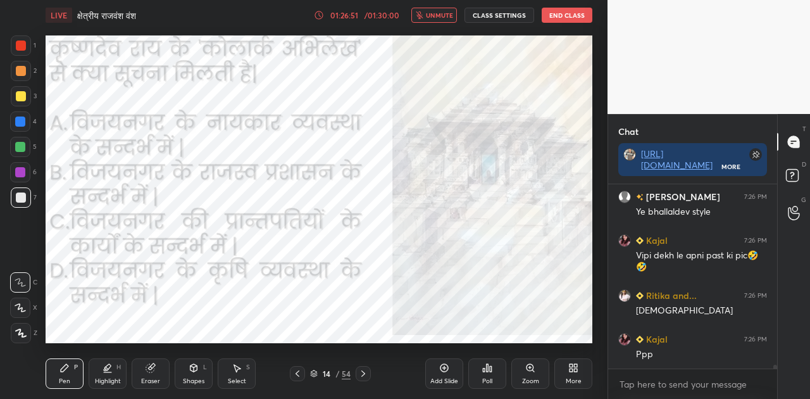
click at [490, 378] on div "Poll" at bounding box center [487, 381] width 10 height 6
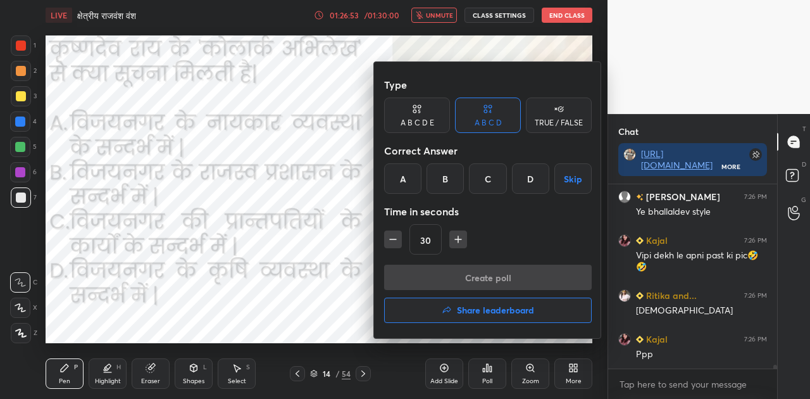
click at [488, 178] on div "C" at bounding box center [487, 178] width 37 height 30
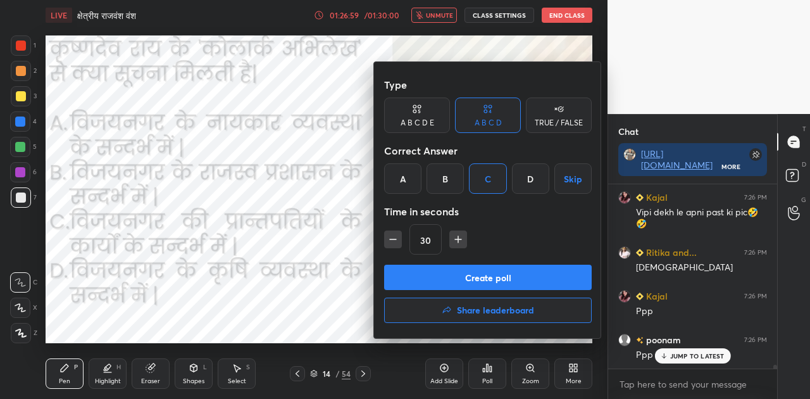
scroll to position [8178, 0]
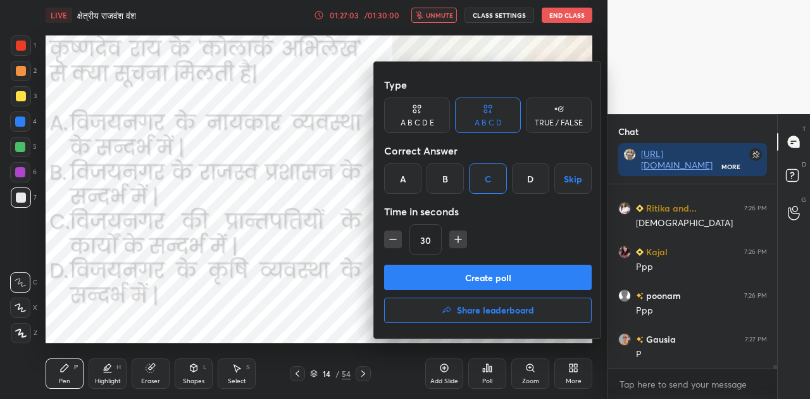
click at [521, 278] on button "Create poll" at bounding box center [487, 276] width 207 height 25
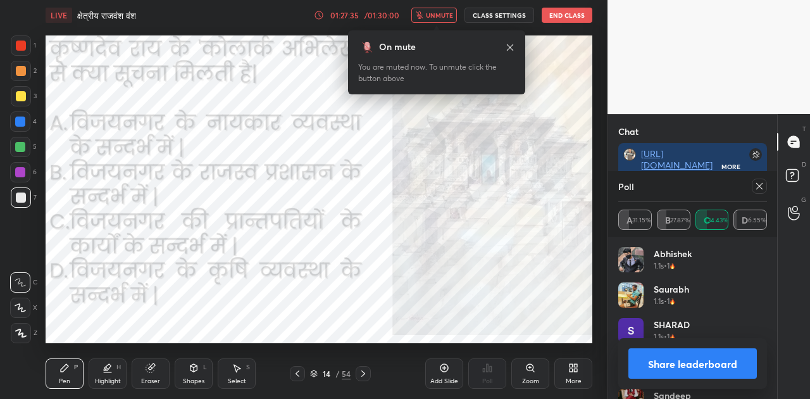
scroll to position [8387, 0]
click at [681, 355] on button "Share leaderboard" at bounding box center [692, 363] width 128 height 30
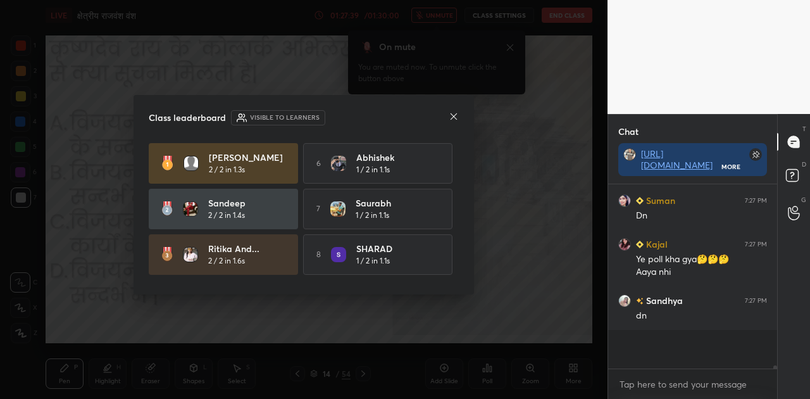
scroll to position [5, 4]
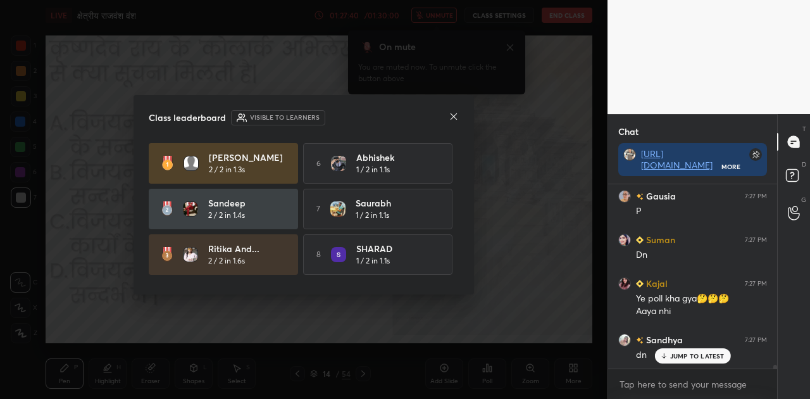
click at [686, 350] on div "JUMP TO LATEST" at bounding box center [692, 355] width 76 height 15
click at [457, 118] on icon at bounding box center [454, 116] width 10 height 10
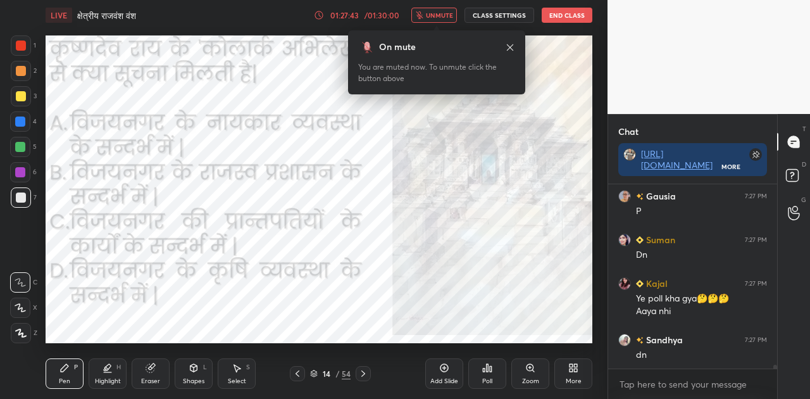
click at [432, 16] on span "unmute" at bounding box center [439, 15] width 27 height 9
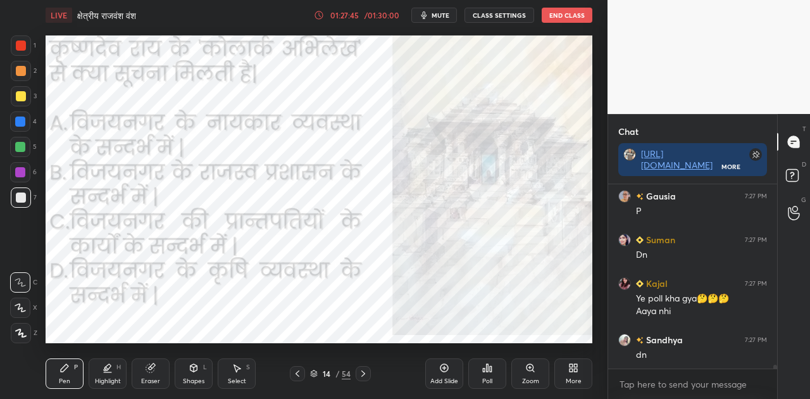
click at [485, 369] on icon at bounding box center [484, 369] width 2 height 3
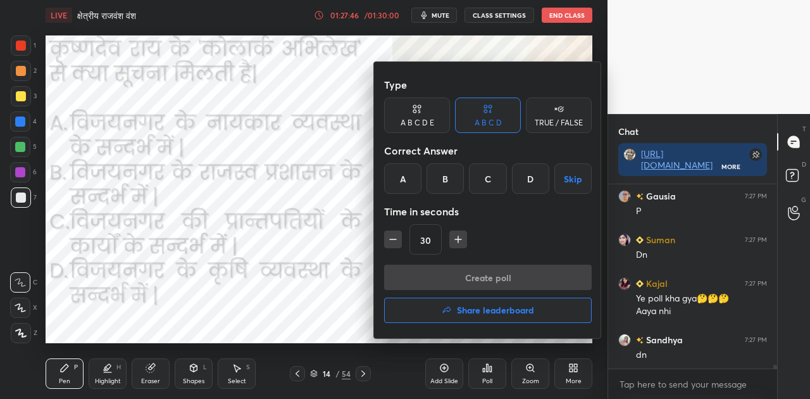
click at [488, 176] on div "C" at bounding box center [487, 178] width 37 height 30
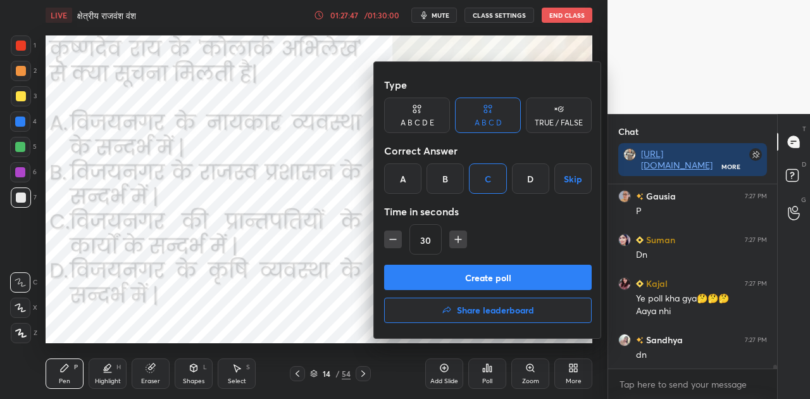
click at [494, 279] on button "Create poll" at bounding box center [487, 276] width 207 height 25
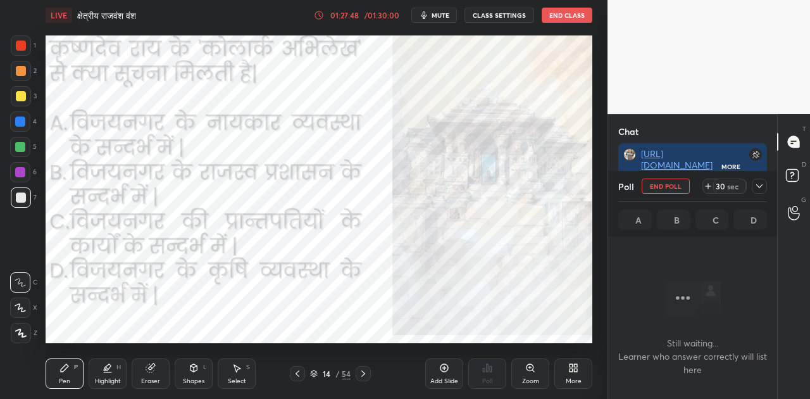
click at [435, 10] on button "mute" at bounding box center [434, 15] width 46 height 15
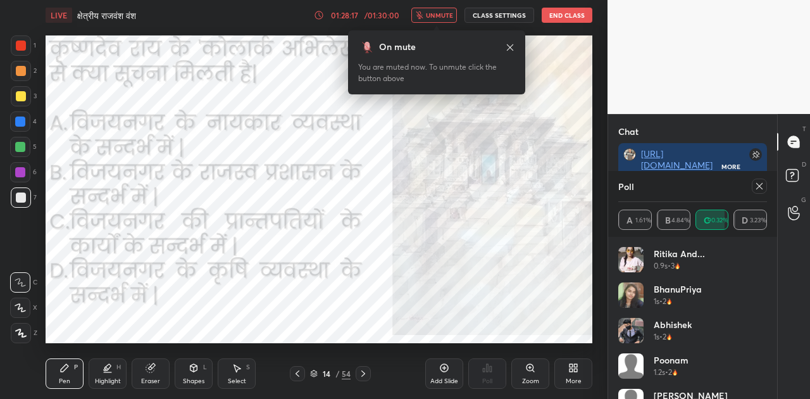
click at [431, 11] on span "unmute" at bounding box center [439, 15] width 27 height 9
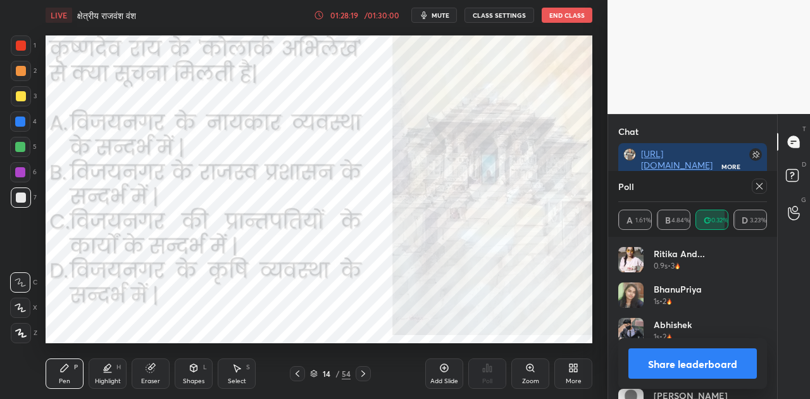
click at [679, 361] on button "Share leaderboard" at bounding box center [692, 363] width 128 height 30
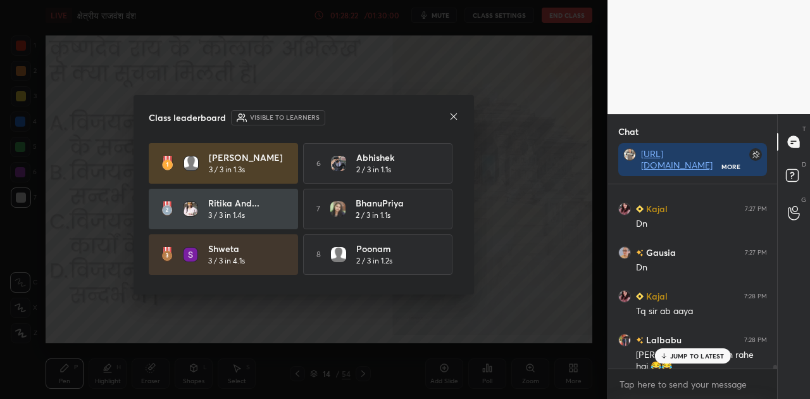
click at [453, 113] on icon at bounding box center [454, 116] width 10 height 10
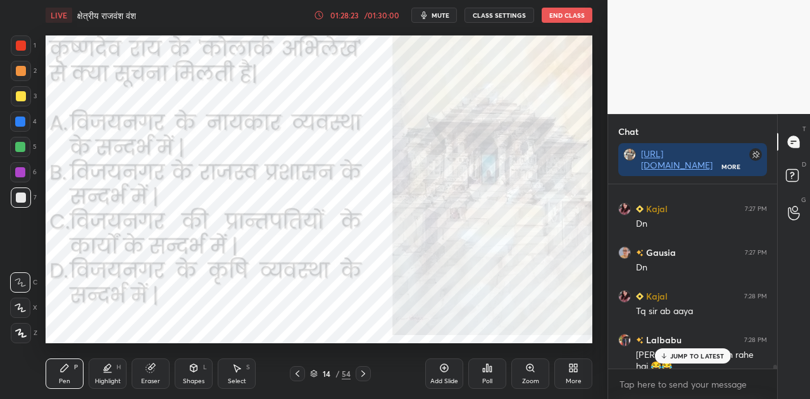
click at [672, 353] on p "JUMP TO LATEST" at bounding box center [697, 356] width 54 height 8
click at [356, 371] on div at bounding box center [363, 373] width 15 height 15
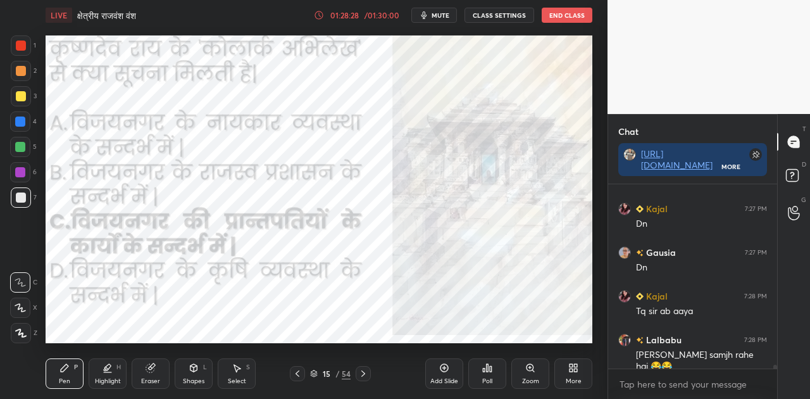
click at [356, 371] on div at bounding box center [363, 373] width 15 height 15
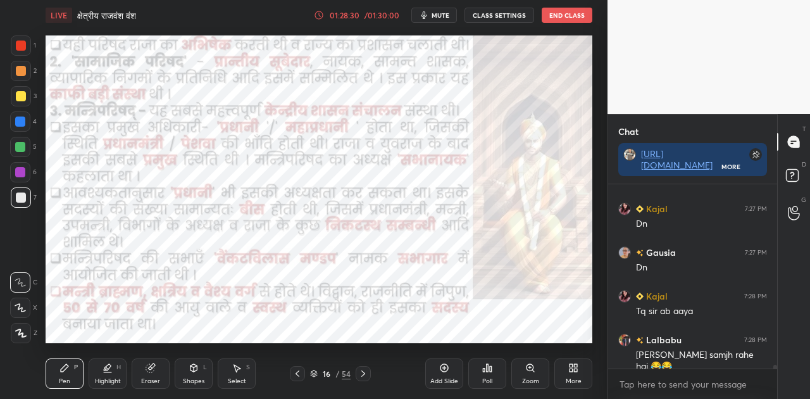
click at [356, 371] on div at bounding box center [363, 373] width 15 height 15
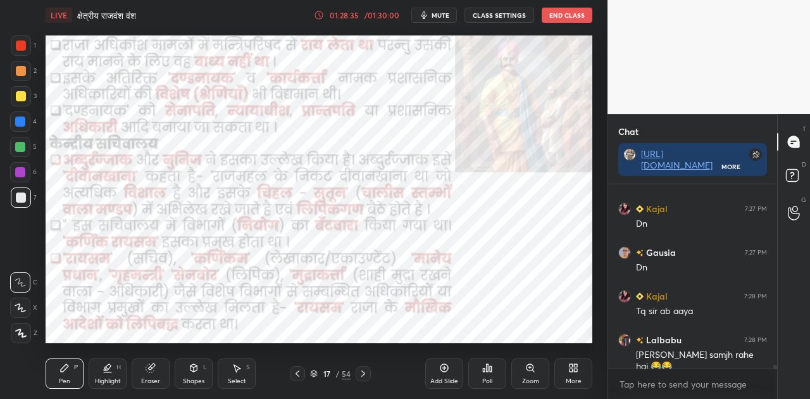
click at [18, 119] on div at bounding box center [20, 121] width 10 height 10
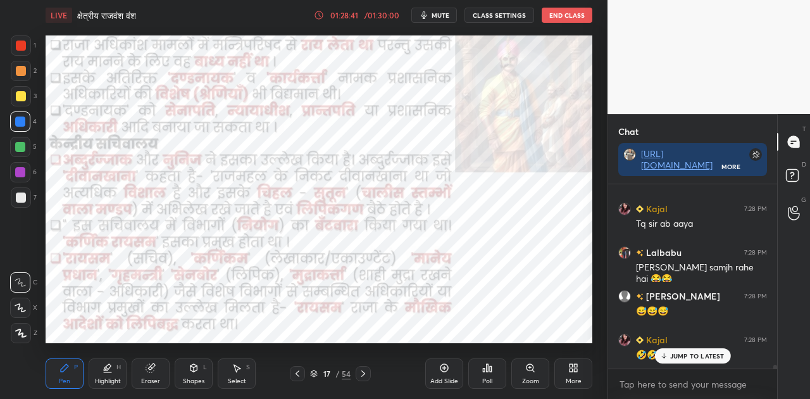
click at [361, 373] on icon at bounding box center [363, 373] width 10 height 10
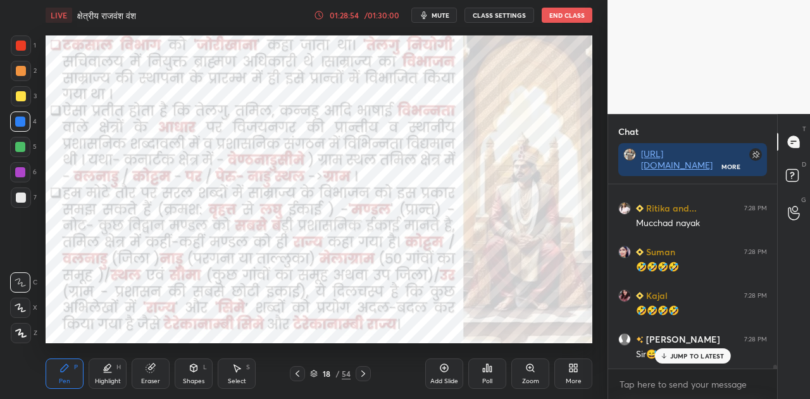
scroll to position [8845, 0]
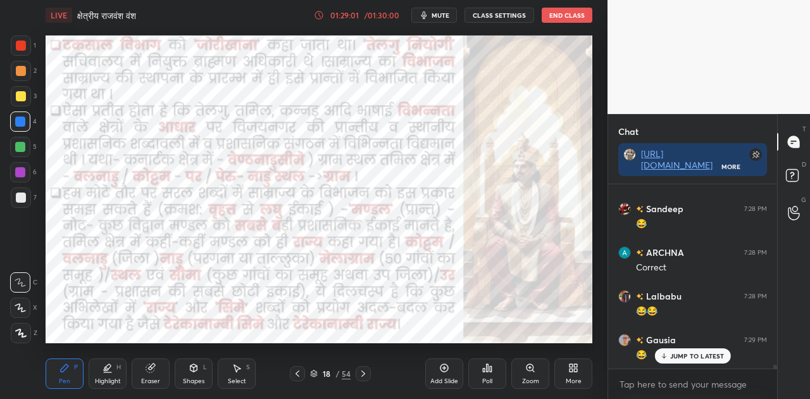
click at [361, 368] on icon at bounding box center [363, 373] width 10 height 10
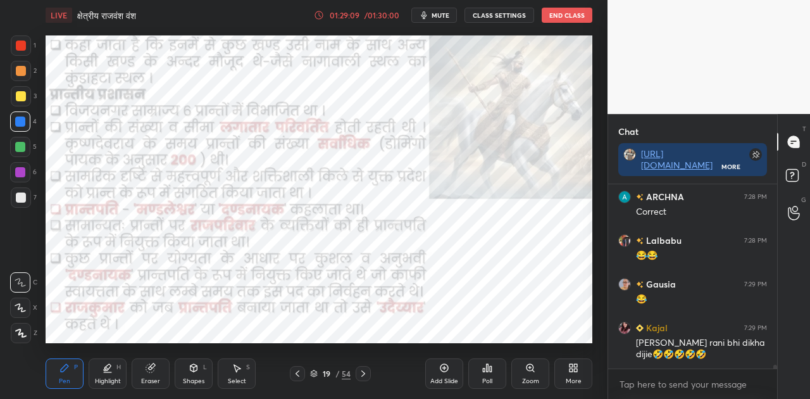
click at [362, 372] on icon at bounding box center [363, 373] width 10 height 10
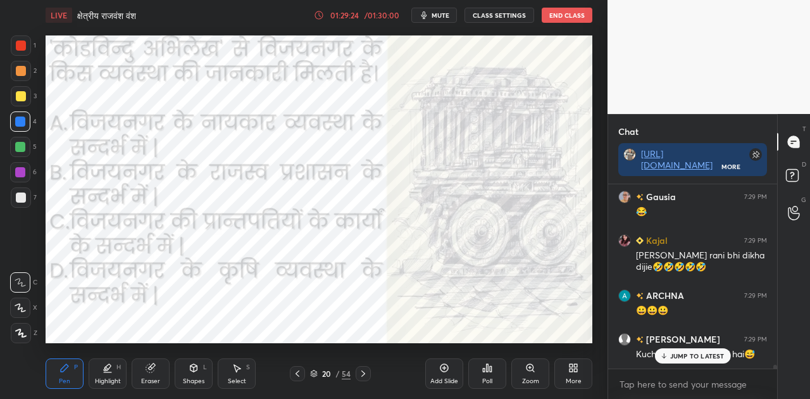
scroll to position [9217, 0]
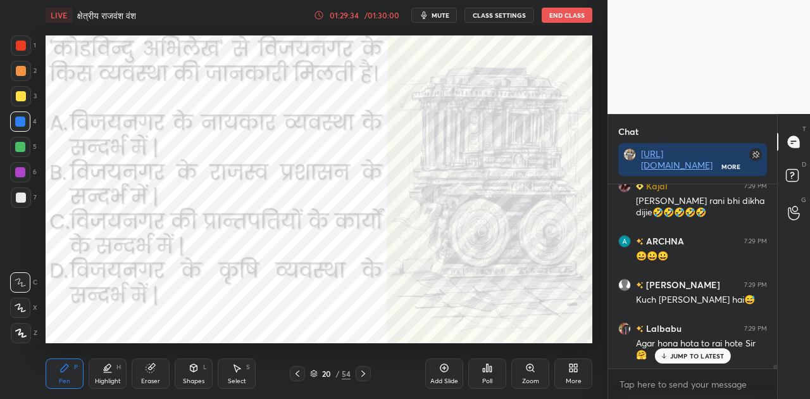
click at [425, 15] on icon "button" at bounding box center [424, 15] width 6 height 8
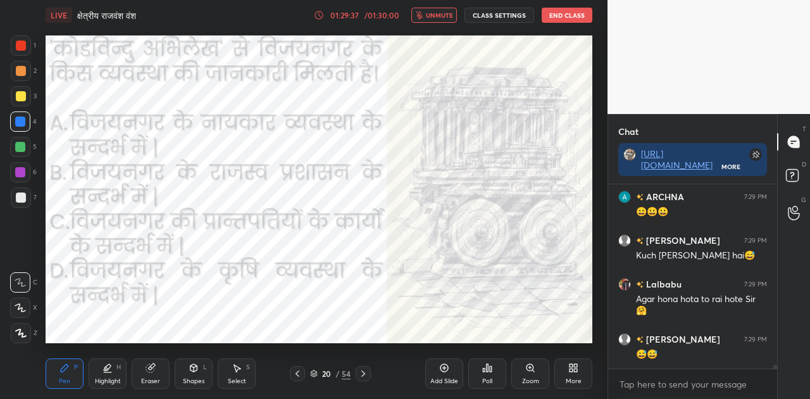
click at [486, 375] on div "Poll" at bounding box center [487, 373] width 38 height 30
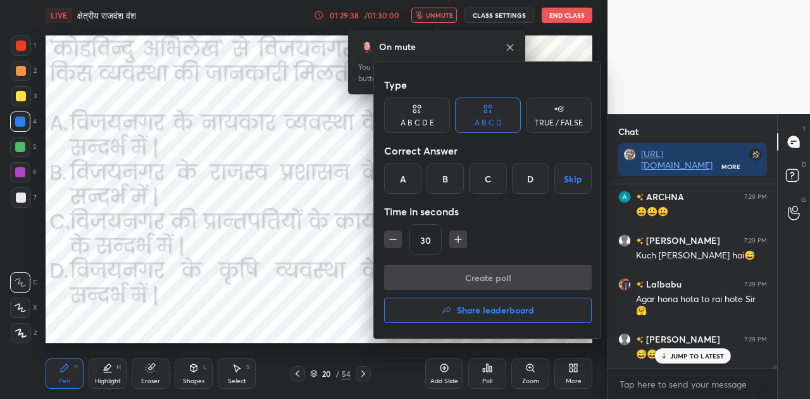
scroll to position [9304, 0]
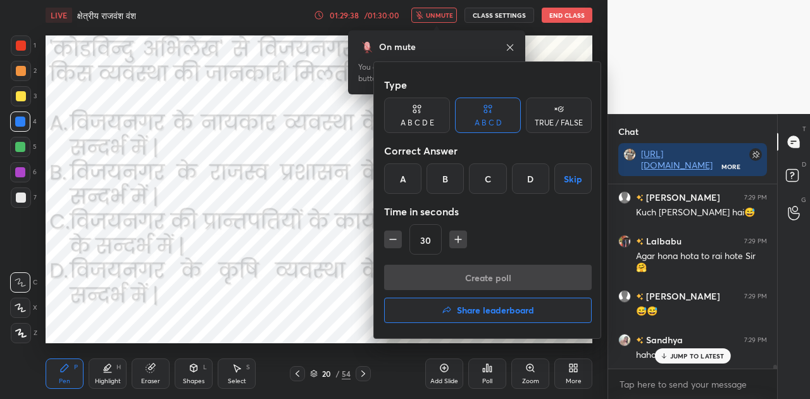
click at [449, 182] on div "B" at bounding box center [444, 178] width 37 height 30
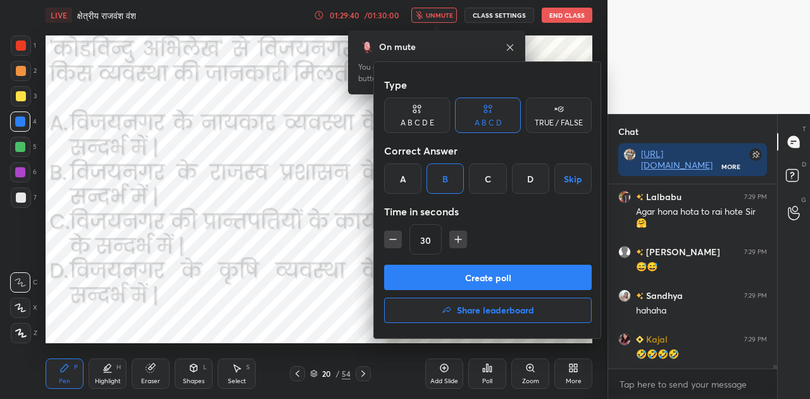
scroll to position [9392, 0]
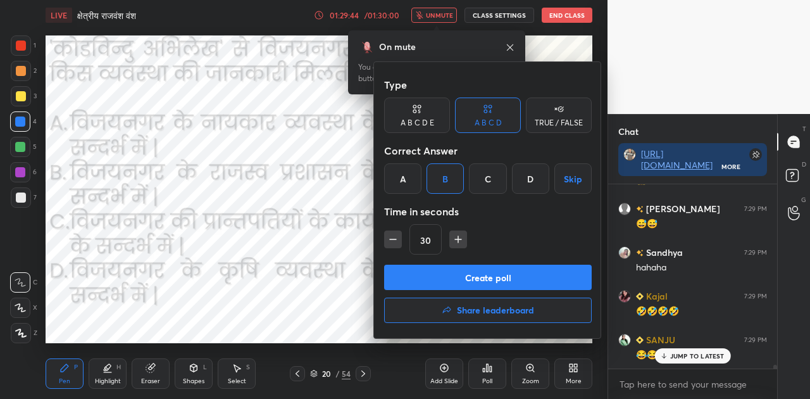
click at [492, 276] on button "Create poll" at bounding box center [487, 276] width 207 height 25
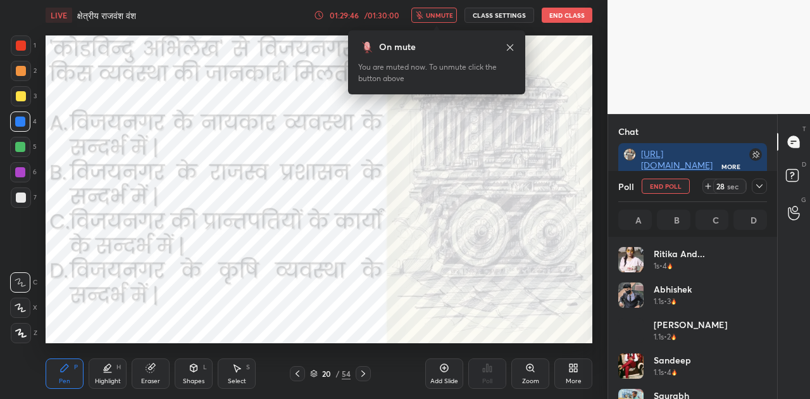
scroll to position [148, 145]
click at [438, 12] on span "unmute" at bounding box center [439, 15] width 27 height 9
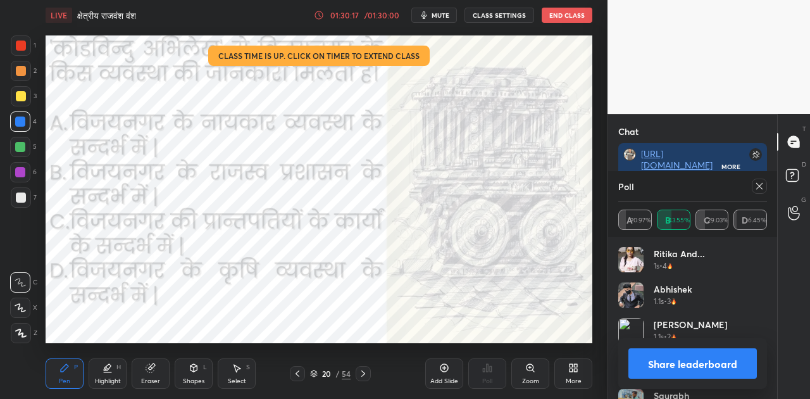
scroll to position [9964, 0]
click at [646, 369] on button "Share leaderboard" at bounding box center [692, 363] width 128 height 30
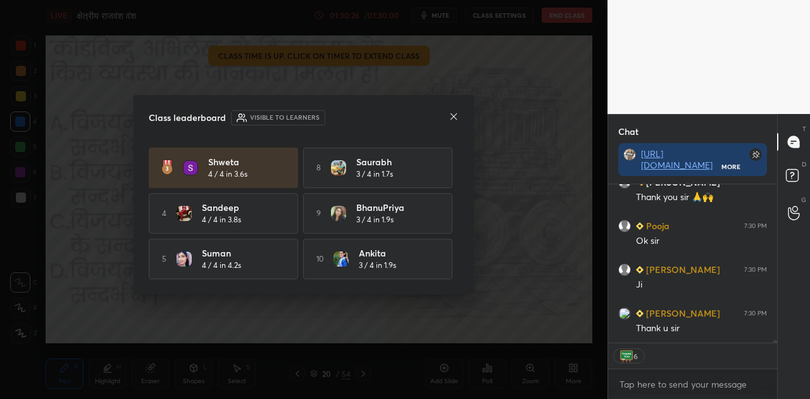
click at [454, 118] on icon at bounding box center [454, 116] width 10 height 10
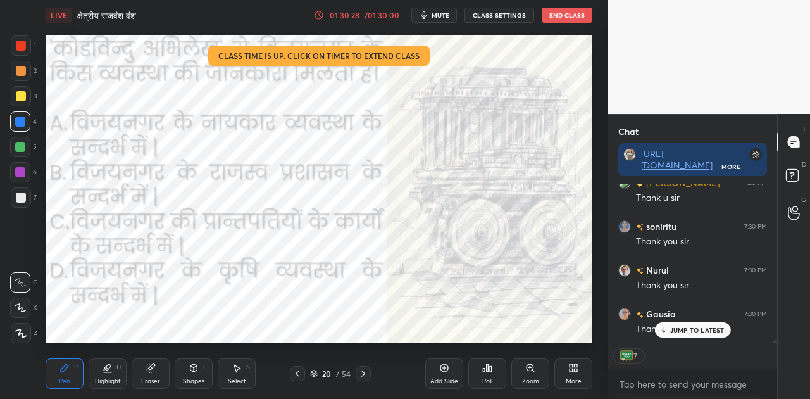
click at [567, 9] on button "End Class" at bounding box center [567, 15] width 51 height 15
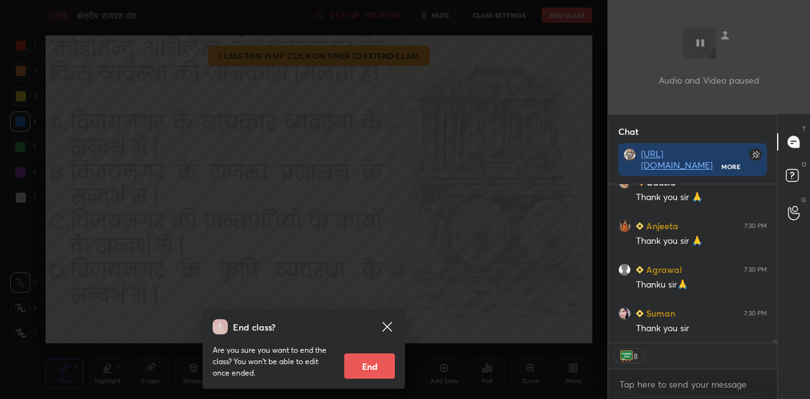
click at [386, 371] on button "End" at bounding box center [369, 365] width 51 height 25
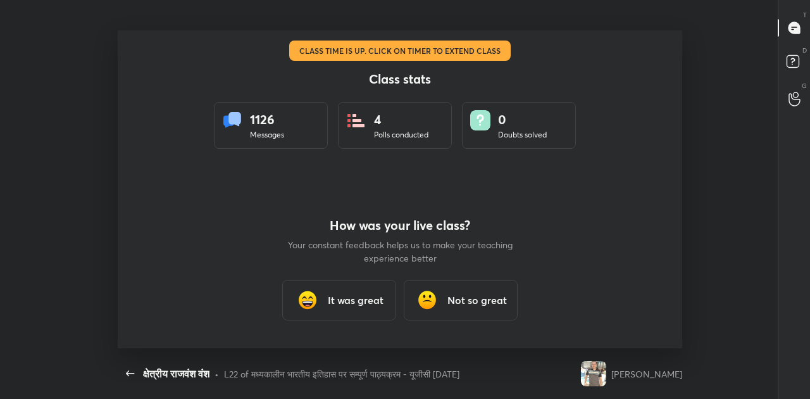
click at [350, 294] on h3 "It was great" at bounding box center [356, 299] width 56 height 15
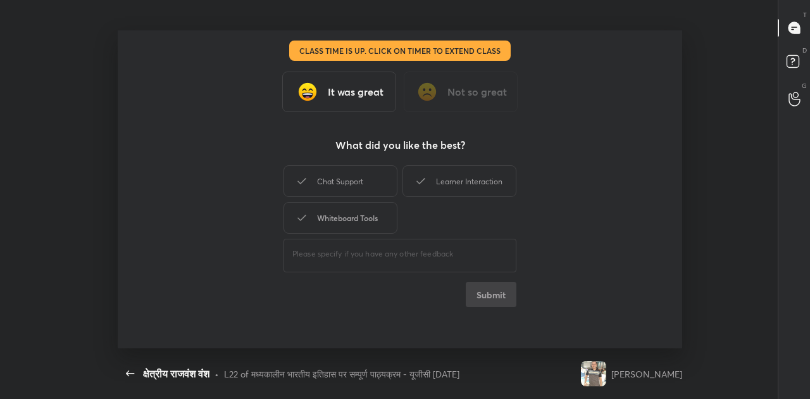
click at [354, 215] on div "Whiteboard Tools" at bounding box center [340, 218] width 114 height 32
click at [491, 288] on button "Submit" at bounding box center [491, 294] width 51 height 25
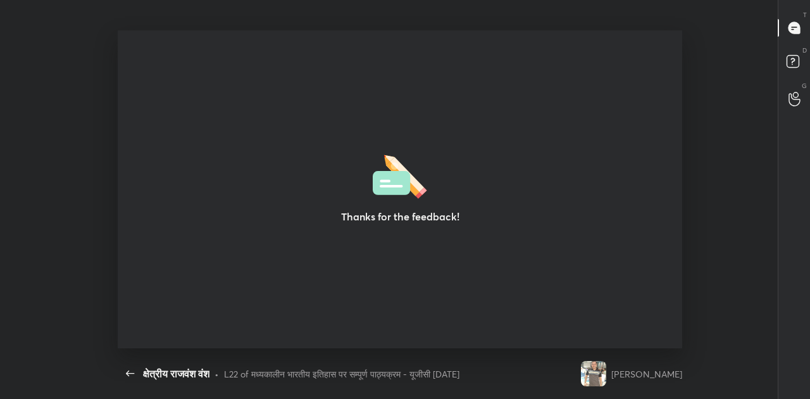
type textarea "x"
